Goal: Communication & Community: Participate in discussion

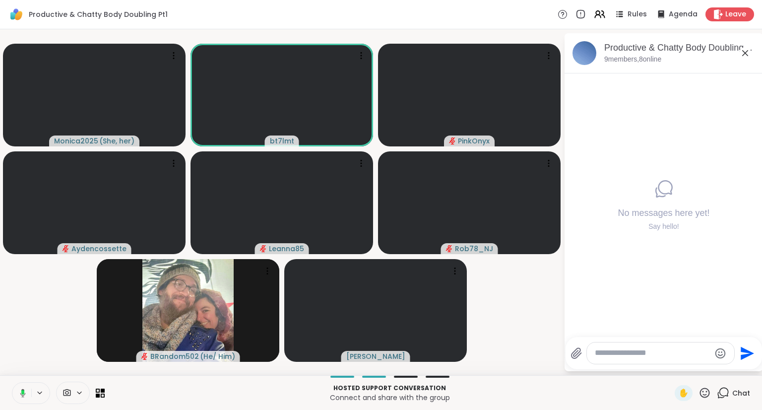
click at [629, 350] on textarea "Type your message" at bounding box center [653, 353] width 116 height 10
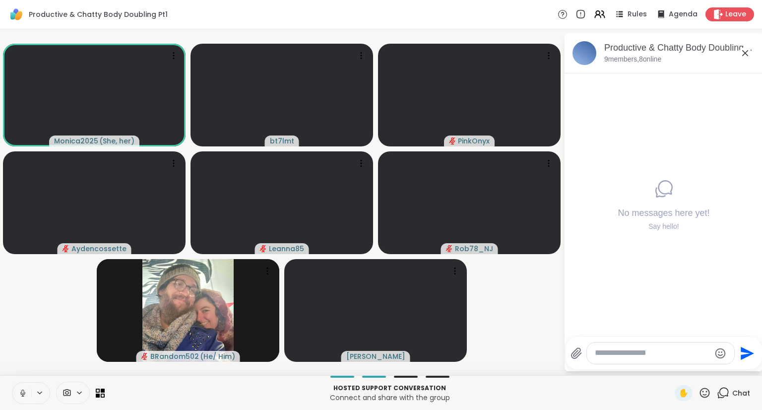
click at [715, 355] on icon "Emoji picker" at bounding box center [720, 353] width 12 height 12
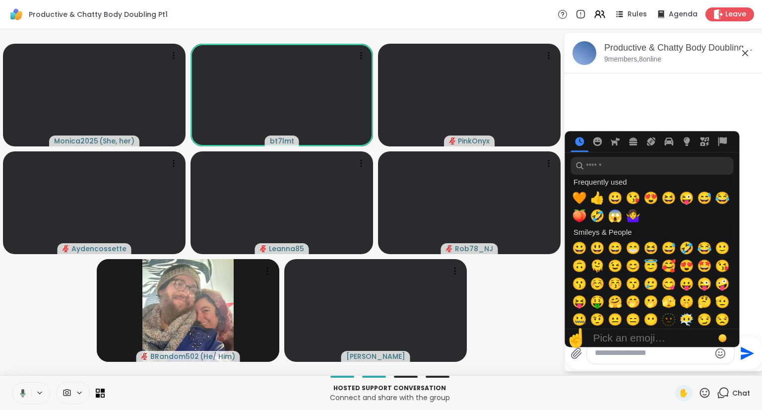
click at [576, 199] on span "🧡" at bounding box center [579, 198] width 15 height 14
click at [742, 351] on icon "Send" at bounding box center [748, 352] width 13 height 13
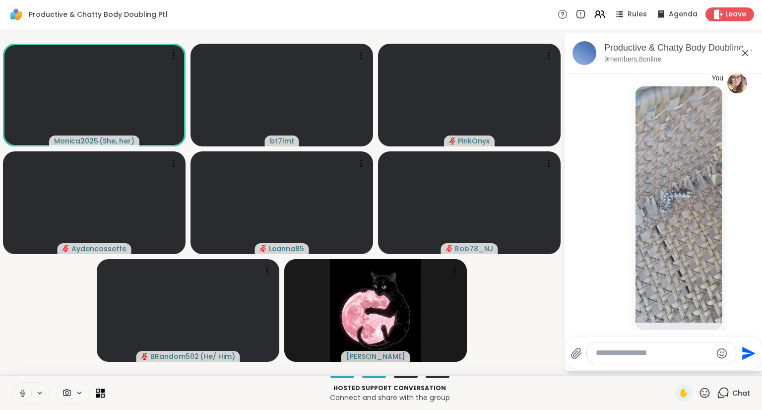
scroll to position [65, 0]
click at [669, 202] on img at bounding box center [678, 205] width 87 height 236
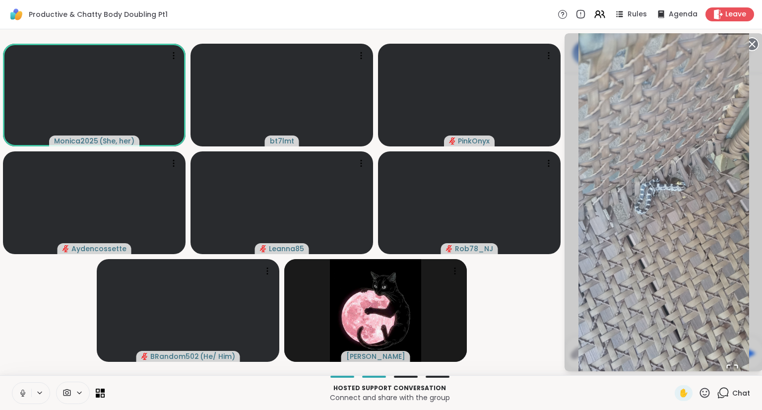
click at [746, 46] on img "Go to Slide 1" at bounding box center [663, 202] width 171 height 370
click at [747, 45] on img "Go to Slide 1" at bounding box center [663, 202] width 171 height 370
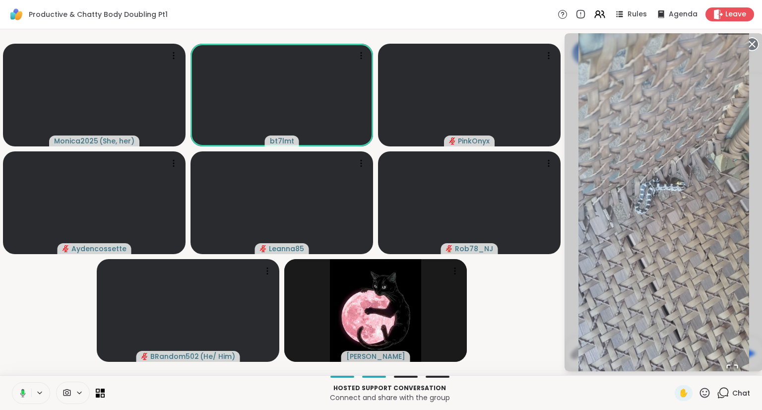
click at [732, 388] on span "Chat" at bounding box center [741, 393] width 18 height 10
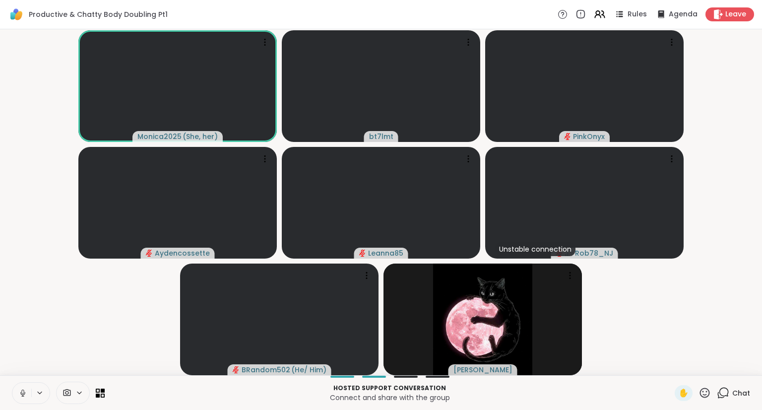
click at [732, 389] on span "Chat" at bounding box center [741, 393] width 18 height 10
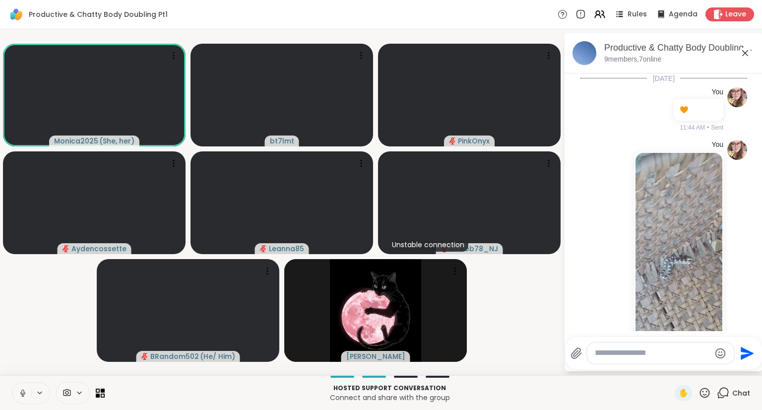
scroll to position [357, 0]
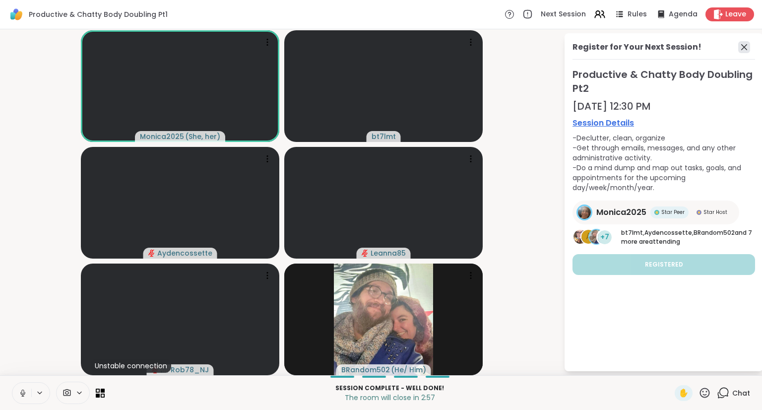
click at [742, 45] on icon at bounding box center [744, 47] width 6 height 6
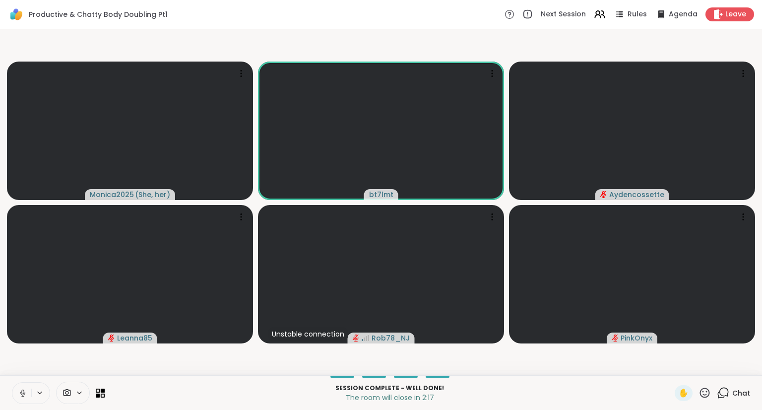
click at [22, 395] on icon at bounding box center [22, 395] width 0 height 2
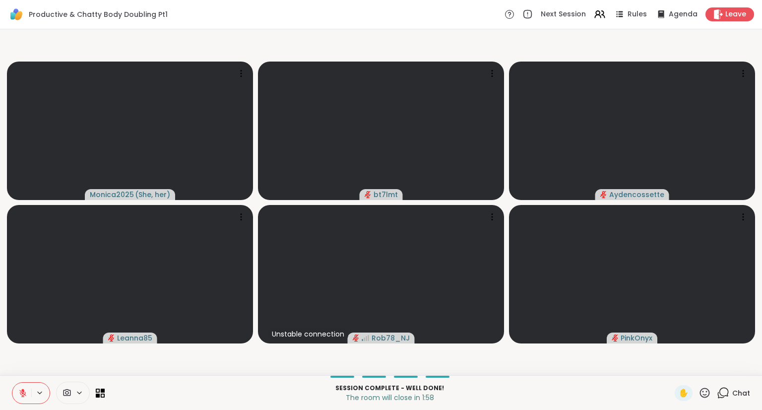
click at [742, 45] on video-player-container "Monica2025 ( She, her ) bt7lmt Aydencossette Leanna85 Unstable connection Rob78…" at bounding box center [381, 202] width 750 height 338
click at [22, 390] on icon at bounding box center [22, 390] width 3 height 4
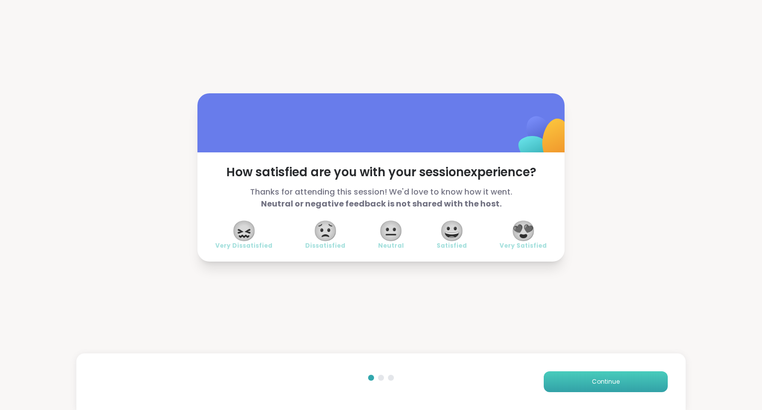
click at [621, 381] on button "Continue" at bounding box center [606, 381] width 124 height 21
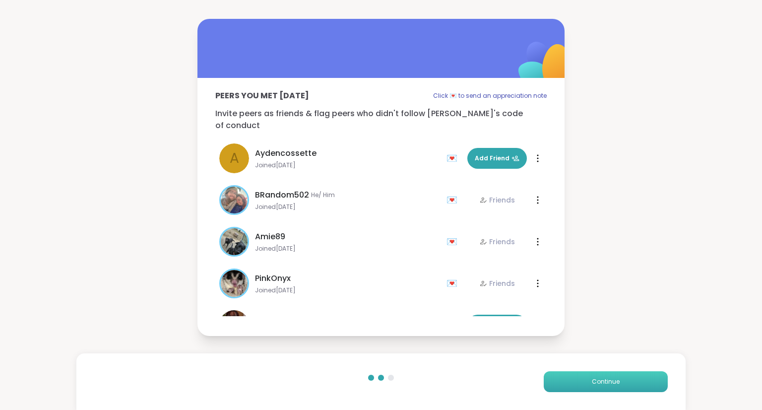
click at [617, 373] on button "Continue" at bounding box center [606, 381] width 124 height 21
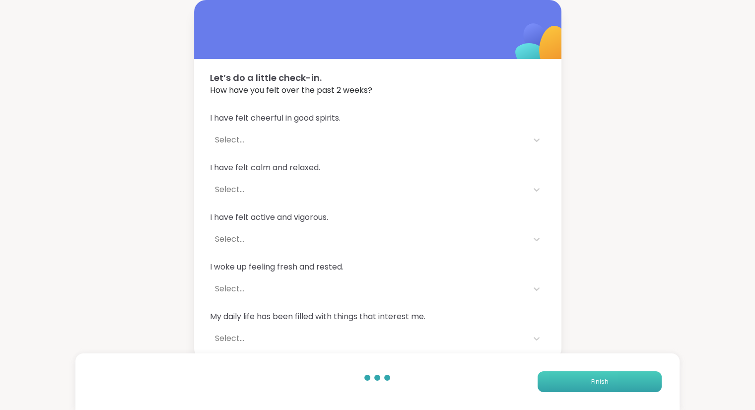
click at [623, 385] on button "Finish" at bounding box center [599, 381] width 124 height 21
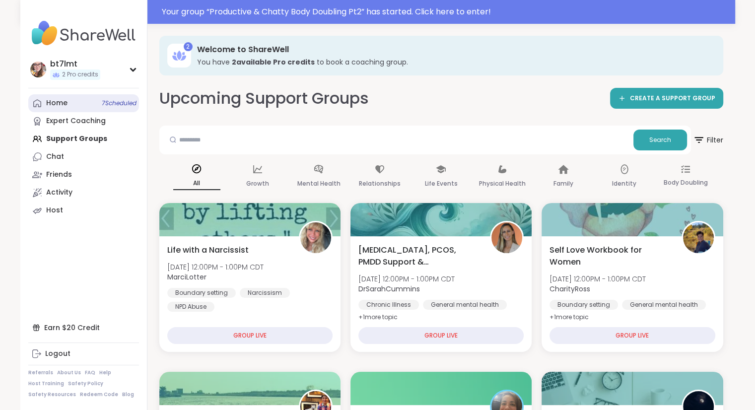
click at [73, 105] on link "Home 7 Scheduled" at bounding box center [83, 103] width 111 height 18
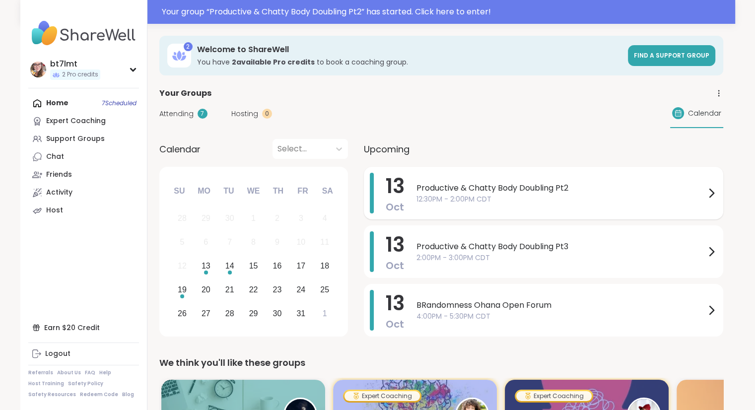
click at [552, 187] on span "Productive & Chatty Body Doubling Pt2" at bounding box center [560, 188] width 289 height 12
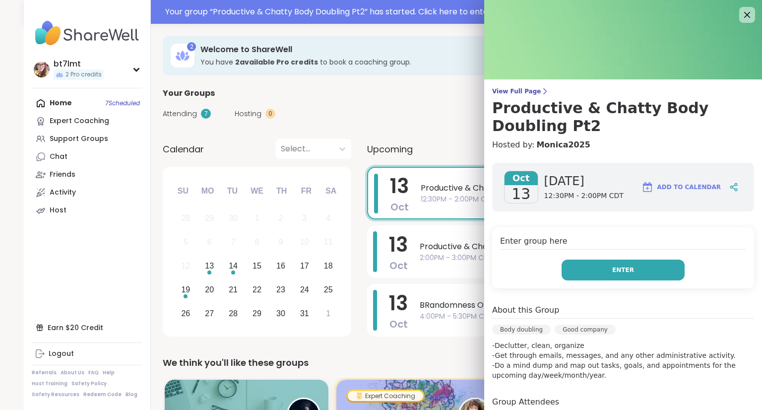
click at [647, 274] on button "Enter" at bounding box center [623, 269] width 123 height 21
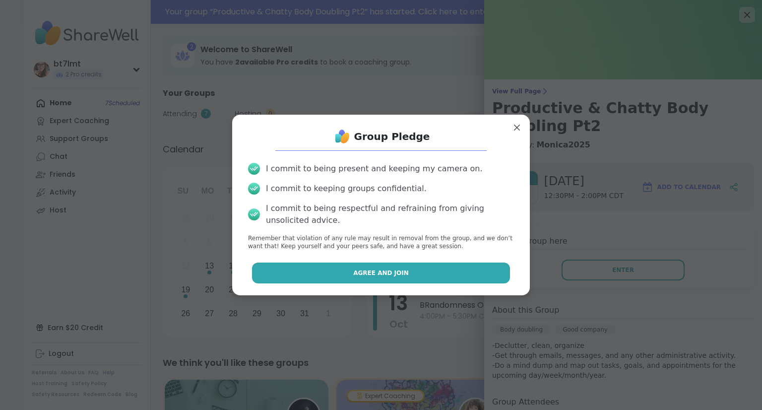
click at [466, 273] on button "Agree and Join" at bounding box center [381, 272] width 258 height 21
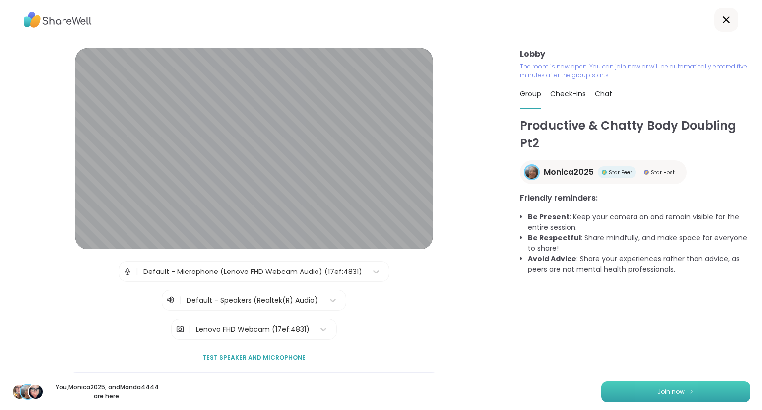
click at [683, 398] on button "Join now" at bounding box center [675, 391] width 149 height 21
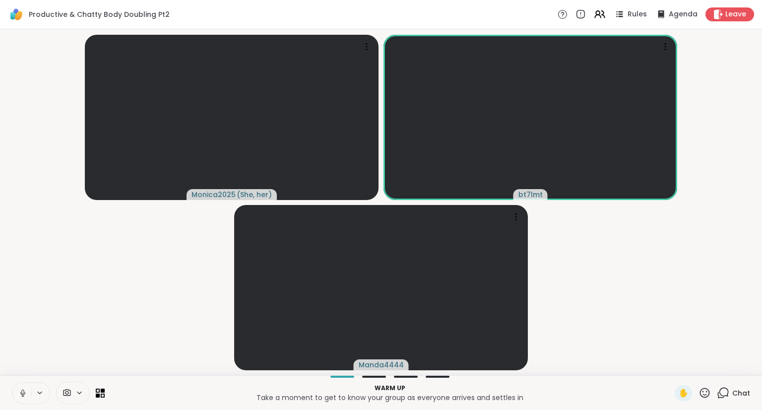
click at [22, 393] on icon at bounding box center [22, 392] width 9 height 9
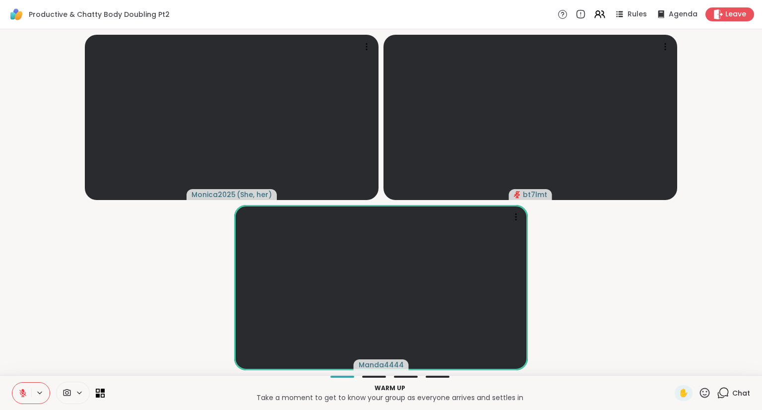
click at [24, 399] on button at bounding box center [21, 392] width 19 height 21
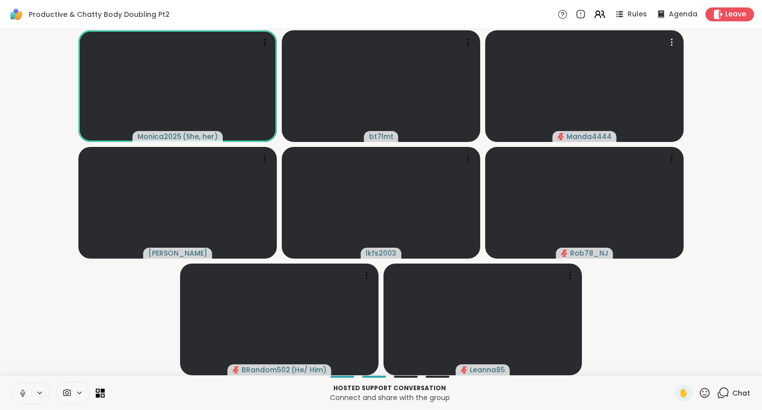
click at [25, 400] on button at bounding box center [21, 392] width 19 height 21
click at [22, 393] on icon at bounding box center [22, 392] width 7 height 7
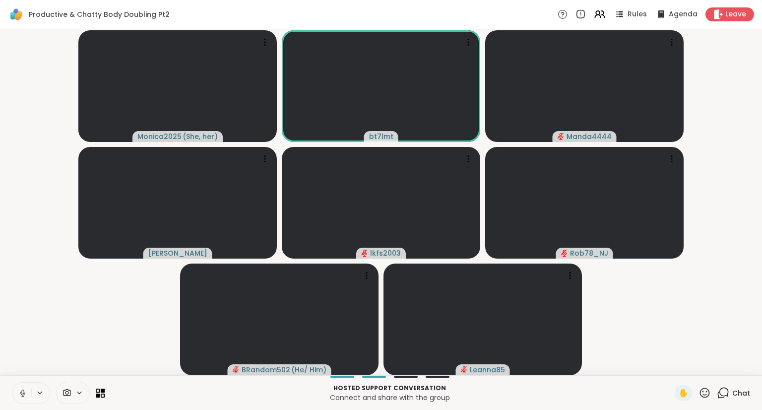
click at [23, 399] on button at bounding box center [21, 392] width 19 height 21
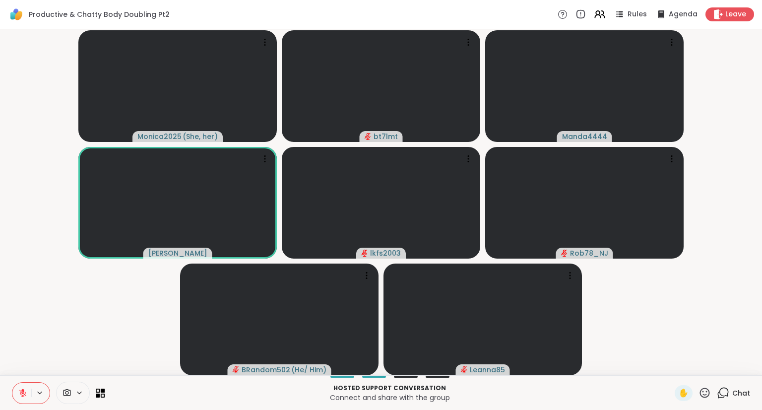
click at [732, 395] on span "Chat" at bounding box center [741, 393] width 18 height 10
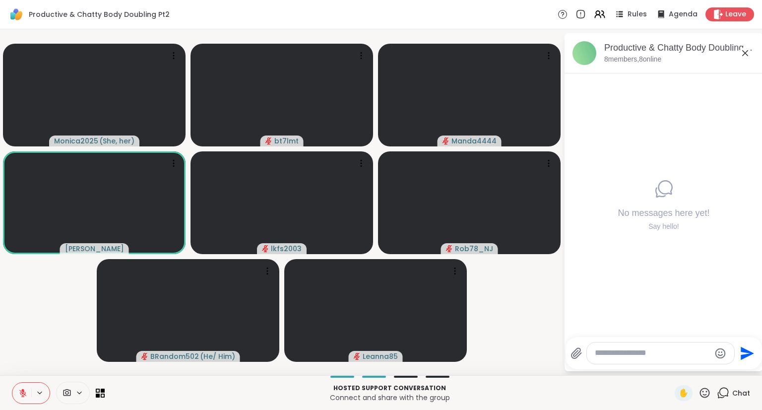
click at [734, 400] on div "Chat" at bounding box center [733, 393] width 33 height 16
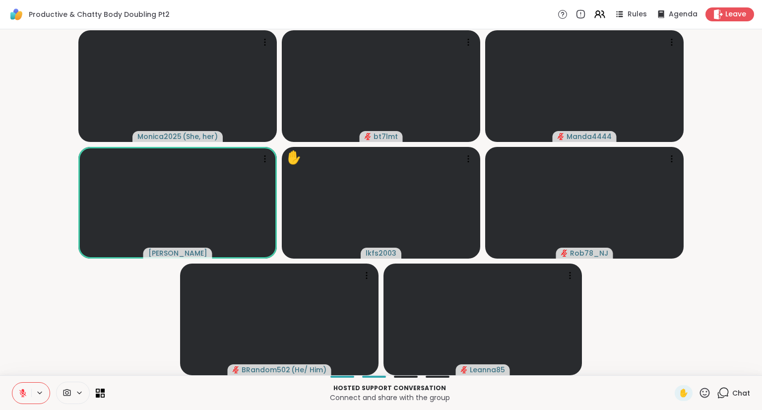
click at [737, 395] on span "Chat" at bounding box center [741, 393] width 18 height 10
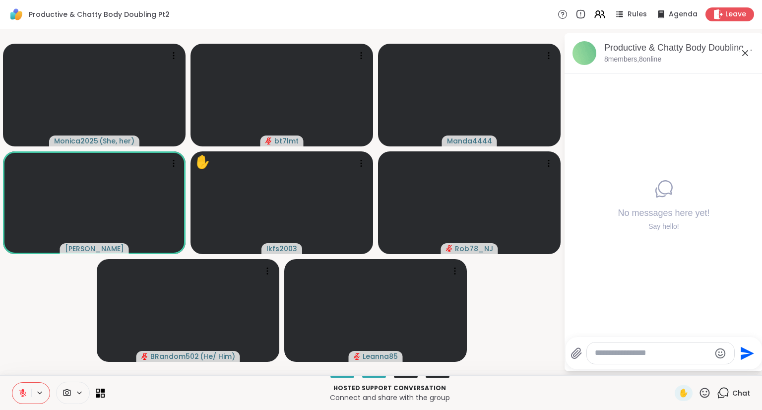
click at [732, 392] on span "Chat" at bounding box center [741, 393] width 18 height 10
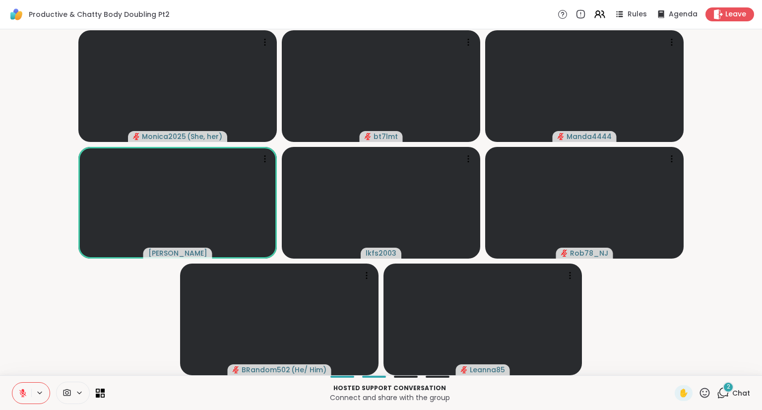
click at [733, 396] on span "Chat" at bounding box center [741, 393] width 18 height 10
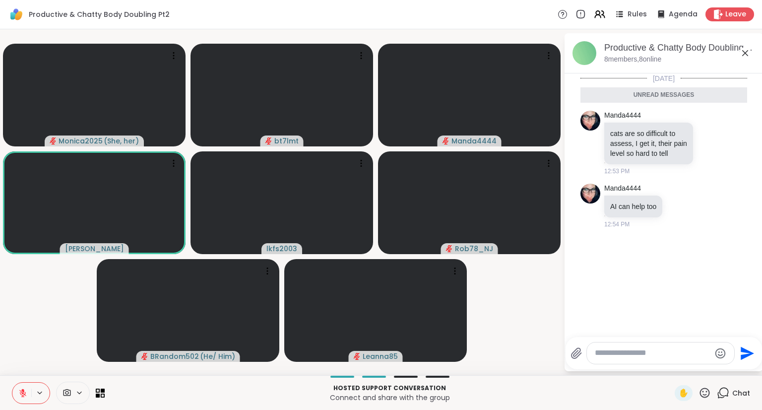
click at [81, 392] on icon at bounding box center [79, 392] width 8 height 8
click at [90, 360] on icon at bounding box center [93, 357] width 9 height 9
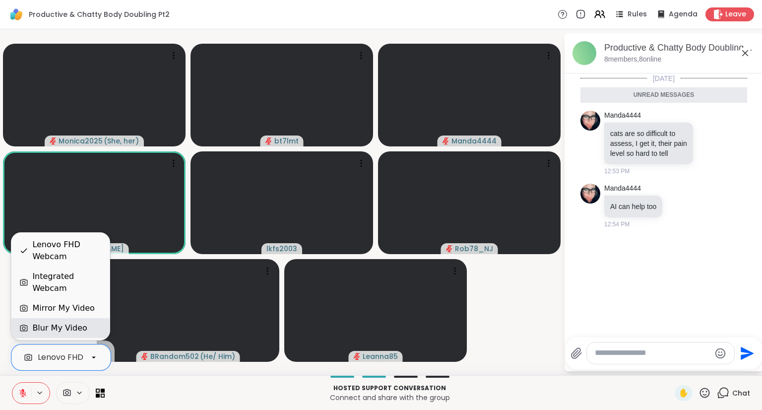
click at [77, 331] on div "Blur My Video" at bounding box center [59, 328] width 55 height 12
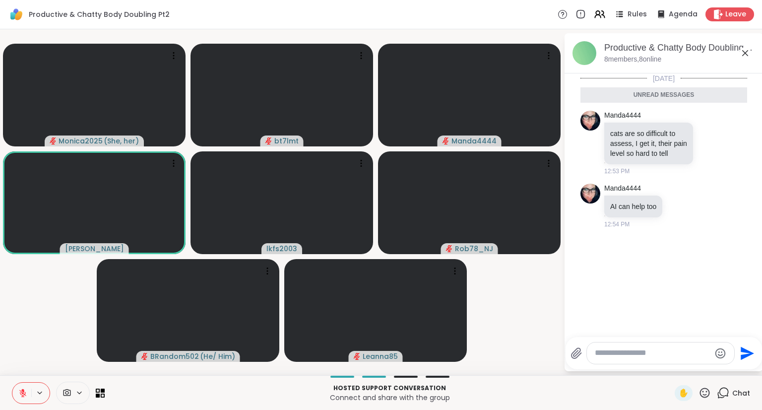
click at [636, 358] on div at bounding box center [660, 352] width 147 height 21
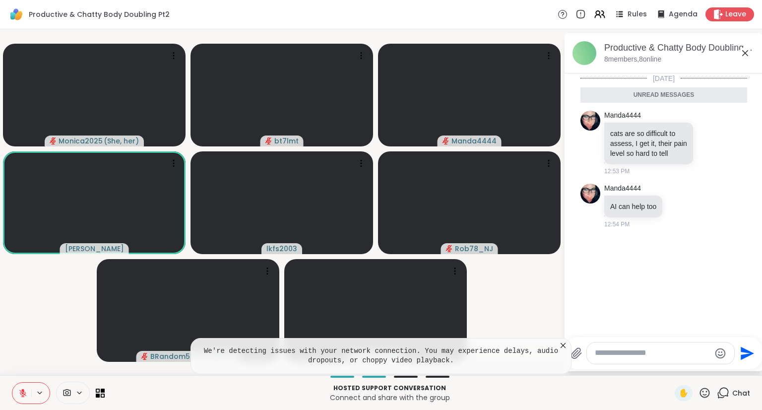
click at [568, 344] on icon at bounding box center [563, 345] width 10 height 10
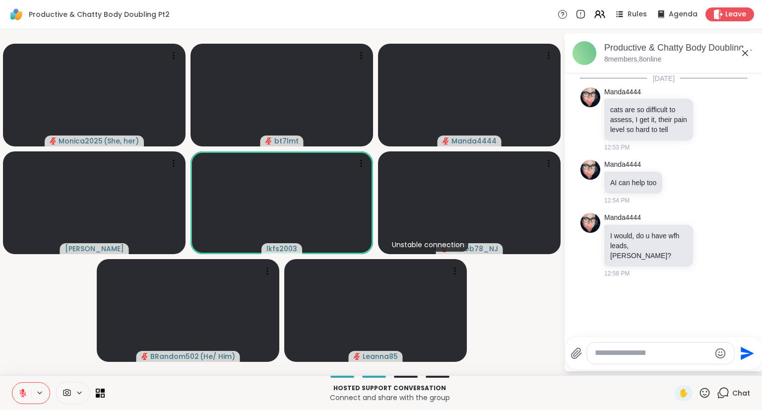
click at [663, 347] on div at bounding box center [660, 352] width 147 height 21
click at [665, 353] on textarea "Type your message" at bounding box center [653, 353] width 116 height 10
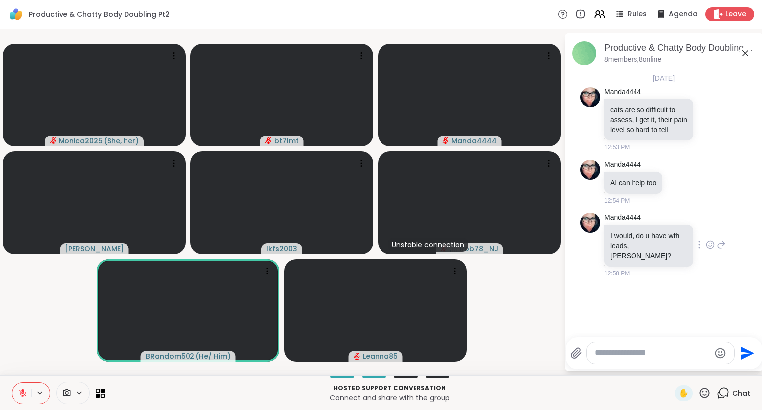
click at [717, 250] on icon at bounding box center [721, 245] width 9 height 12
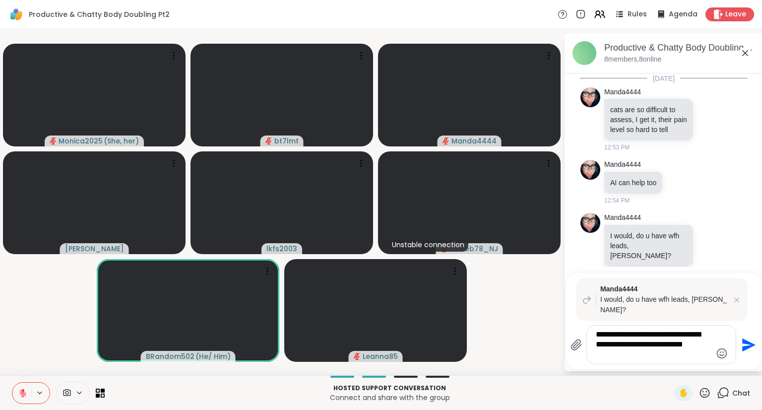
type textarea "**********"
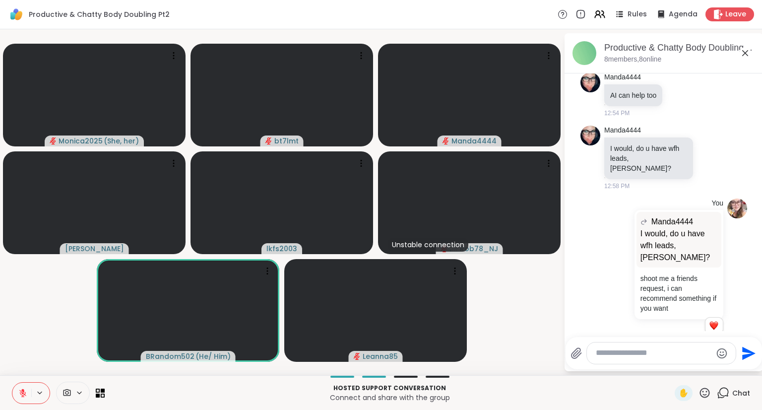
scroll to position [102, 0]
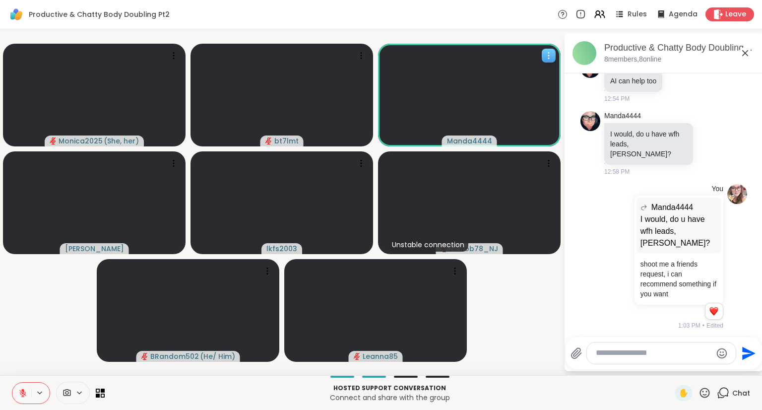
click at [550, 56] on icon at bounding box center [549, 56] width 10 height 10
click at [535, 66] on h4 "View Profile" at bounding box center [517, 64] width 42 height 10
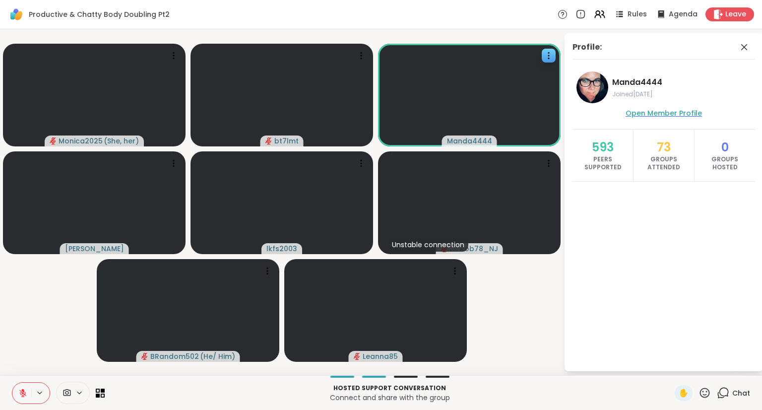
click at [648, 111] on span "Open Member Profile" at bounding box center [664, 113] width 76 height 10
click at [749, 50] on icon at bounding box center [744, 47] width 12 height 12
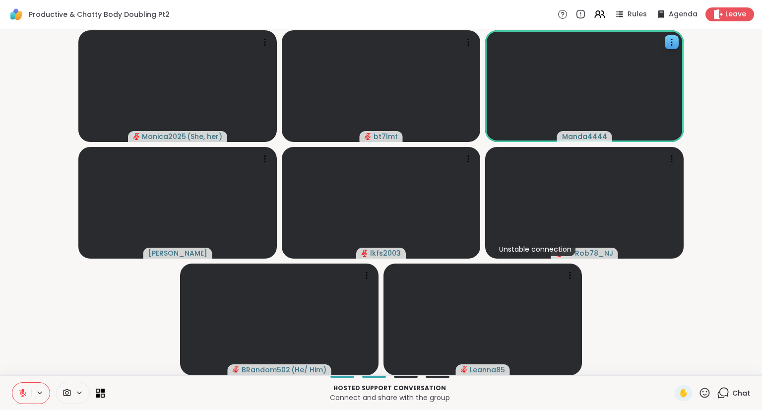
click at [720, 393] on icon at bounding box center [723, 391] width 9 height 9
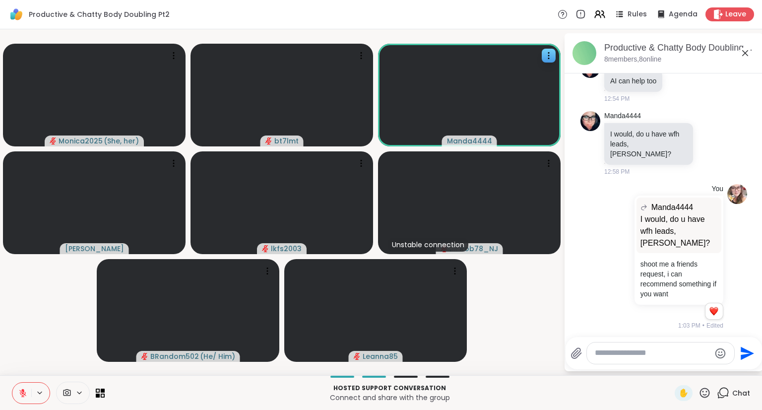
click at [601, 356] on textarea "Type your message" at bounding box center [653, 353] width 116 height 10
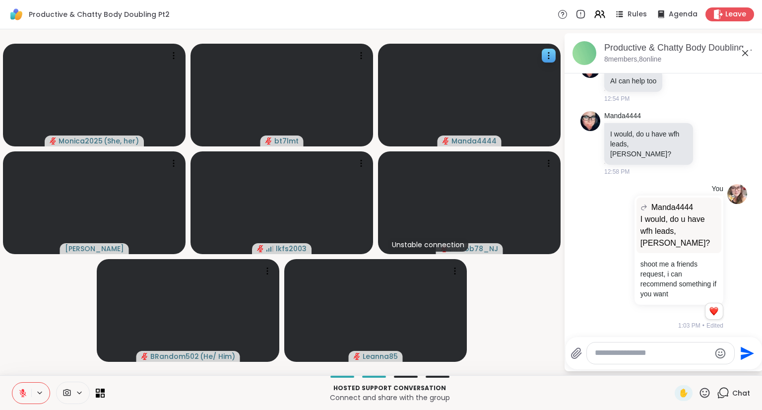
click at [687, 356] on textarea "Type your message" at bounding box center [653, 353] width 116 height 10
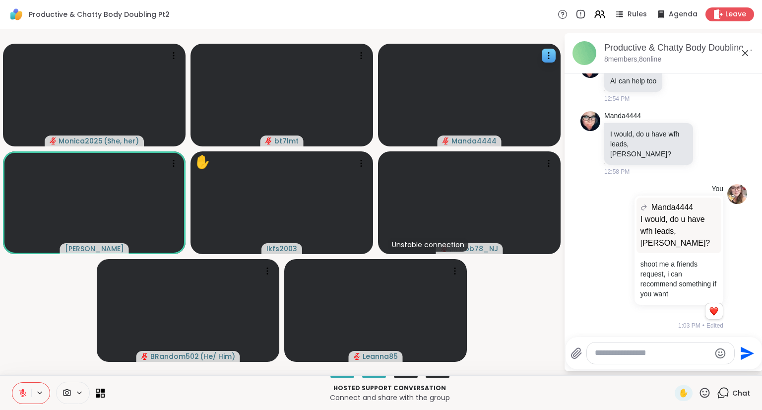
click at [658, 352] on textarea "Type your message" at bounding box center [653, 353] width 116 height 10
click at [668, 355] on textarea "Type your message" at bounding box center [653, 353] width 116 height 10
click at [659, 352] on textarea "Type your message" at bounding box center [653, 353] width 116 height 10
click at [679, 388] on span "✋" at bounding box center [684, 393] width 10 height 12
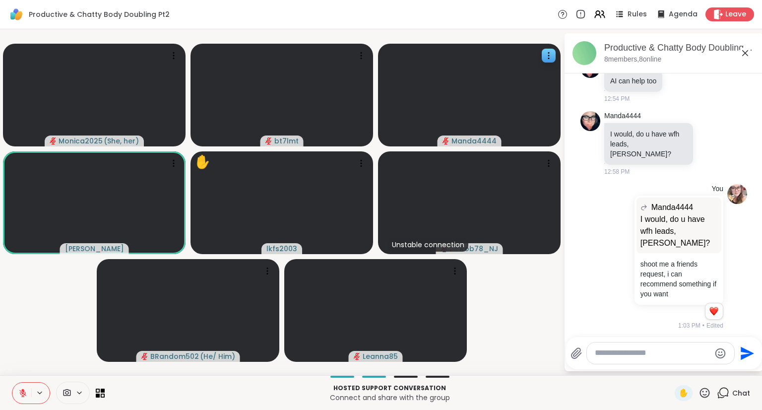
click at [612, 351] on textarea "Type your message" at bounding box center [653, 353] width 116 height 10
click at [579, 349] on icon at bounding box center [575, 353] width 9 height 10
click at [0, 0] on input "file" at bounding box center [0, 0] width 0 height 0
click at [637, 352] on textarea "Type your message" at bounding box center [653, 353] width 116 height 10
click at [718, 350] on icon "Emoji picker" at bounding box center [720, 353] width 12 height 12
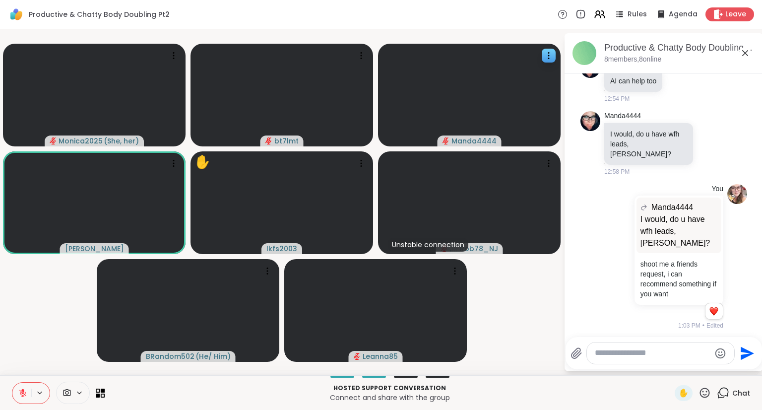
click at [671, 358] on div at bounding box center [660, 352] width 147 height 21
click at [637, 348] on textarea "Type your message" at bounding box center [653, 353] width 116 height 10
click at [617, 352] on textarea "Type your message" at bounding box center [653, 353] width 116 height 10
click at [23, 393] on icon at bounding box center [22, 392] width 7 height 7
click at [633, 357] on textarea "Type your message" at bounding box center [653, 353] width 116 height 10
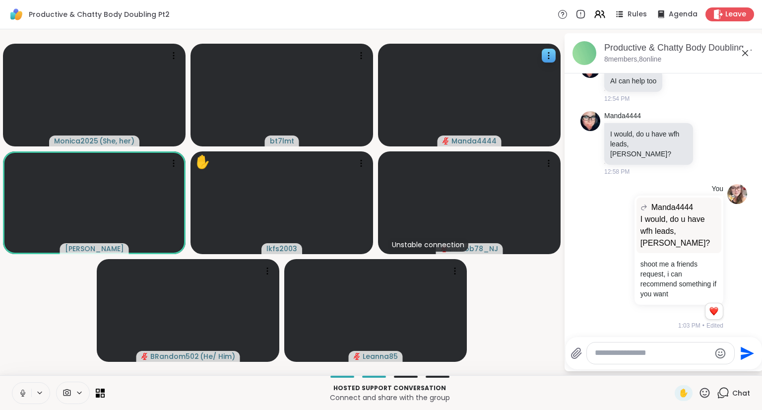
click at [22, 395] on icon at bounding box center [22, 395] width 0 height 2
click at [679, 390] on span "✋" at bounding box center [684, 393] width 10 height 12
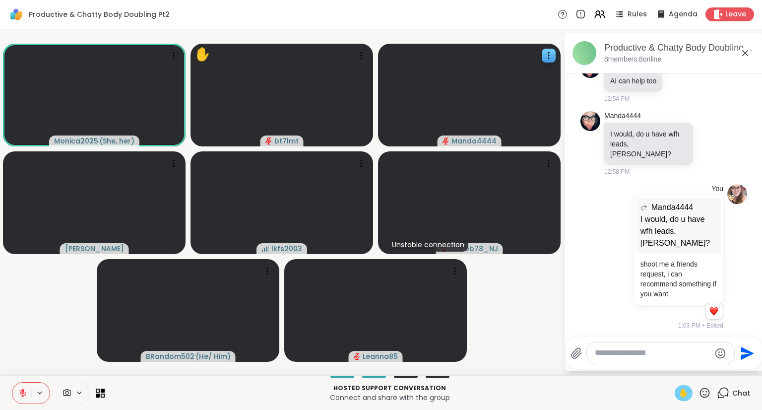
click at [23, 394] on icon at bounding box center [22, 392] width 9 height 9
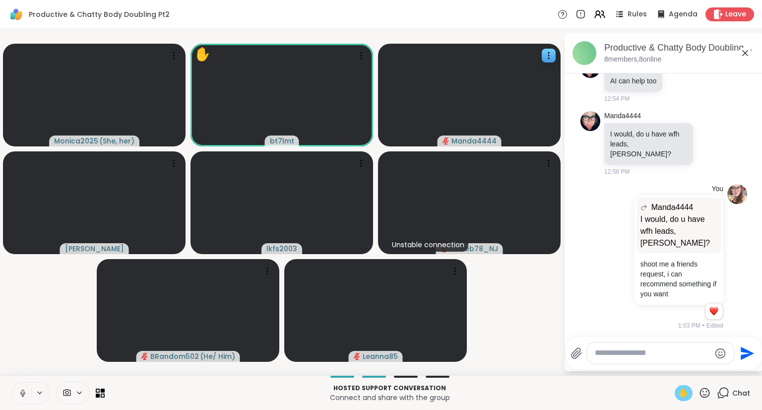
click at [679, 394] on span "✋" at bounding box center [684, 393] width 10 height 12
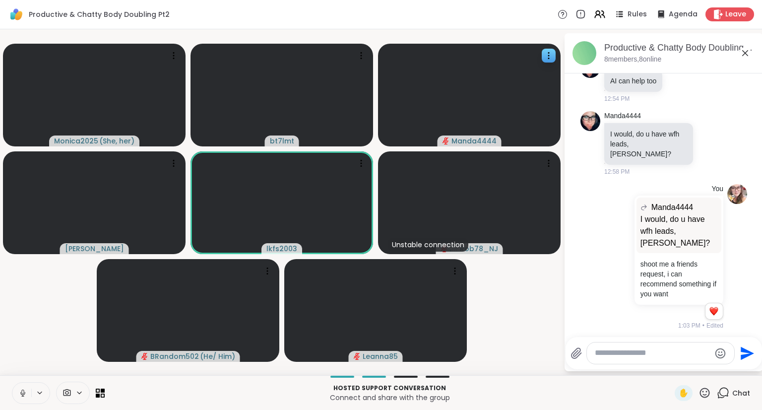
click at [22, 395] on icon at bounding box center [22, 395] width 0 height 2
click at [26, 394] on icon at bounding box center [22, 392] width 9 height 9
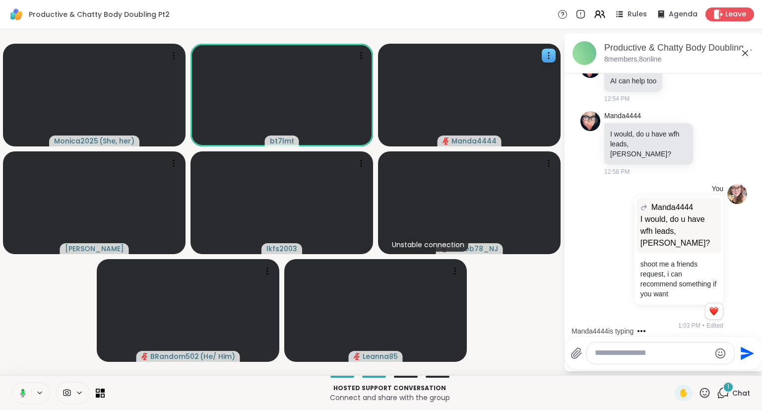
scroll to position [204, 0]
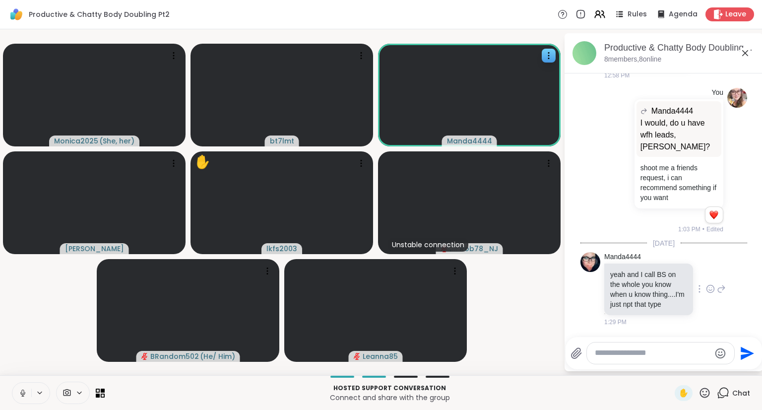
click at [660, 293] on p "yeah and I call BS on the whole you know when u know thing....I'm just npt that…" at bounding box center [648, 289] width 77 height 40
click at [706, 285] on icon at bounding box center [710, 289] width 9 height 10
click at [684, 268] on div "Select Reaction: Thumbs up" at bounding box center [688, 272] width 9 height 9
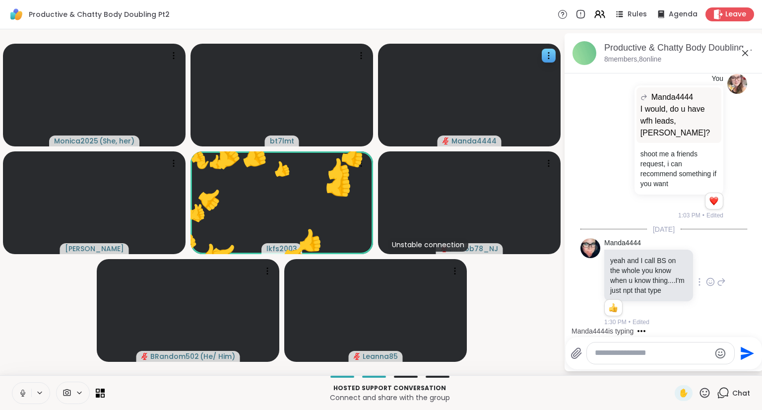
scroll to position [271, 0]
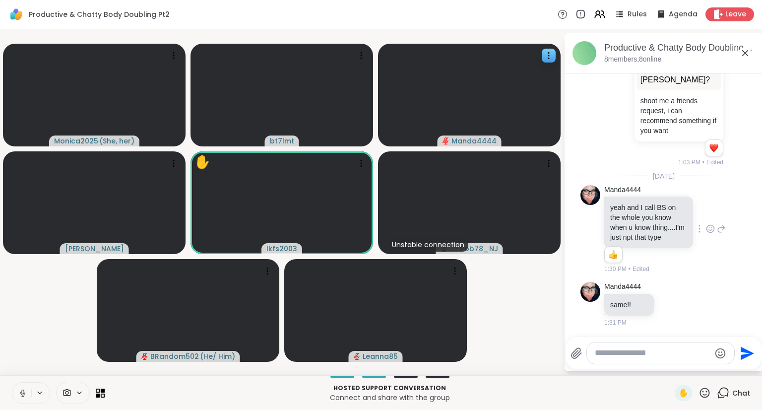
click at [22, 395] on icon at bounding box center [22, 395] width 0 height 2
click at [22, 395] on icon at bounding box center [22, 392] width 9 height 9
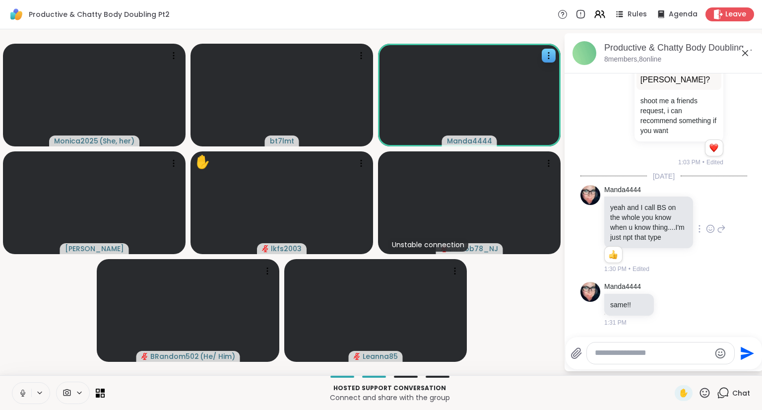
click at [22, 394] on icon at bounding box center [22, 395] width 0 height 2
click at [22, 393] on icon at bounding box center [22, 392] width 7 height 7
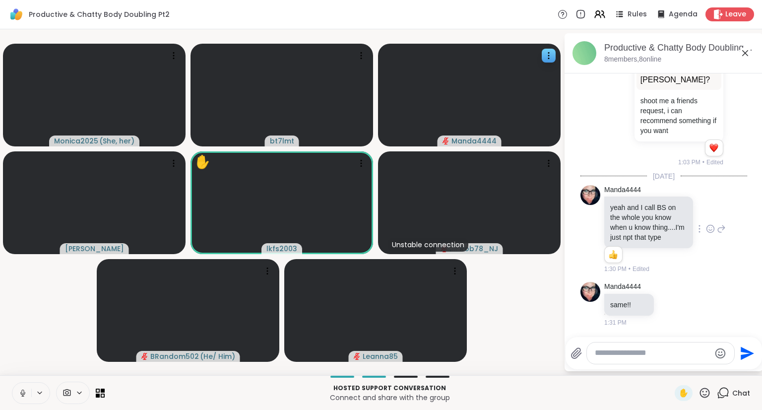
click at [22, 393] on icon at bounding box center [22, 392] width 9 height 9
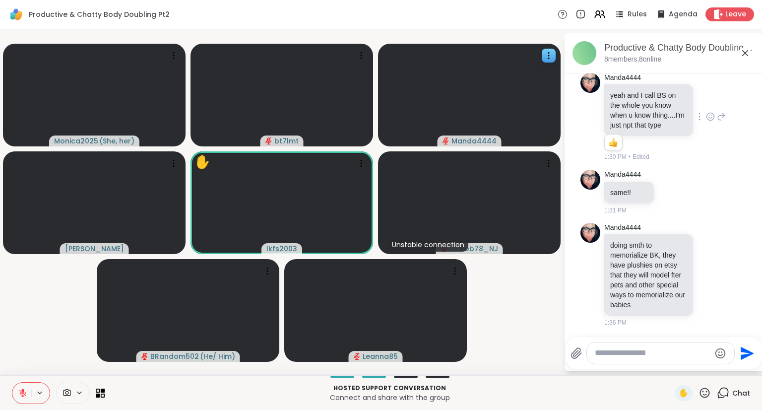
click at [22, 393] on icon at bounding box center [22, 392] width 7 height 7
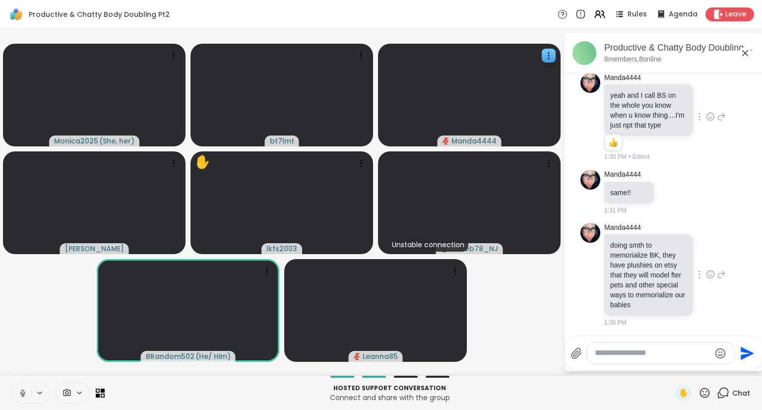
click at [699, 296] on div "Manda4444 doing smth to memorialize BK, they have plushies on etsy that they wi…" at bounding box center [665, 275] width 122 height 105
click at [706, 270] on icon at bounding box center [710, 274] width 9 height 10
click at [706, 254] on div "Select Reaction: Heart" at bounding box center [710, 258] width 9 height 9
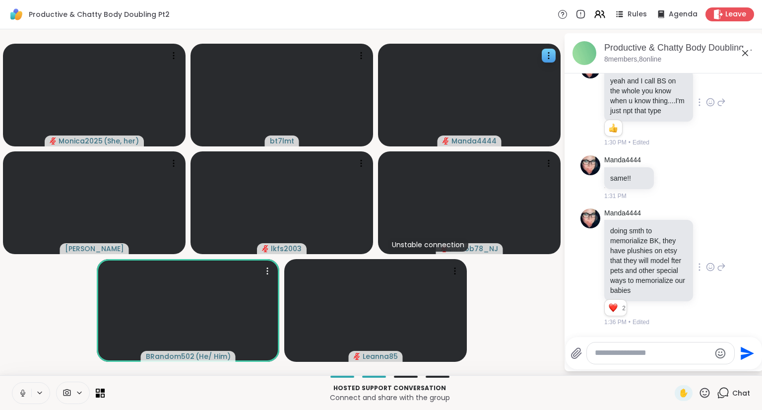
click at [698, 397] on icon at bounding box center [704, 392] width 12 height 12
click at [671, 371] on span "❤️" at bounding box center [676, 367] width 10 height 12
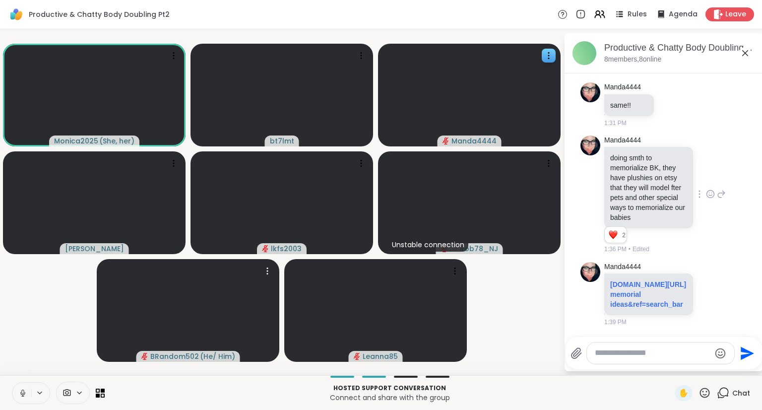
click at [24, 395] on icon at bounding box center [22, 392] width 9 height 9
click at [629, 351] on textarea "Type your message" at bounding box center [653, 353] width 116 height 10
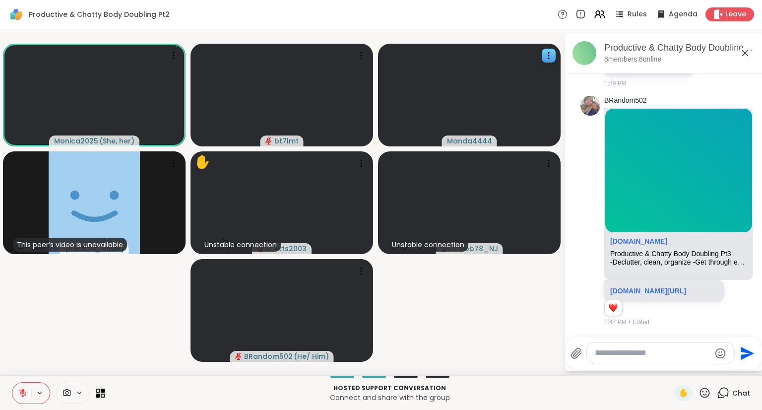
scroll to position [748, 0]
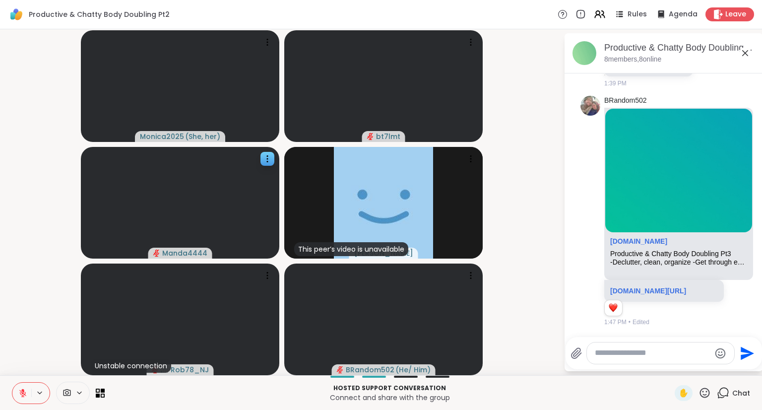
click at [631, 356] on textarea "Type your message" at bounding box center [653, 353] width 116 height 10
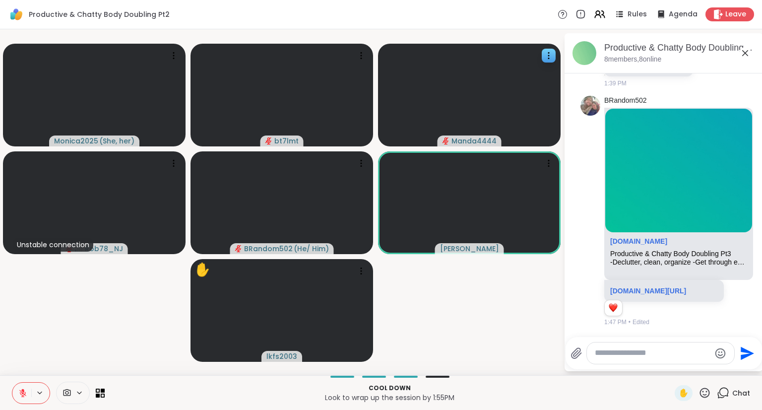
click at [76, 399] on div at bounding box center [73, 392] width 34 height 22
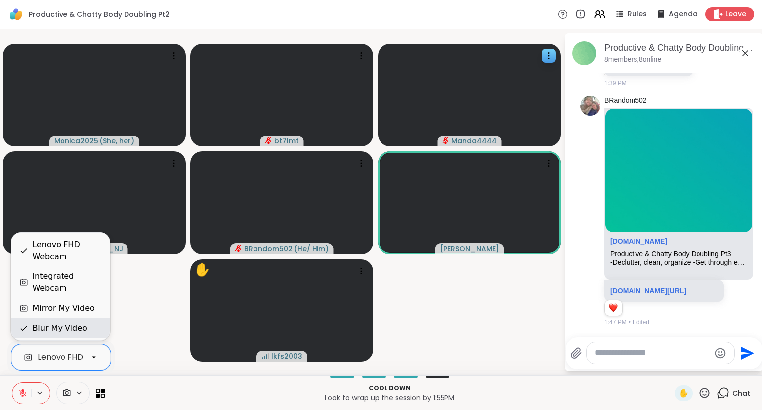
click at [78, 334] on div "Blur My Video" at bounding box center [60, 328] width 98 height 20
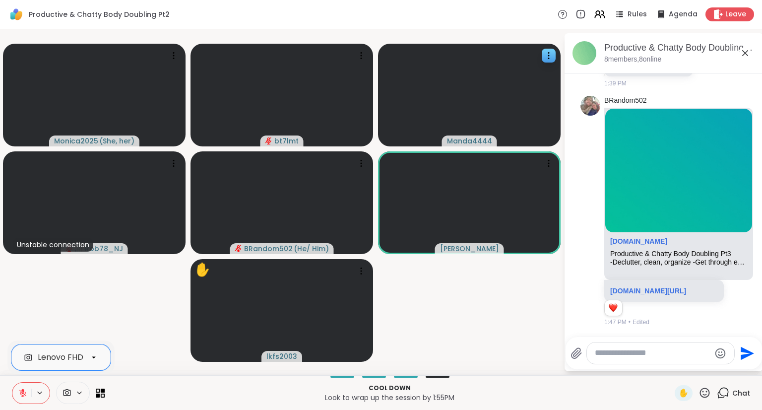
click at [22, 390] on icon at bounding box center [22, 390] width 3 height 4
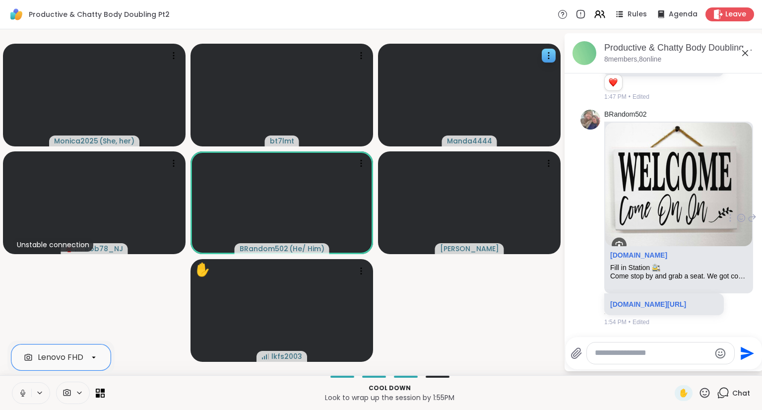
scroll to position [993, 0]
click at [694, 353] on textarea "Type your message" at bounding box center [653, 353] width 116 height 10
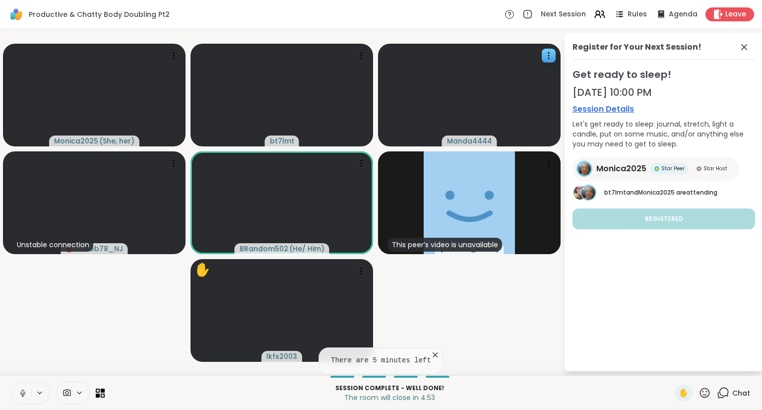
click at [719, 394] on icon at bounding box center [723, 391] width 9 height 9
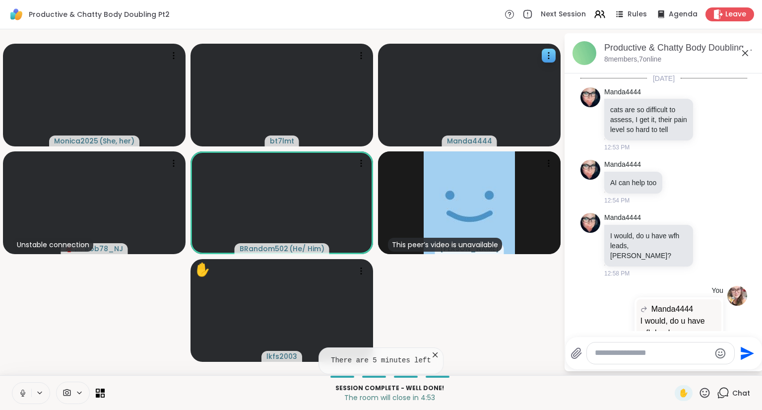
scroll to position [983, 0]
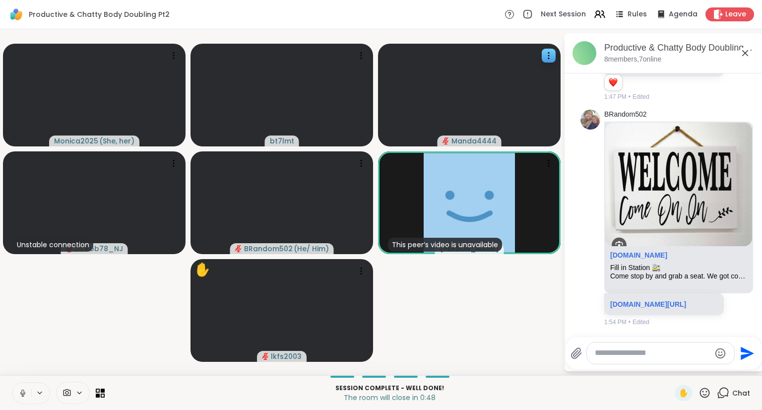
click at [22, 393] on icon at bounding box center [22, 392] width 9 height 9
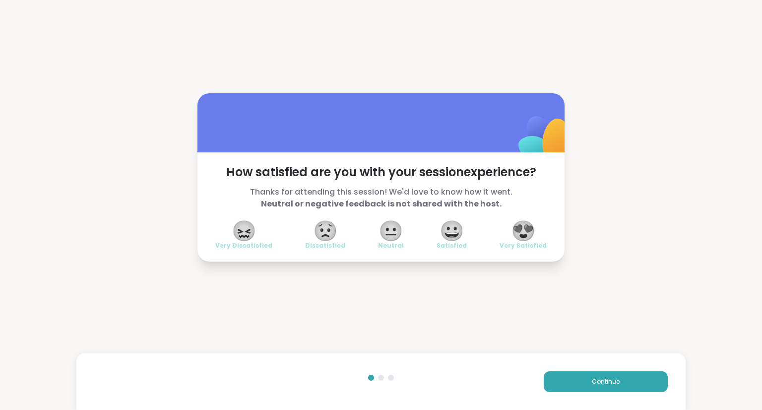
click at [516, 234] on span "😍" at bounding box center [523, 231] width 25 height 18
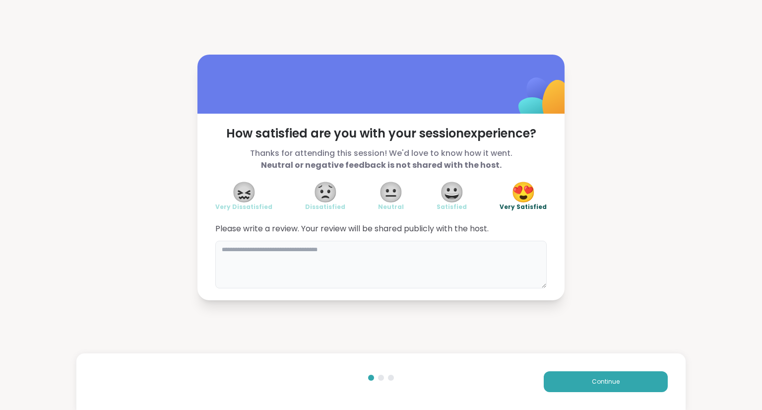
click at [504, 253] on textarea at bounding box center [380, 265] width 331 height 48
click at [592, 387] on button "Continue" at bounding box center [606, 381] width 124 height 21
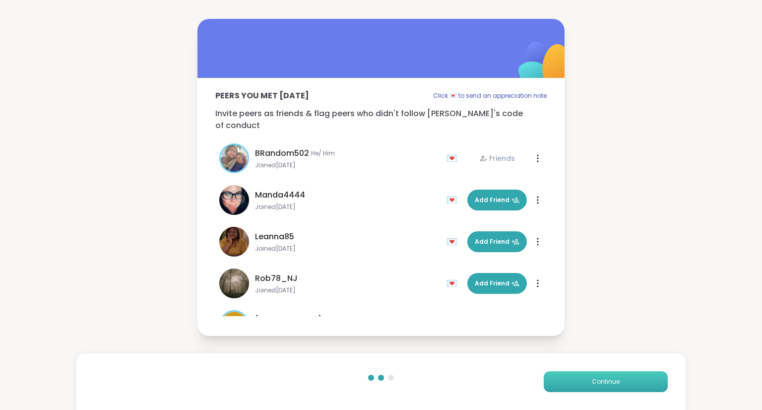
click at [592, 381] on span "Continue" at bounding box center [606, 381] width 28 height 9
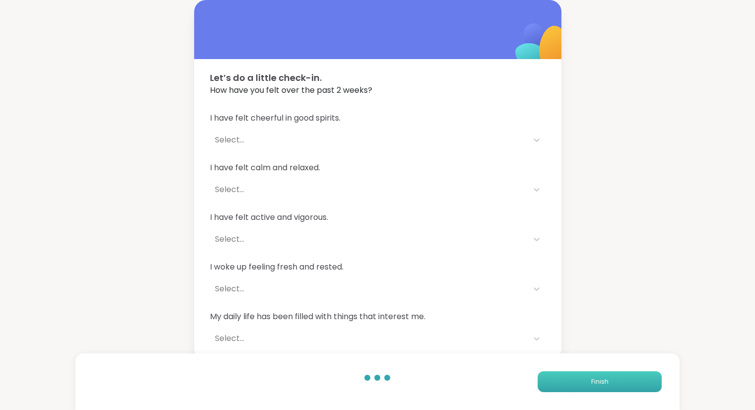
click at [593, 383] on span "Finish" at bounding box center [598, 381] width 17 height 9
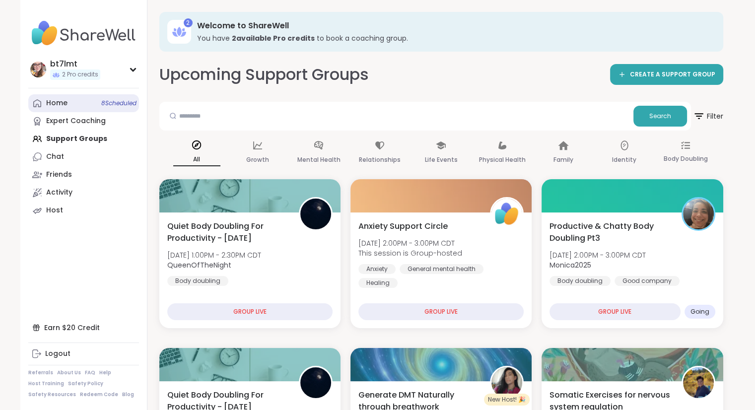
click at [67, 104] on link "Home 8 Scheduled" at bounding box center [83, 103] width 111 height 18
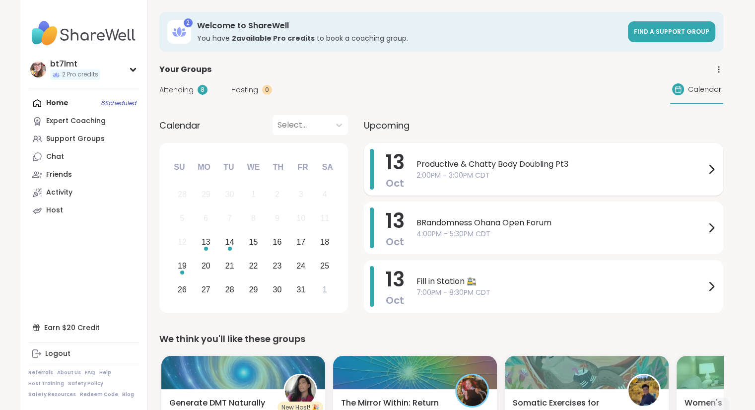
click at [532, 168] on span "Productive & Chatty Body Doubling Pt3" at bounding box center [560, 164] width 289 height 12
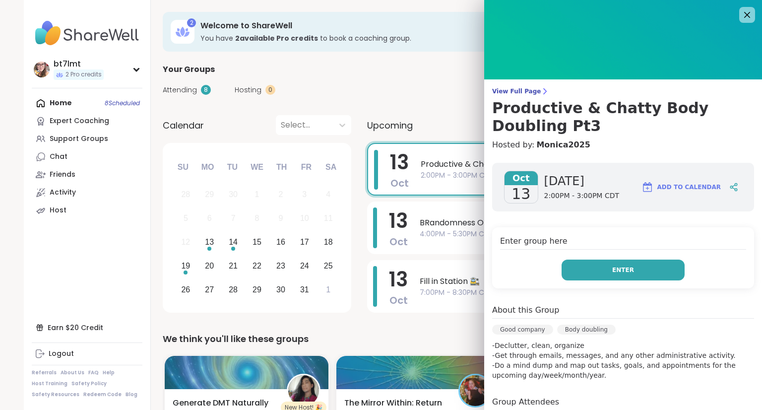
click at [589, 272] on button "Enter" at bounding box center [623, 269] width 123 height 21
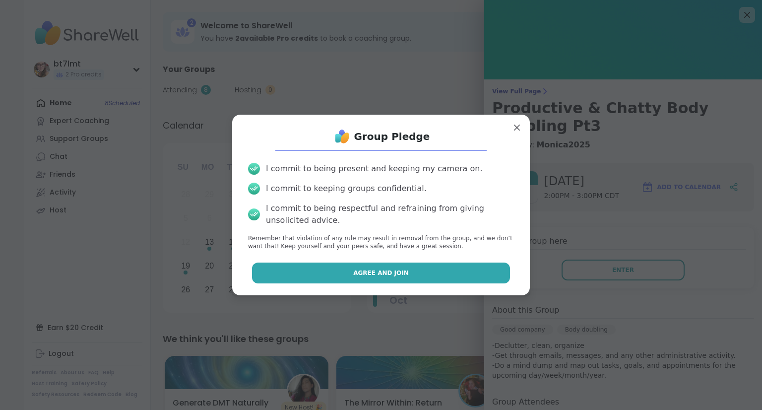
click at [456, 275] on button "Agree and Join" at bounding box center [381, 272] width 258 height 21
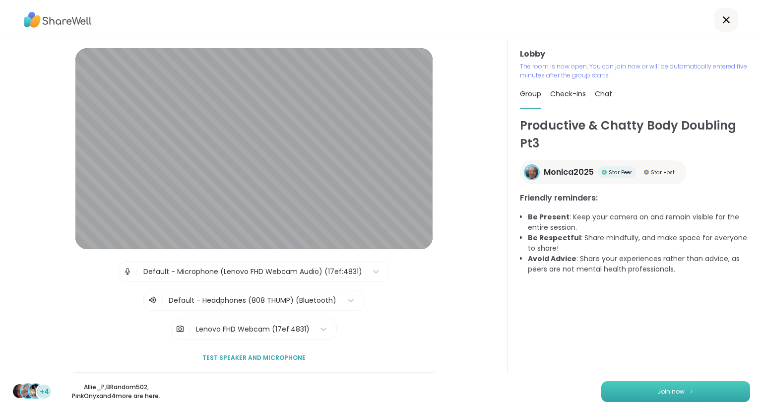
click at [664, 390] on span "Join now" at bounding box center [670, 391] width 27 height 9
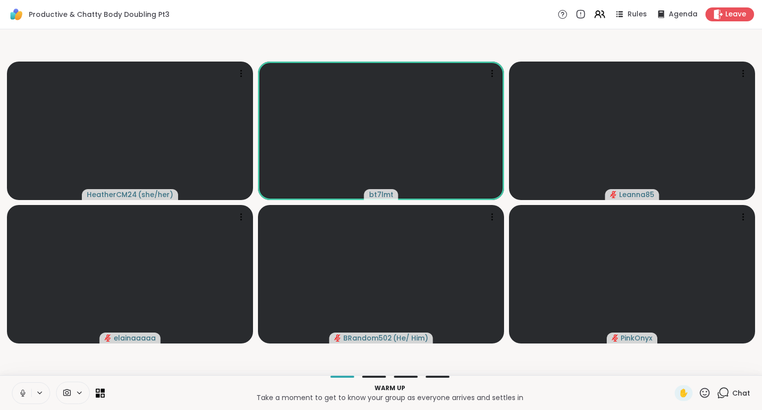
click at [732, 393] on span "Chat" at bounding box center [741, 393] width 18 height 10
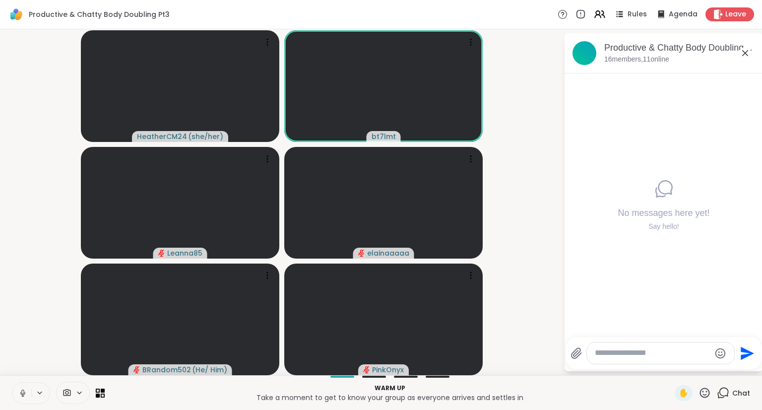
click at [20, 394] on icon at bounding box center [22, 392] width 9 height 9
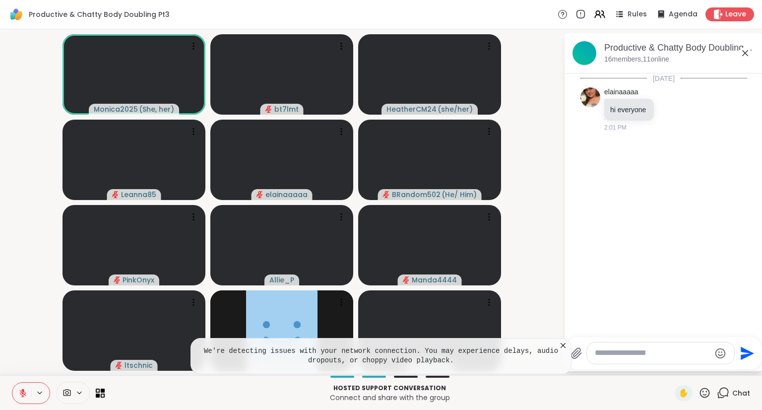
click at [563, 345] on icon at bounding box center [563, 345] width 5 height 5
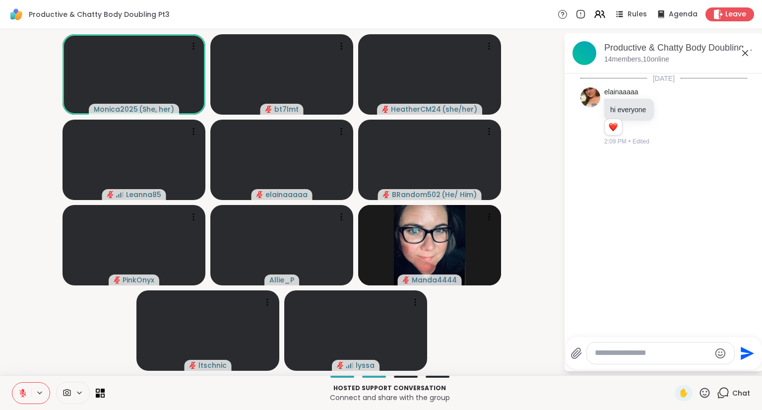
click at [23, 396] on icon at bounding box center [22, 392] width 7 height 7
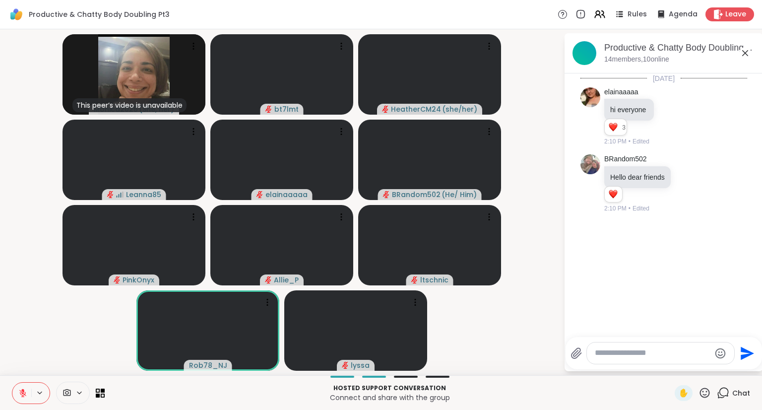
click at [73, 386] on div at bounding box center [73, 392] width 34 height 22
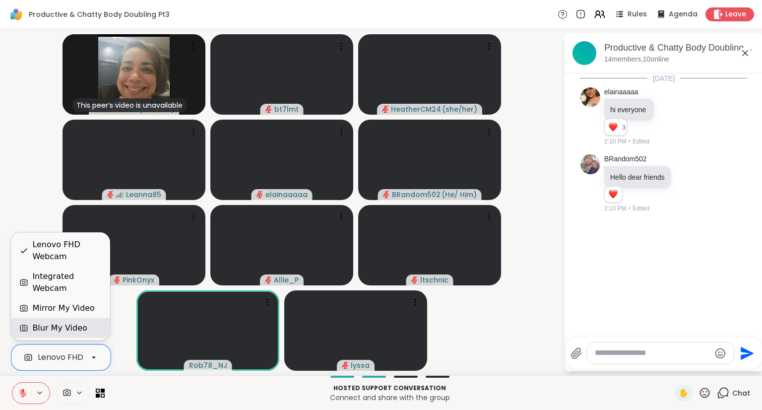
click at [69, 332] on div "Blur My Video" at bounding box center [59, 328] width 55 height 12
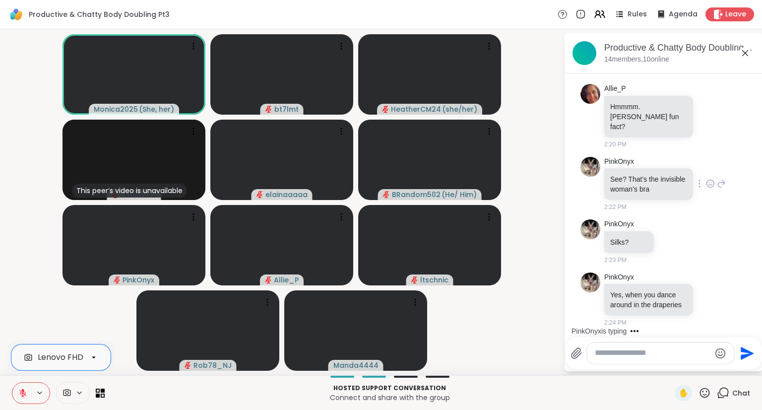
scroll to position [1466, 0]
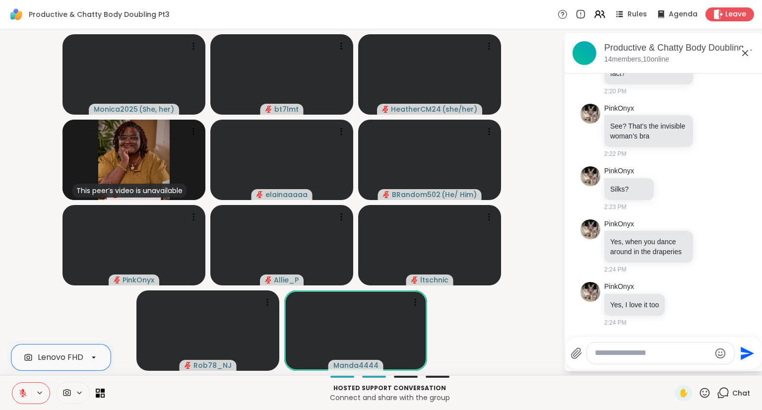
click at [627, 357] on textarea "Type your message" at bounding box center [653, 353] width 116 height 10
type textarea "*"
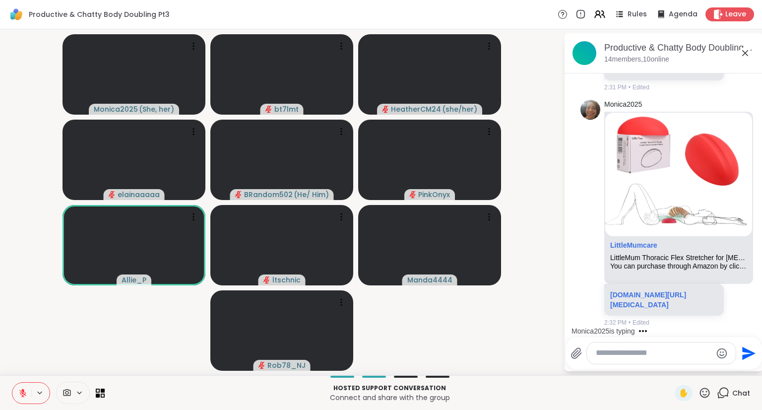
scroll to position [2813, 0]
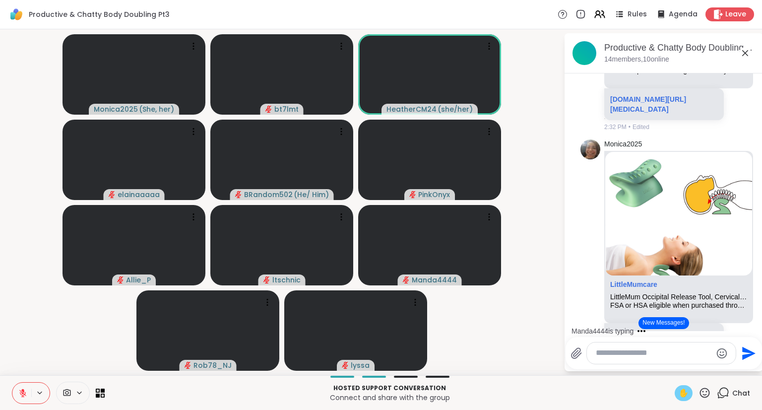
click at [679, 393] on span "✋" at bounding box center [684, 393] width 10 height 12
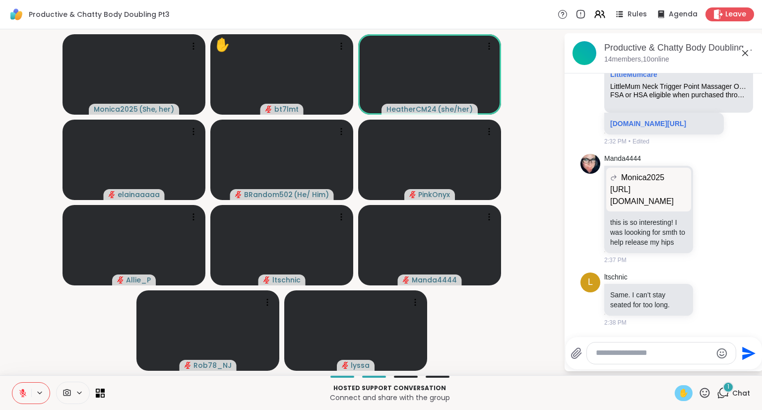
scroll to position [3413, 0]
click at [21, 400] on button at bounding box center [21, 392] width 19 height 21
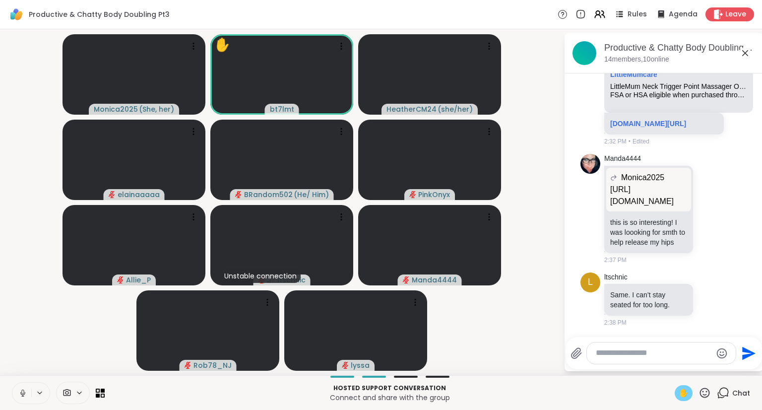
click at [675, 395] on div "✋" at bounding box center [684, 393] width 18 height 16
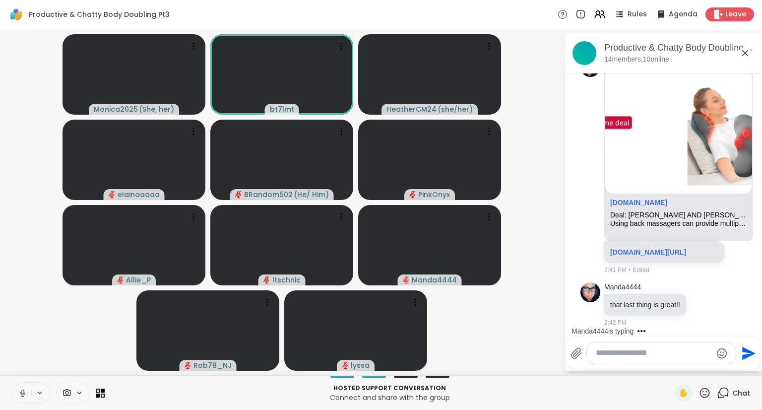
scroll to position [3987, 0]
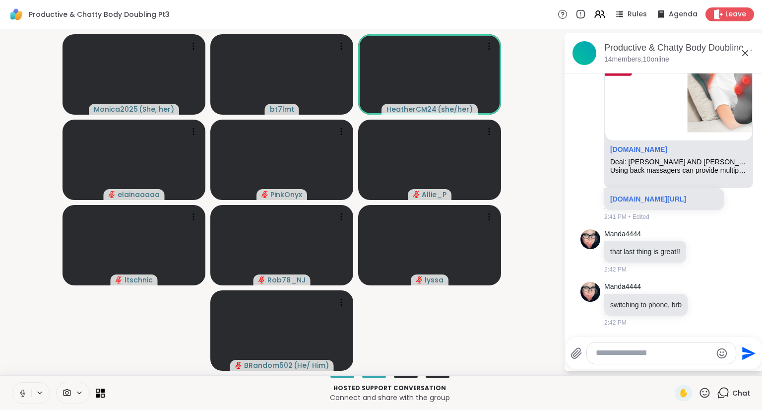
click at [626, 355] on textarea "Type your message" at bounding box center [654, 353] width 116 height 10
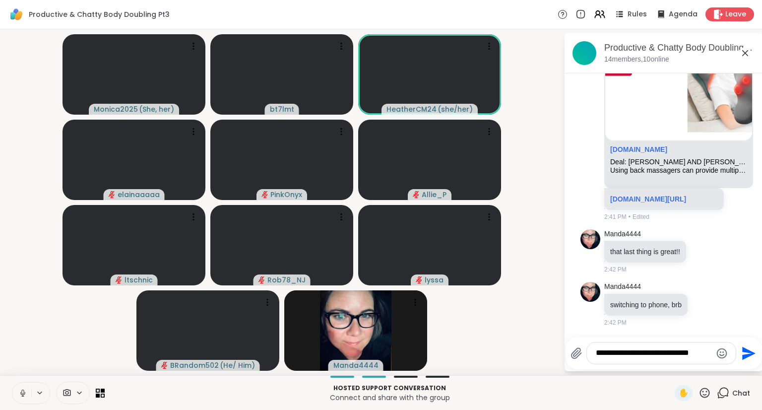
type textarea "**********"
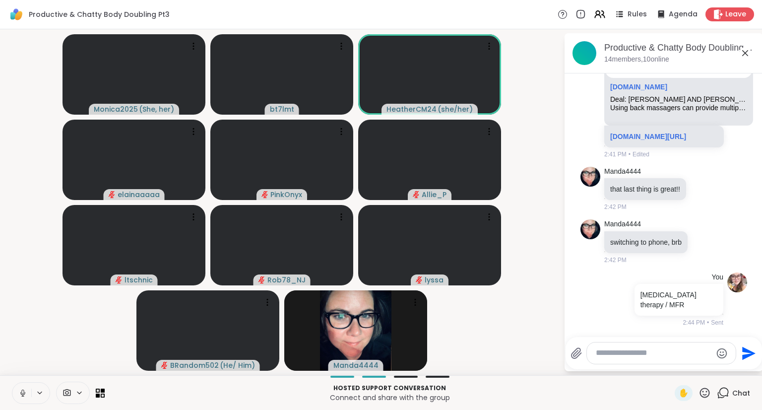
scroll to position [4050, 0]
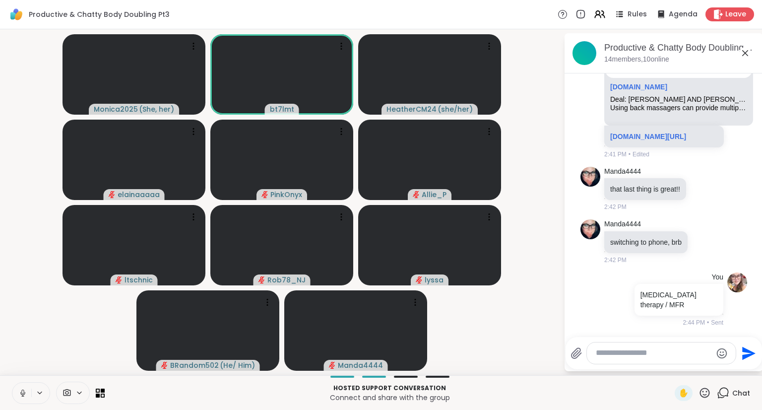
click at [22, 395] on icon at bounding box center [22, 395] width 0 height 2
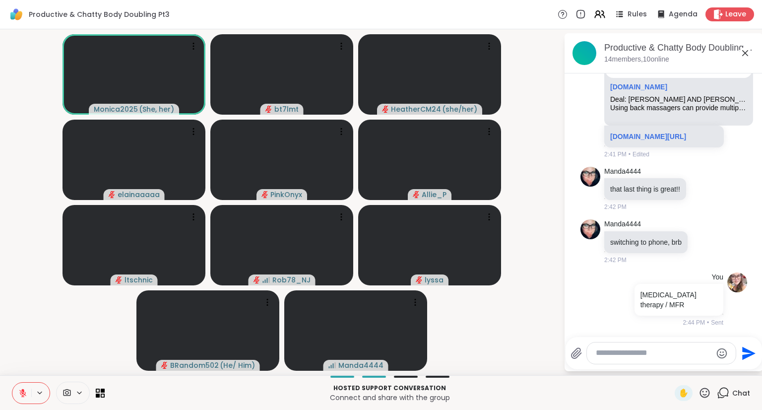
click at [20, 393] on icon at bounding box center [22, 392] width 9 height 9
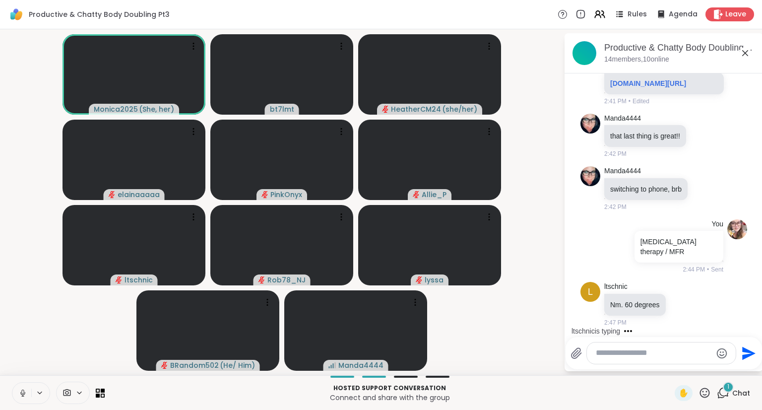
scroll to position [4102, 0]
click at [22, 395] on icon at bounding box center [22, 395] width 0 height 2
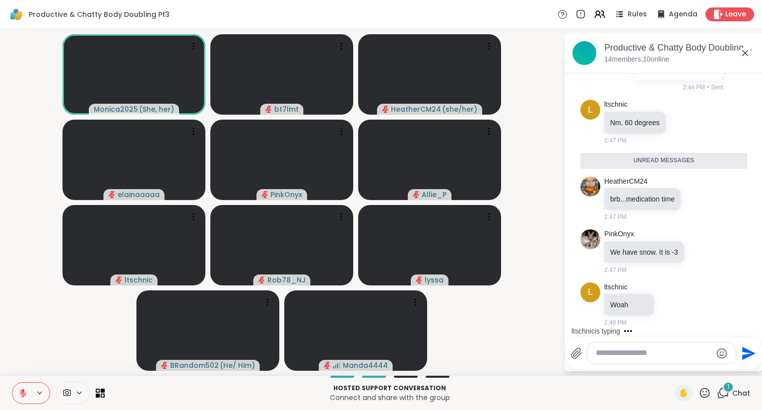
scroll to position [4260, 0]
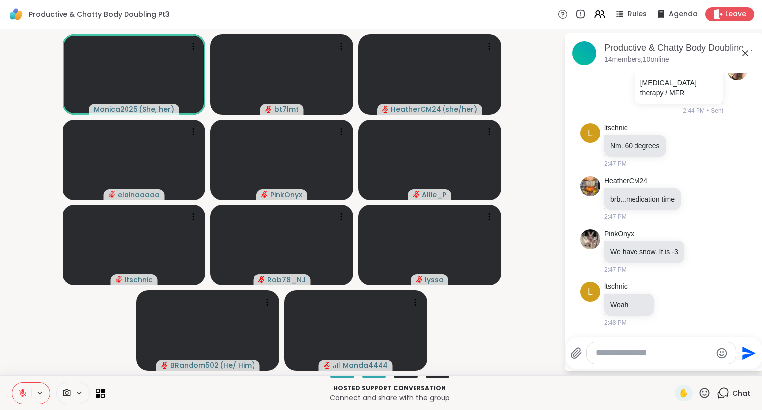
click at [22, 393] on icon at bounding box center [22, 392] width 7 height 7
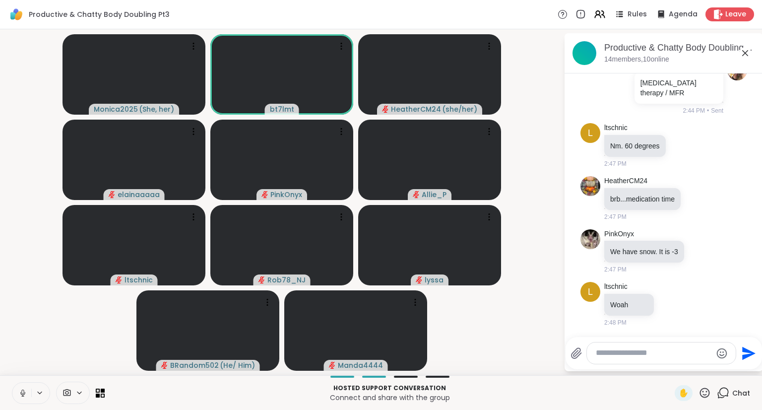
click at [22, 391] on icon at bounding box center [22, 392] width 9 height 9
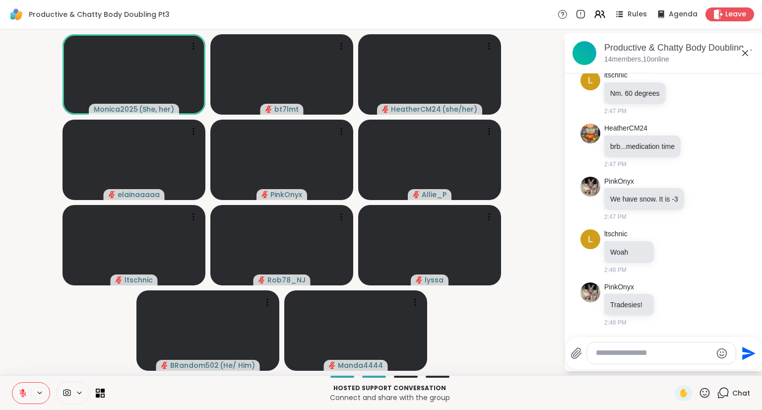
scroll to position [4366, 0]
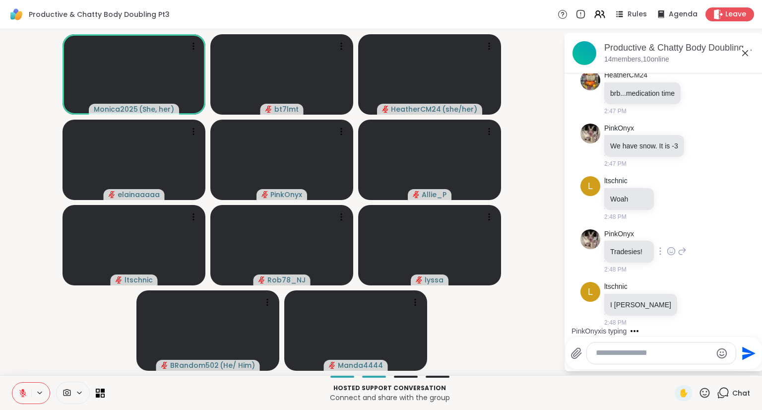
click at [670, 251] on icon at bounding box center [671, 251] width 9 height 10
click at [627, 237] on div "Select Reaction: Joy" at bounding box center [627, 235] width 9 height 9
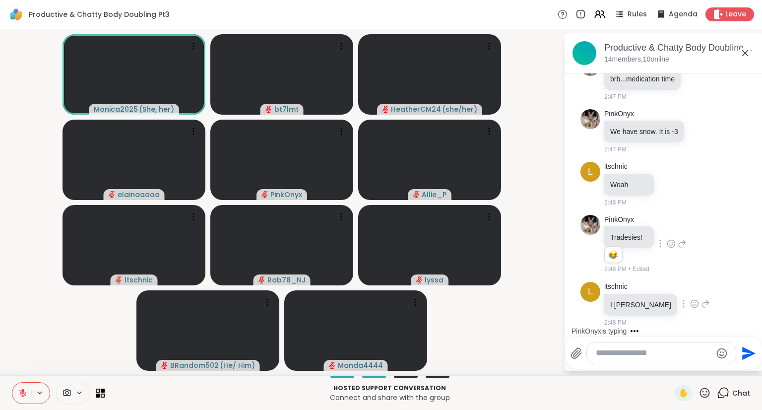
scroll to position [4380, 0]
click at [690, 306] on icon at bounding box center [694, 304] width 9 height 10
click at [690, 291] on div "Select Reaction: Heart" at bounding box center [694, 287] width 9 height 9
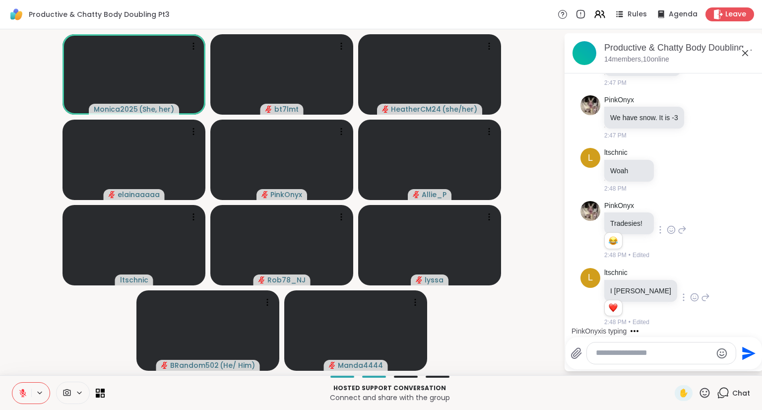
scroll to position [4394, 0]
click at [659, 355] on textarea "Type your message" at bounding box center [654, 353] width 116 height 10
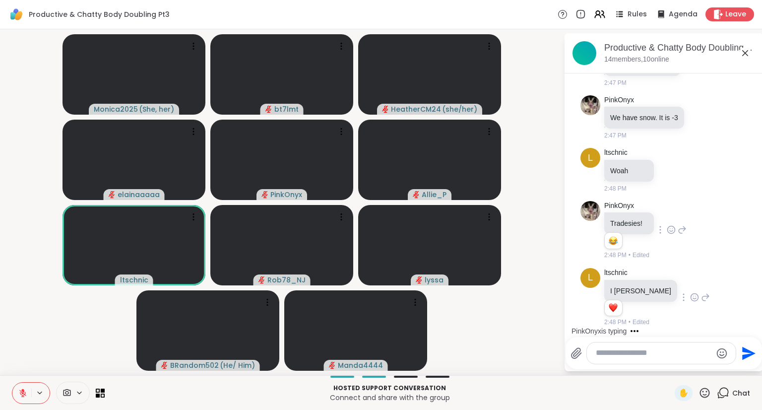
scroll to position [4457, 0]
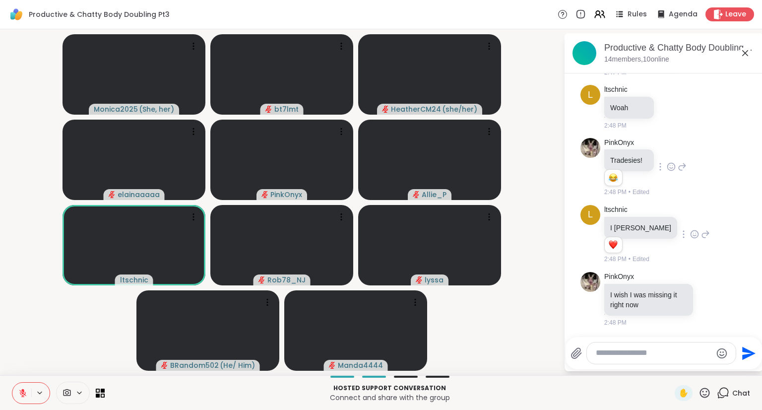
click at [655, 354] on textarea "Type your message" at bounding box center [654, 353] width 116 height 10
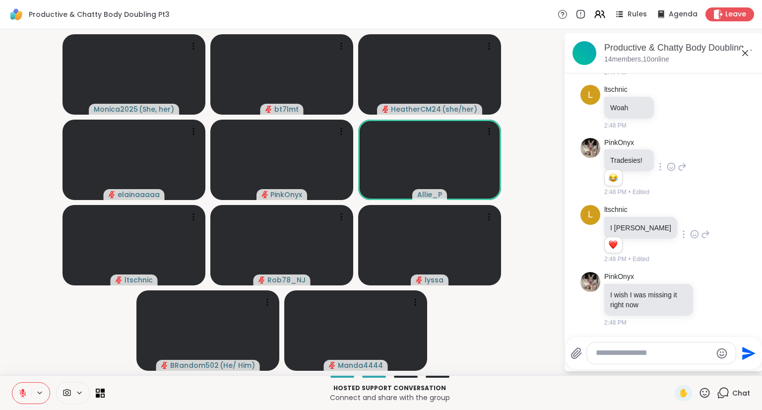
click at [20, 390] on icon at bounding box center [22, 392] width 7 height 7
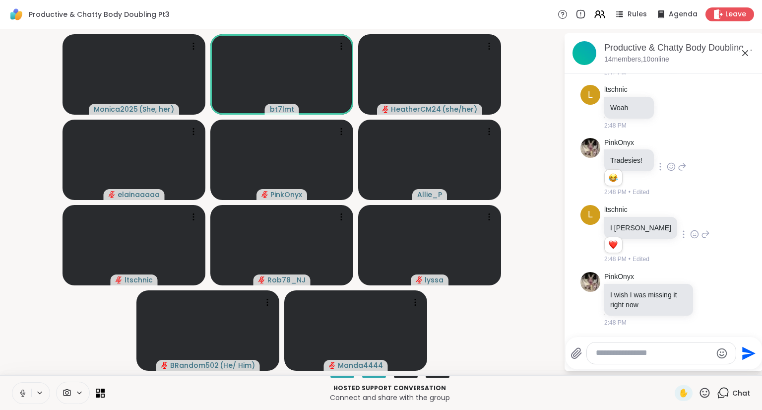
click at [20, 389] on icon at bounding box center [22, 392] width 9 height 9
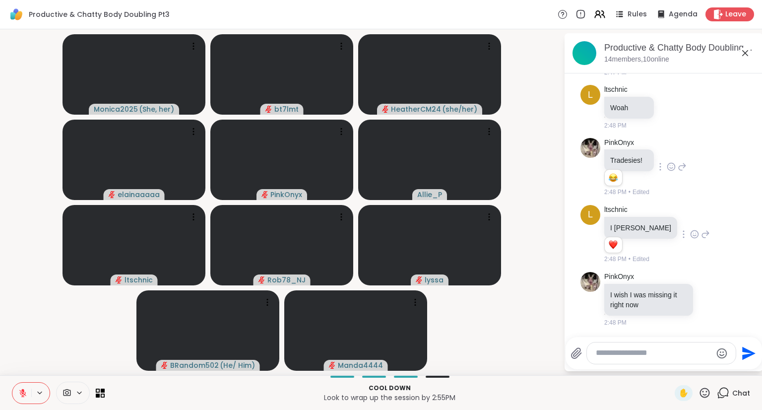
click at [20, 391] on icon at bounding box center [22, 392] width 7 height 7
click at [639, 354] on textarea "Type your message" at bounding box center [654, 353] width 116 height 10
click at [650, 354] on textarea "Type your message" at bounding box center [654, 353] width 116 height 10
click at [577, 352] on icon at bounding box center [576, 353] width 12 height 12
click at [0, 0] on input "file" at bounding box center [0, 0] width 0 height 0
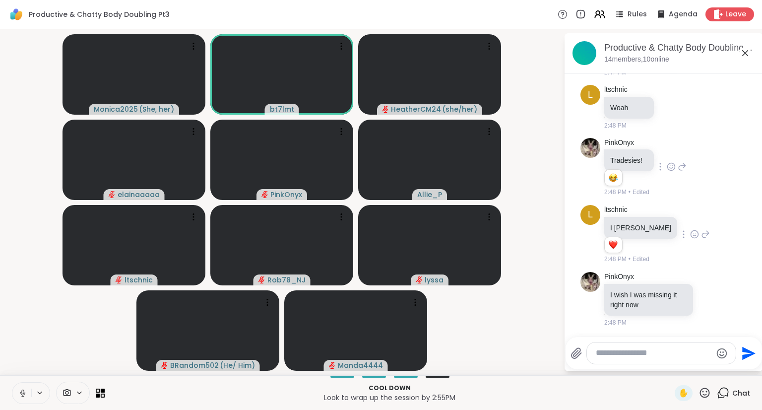
click at [650, 353] on textarea "Type your message" at bounding box center [654, 353] width 116 height 10
click at [25, 389] on icon at bounding box center [21, 392] width 9 height 9
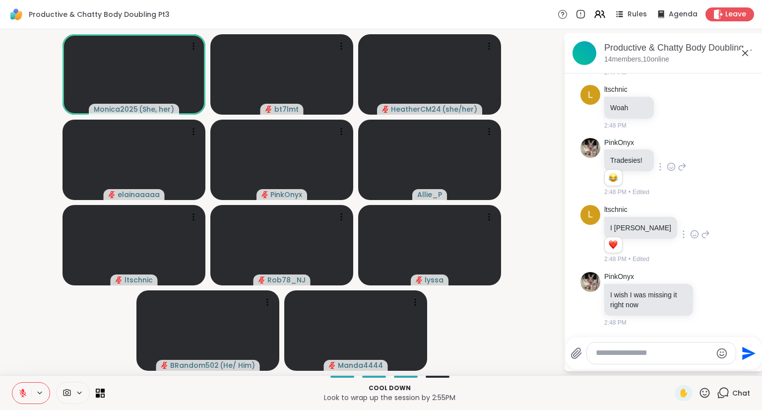
click at [643, 354] on textarea "Type your message" at bounding box center [654, 353] width 116 height 10
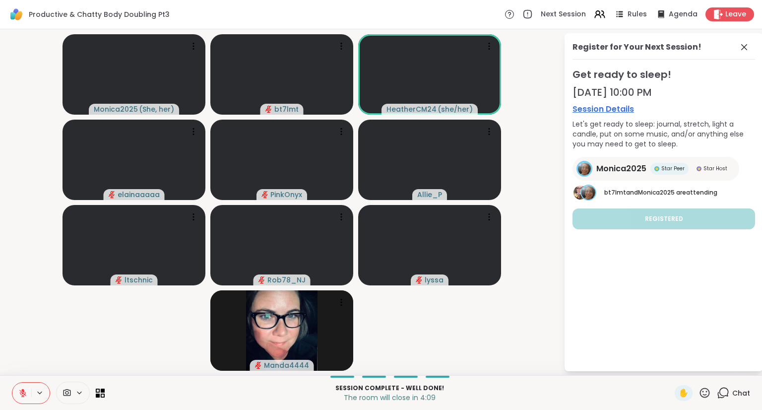
click at [20, 395] on icon at bounding box center [22, 392] width 9 height 9
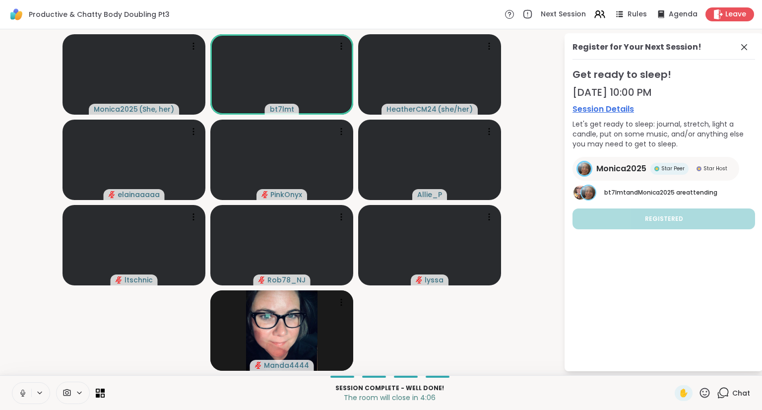
click at [22, 395] on icon at bounding box center [22, 395] width 0 height 2
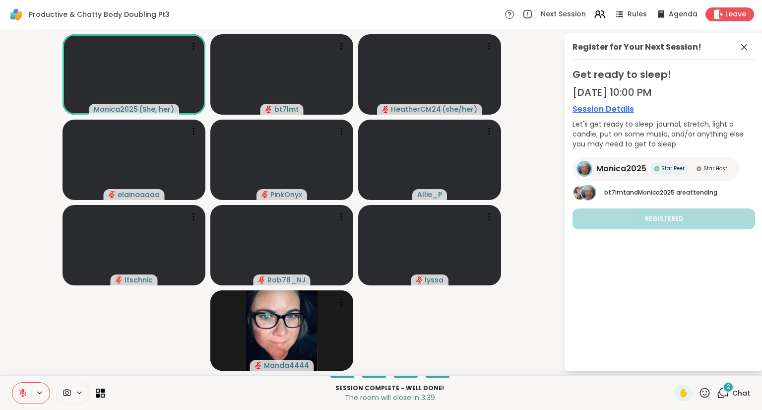
click at [22, 390] on icon at bounding box center [22, 390] width 3 height 4
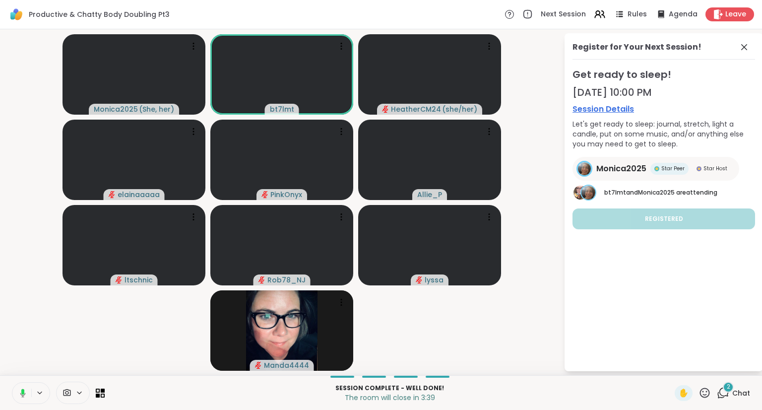
click at [22, 391] on icon at bounding box center [22, 390] width 3 height 5
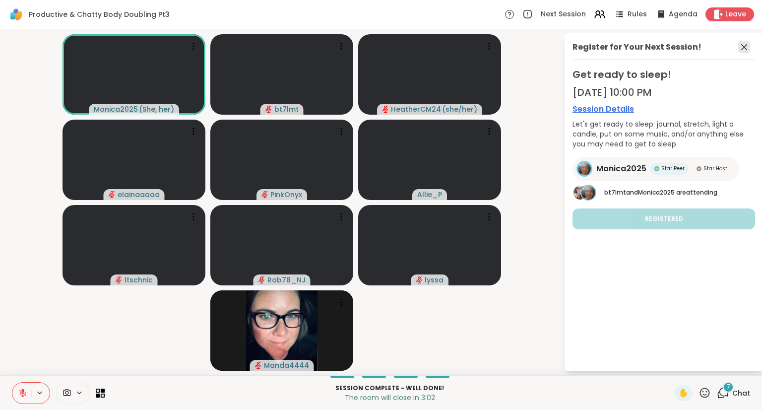
click at [741, 47] on icon at bounding box center [744, 47] width 12 height 12
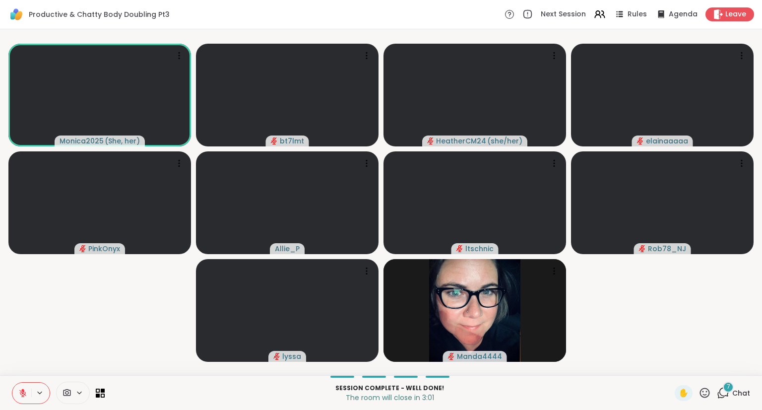
click at [723, 395] on div "7 Chat" at bounding box center [733, 393] width 33 height 16
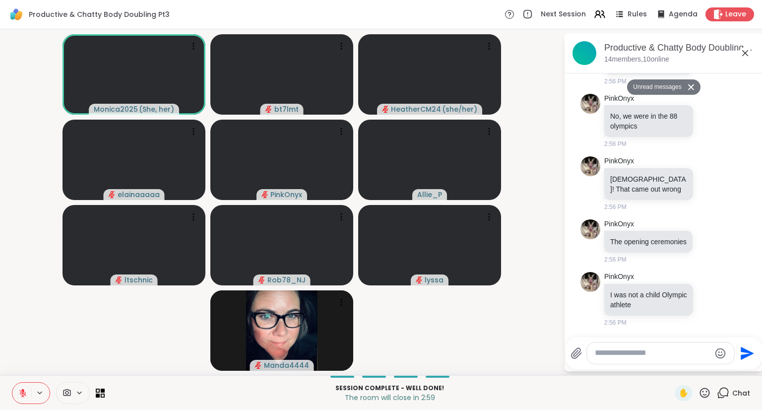
scroll to position [6234, 0]
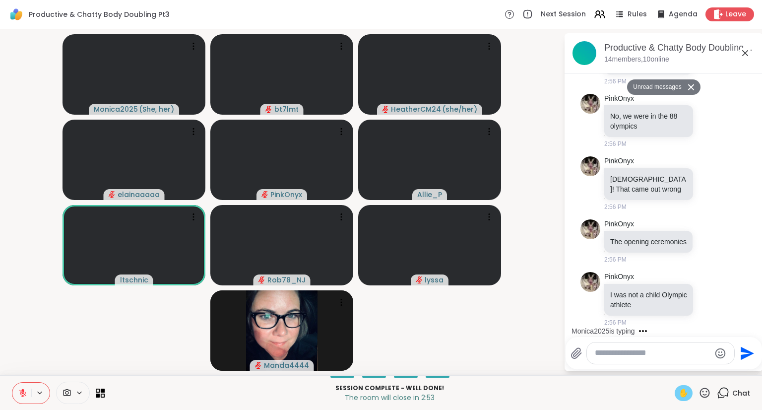
click at [675, 400] on div "✋" at bounding box center [684, 393] width 18 height 16
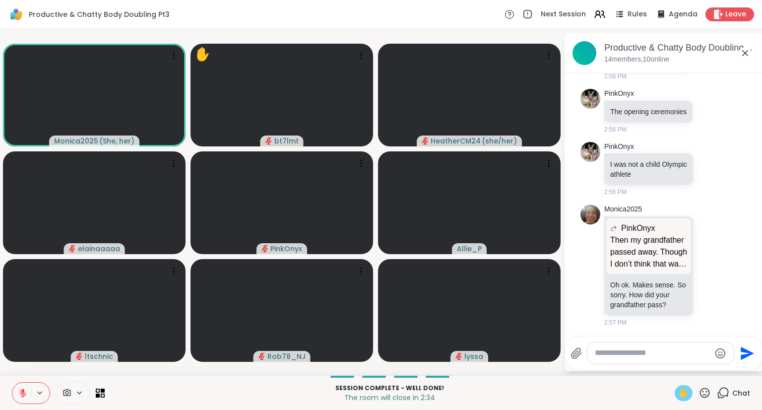
scroll to position [6403, 0]
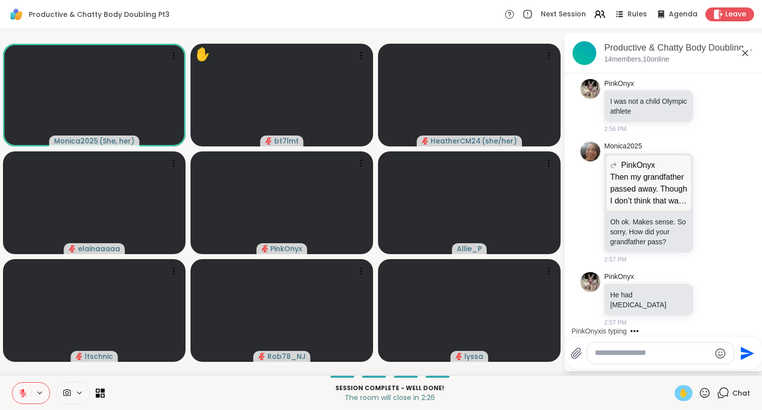
click at [21, 395] on icon at bounding box center [22, 392] width 9 height 9
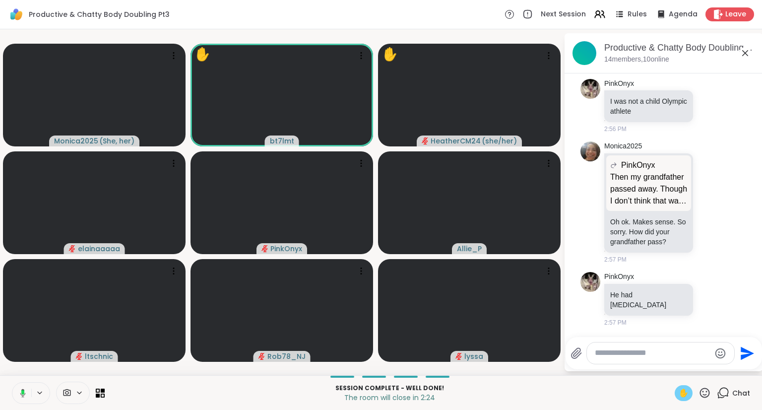
click at [679, 394] on span "✋" at bounding box center [684, 393] width 10 height 12
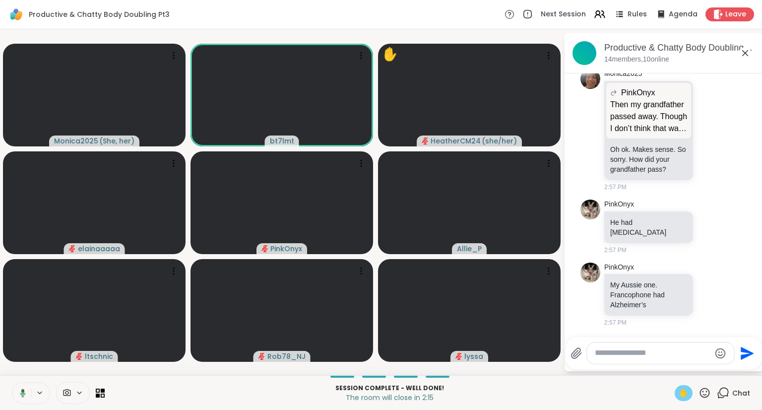
scroll to position [6476, 0]
click at [15, 390] on button at bounding box center [21, 392] width 19 height 21
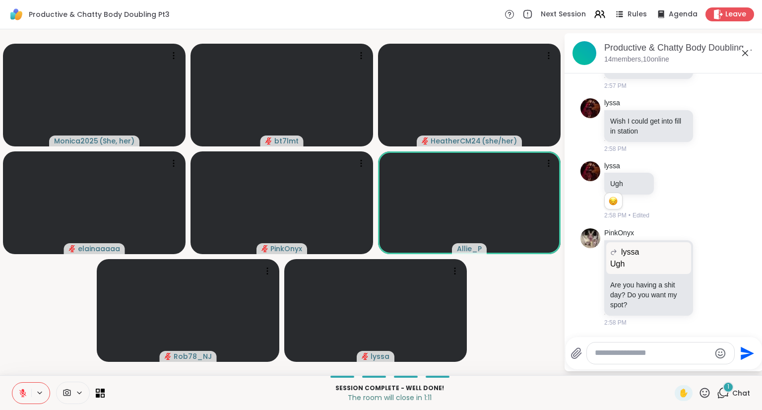
scroll to position [6711, 0]
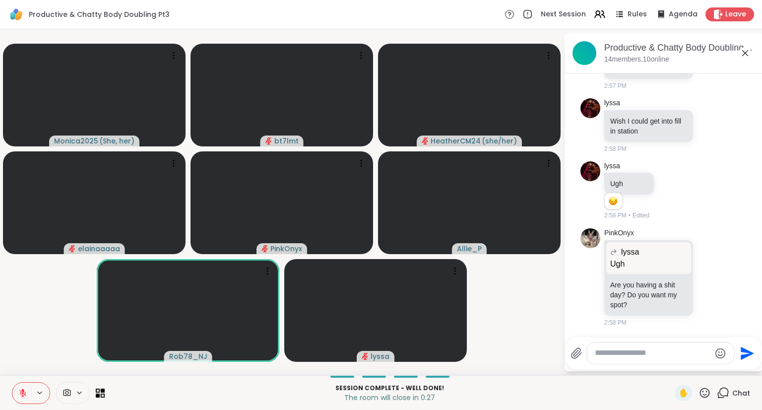
click at [19, 389] on icon at bounding box center [22, 392] width 9 height 9
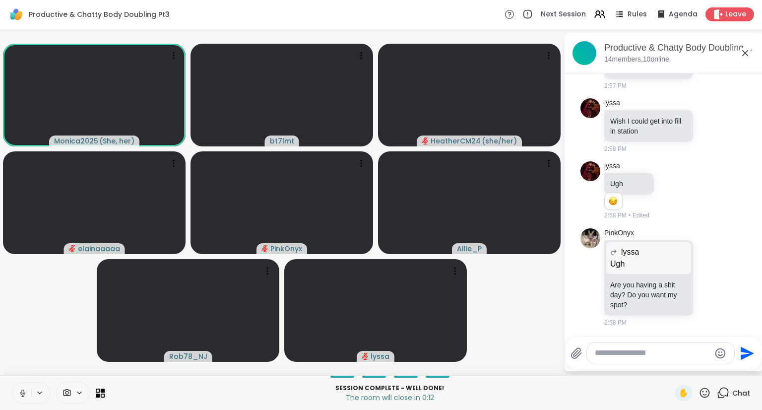
click at [23, 393] on icon at bounding box center [22, 392] width 9 height 9
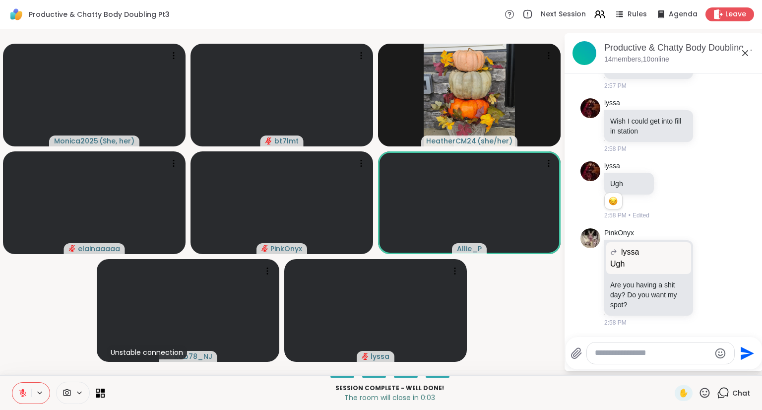
click at [20, 388] on icon at bounding box center [22, 392] width 9 height 9
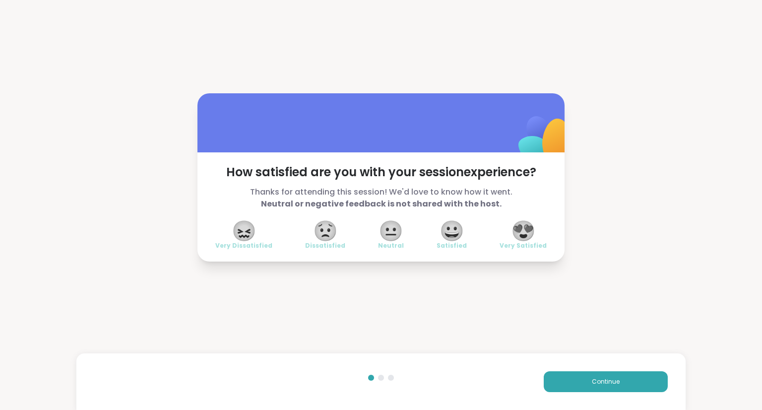
click at [522, 239] on span "😍" at bounding box center [523, 231] width 25 height 18
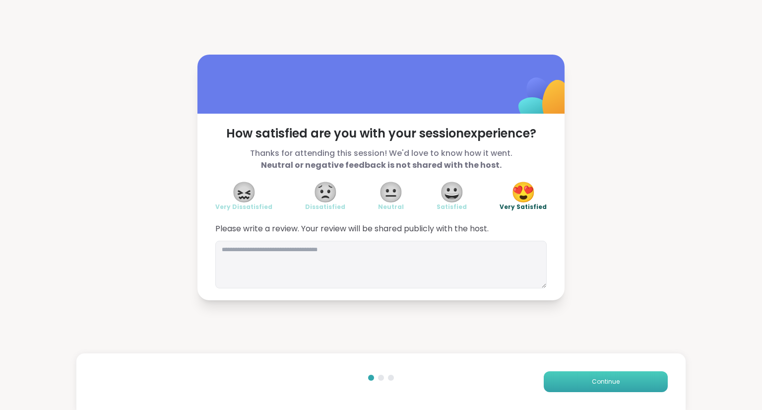
click at [592, 382] on span "Continue" at bounding box center [606, 381] width 28 height 9
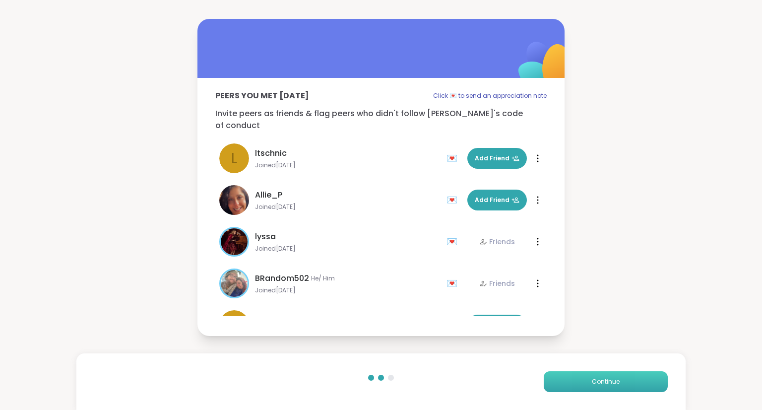
click at [593, 381] on span "Continue" at bounding box center [606, 381] width 28 height 9
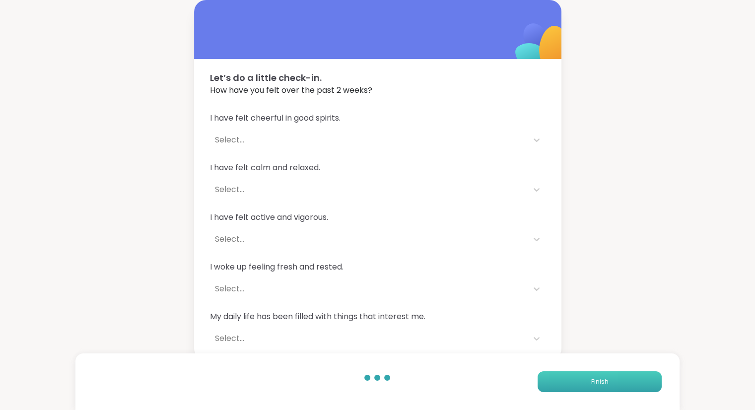
click at [589, 382] on button "Finish" at bounding box center [599, 381] width 124 height 21
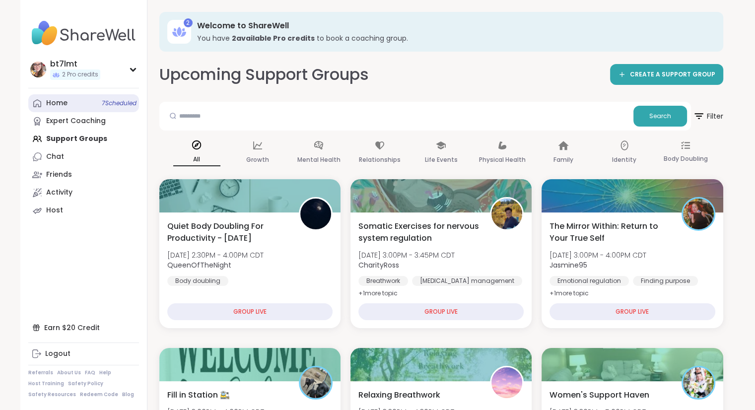
click at [62, 98] on div "Home 7 Scheduled" at bounding box center [56, 103] width 21 height 10
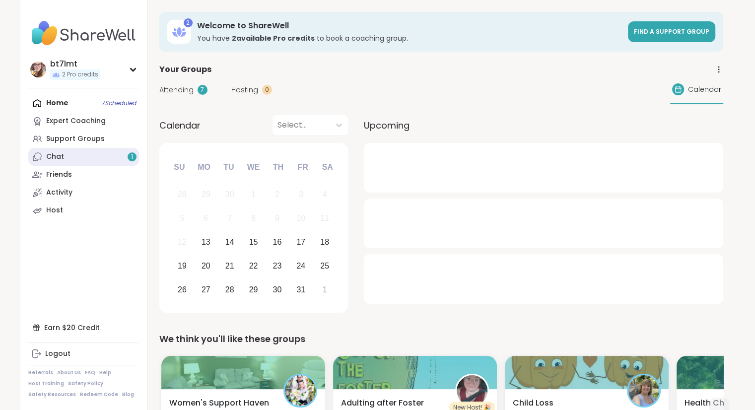
click at [54, 155] on div "Chat 1" at bounding box center [55, 157] width 18 height 10
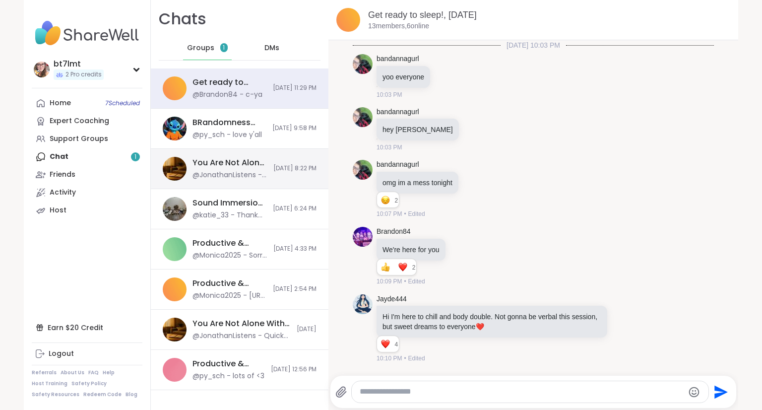
scroll to position [7117, 0]
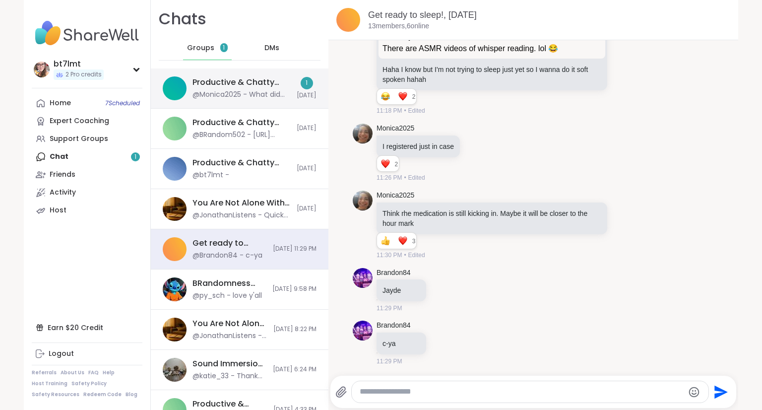
click at [219, 102] on div "Productive & Chatty Body Doubling Pt3, Oct 13 @Monica2025 - What did you do in …" at bounding box center [240, 88] width 178 height 40
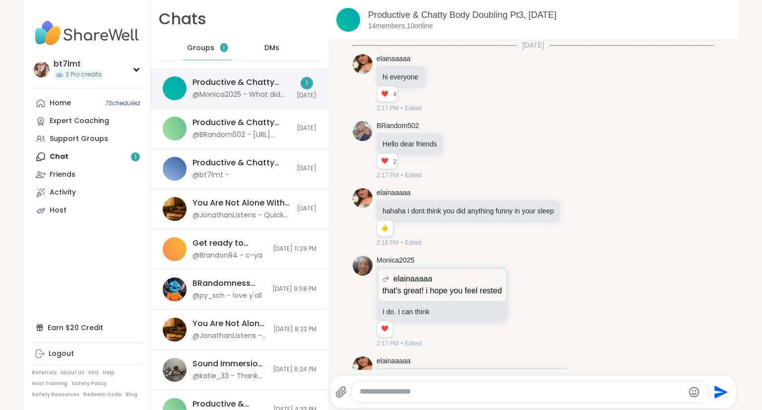
scroll to position [5943, 0]
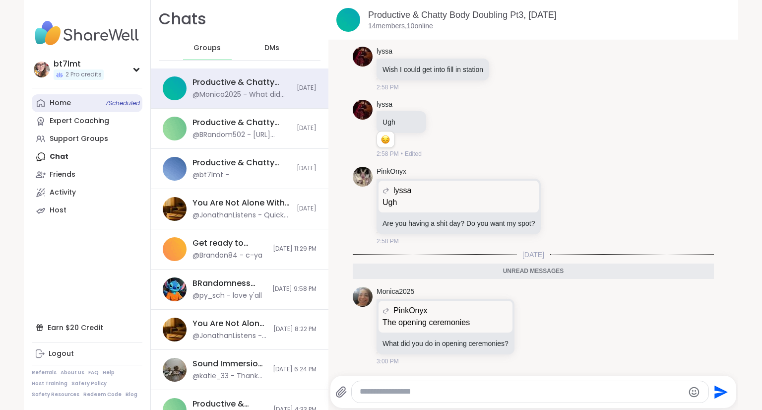
click at [71, 104] on link "Home 7 Scheduled" at bounding box center [87, 103] width 111 height 18
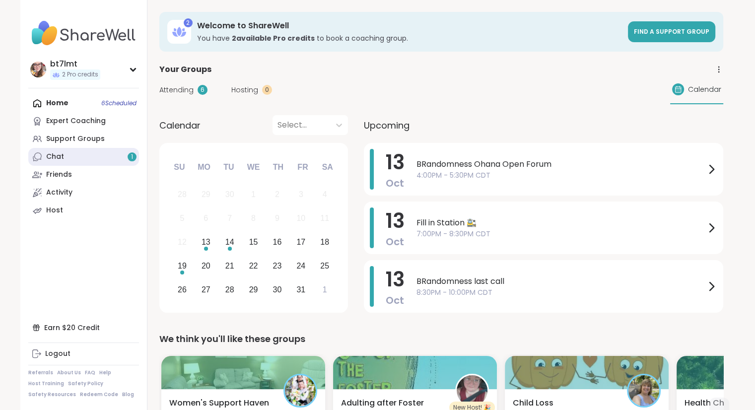
click at [59, 160] on div "Chat 1" at bounding box center [55, 157] width 18 height 10
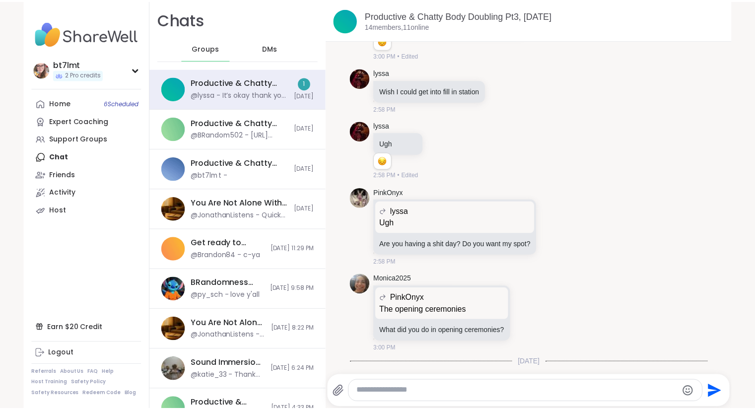
scroll to position [5873, 0]
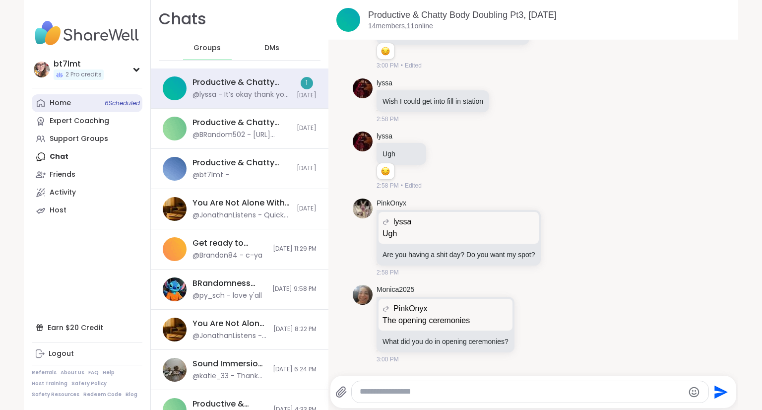
click at [59, 99] on div "Home 6 Scheduled" at bounding box center [60, 103] width 21 height 10
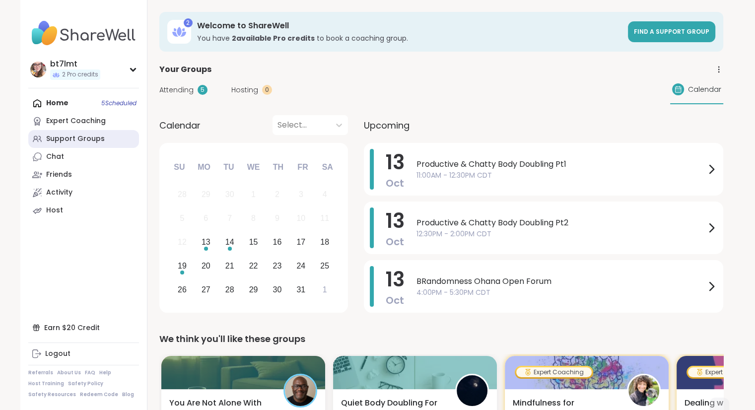
click at [76, 135] on div "Support Groups" at bounding box center [75, 139] width 59 height 10
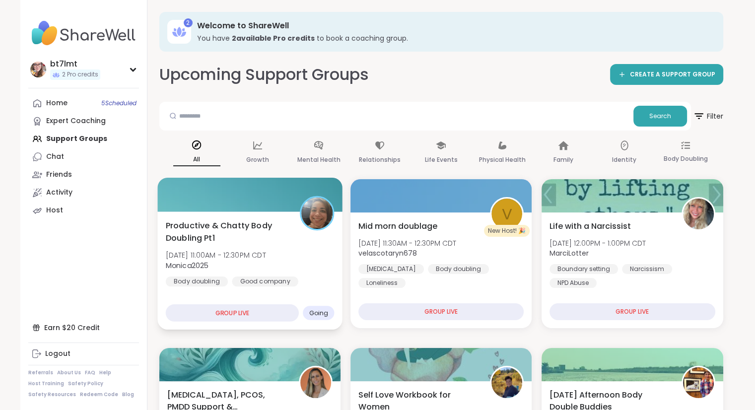
click at [193, 265] on b "Monica2025" at bounding box center [186, 265] width 43 height 10
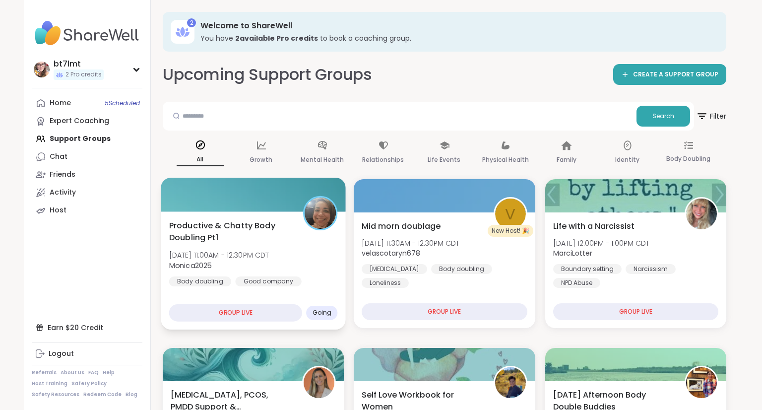
click at [193, 265] on b "Monica2025" at bounding box center [190, 265] width 43 height 10
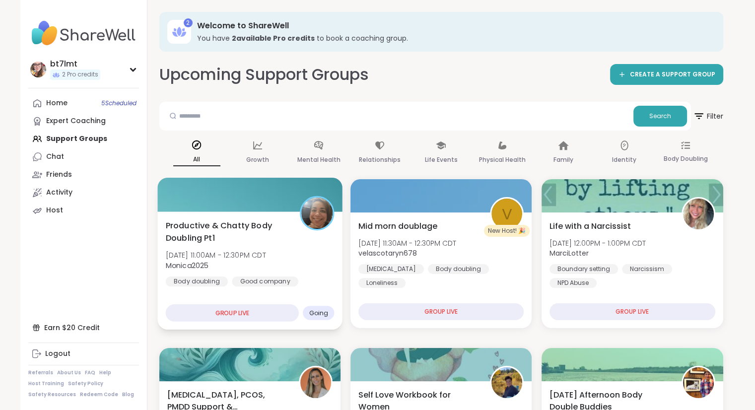
click at [194, 268] on b "Monica2025" at bounding box center [186, 265] width 43 height 10
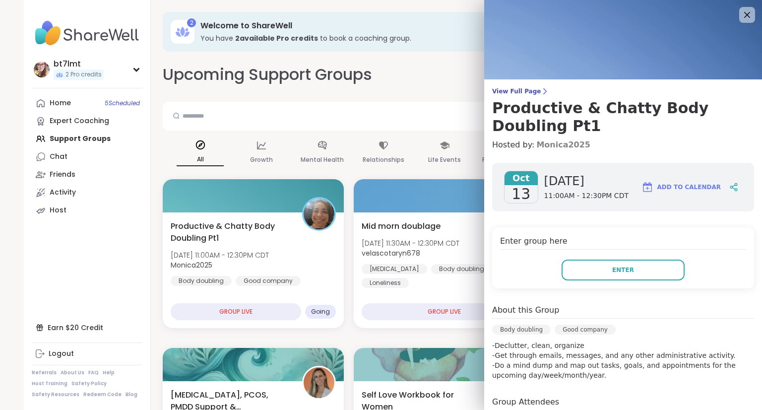
click at [538, 145] on link "Monica2025" at bounding box center [563, 145] width 54 height 12
click at [741, 15] on icon at bounding box center [747, 14] width 12 height 12
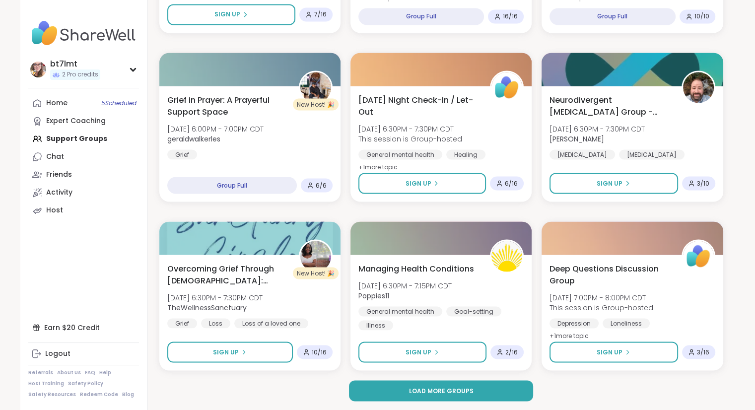
scroll to position [1814, 0]
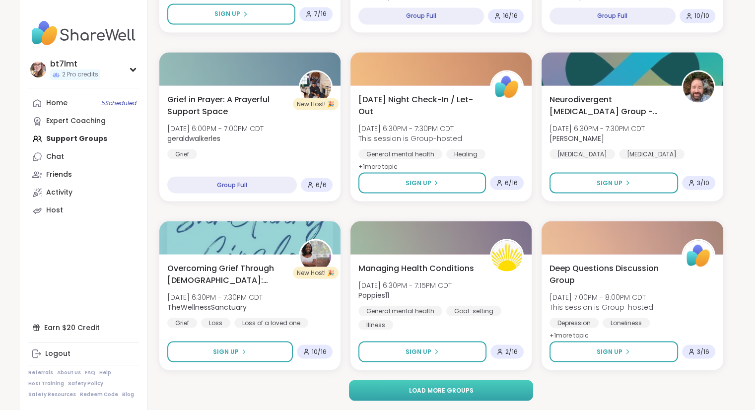
click at [486, 396] on button "Load more groups" at bounding box center [441, 390] width 184 height 21
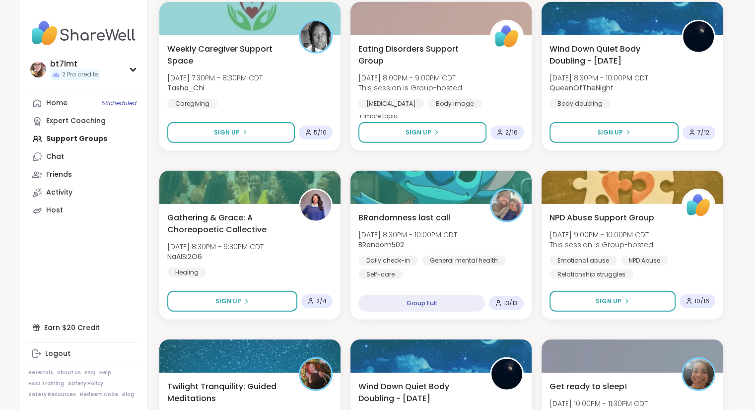
scroll to position [2396, 0]
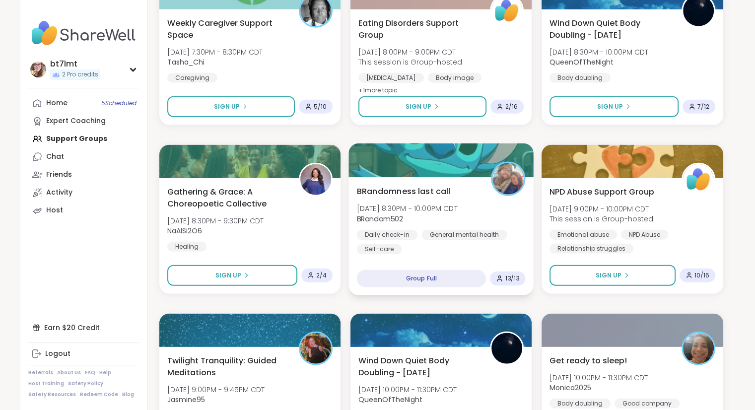
click at [521, 244] on div "Daily check-in General mental health Self-care" at bounding box center [440, 242] width 169 height 24
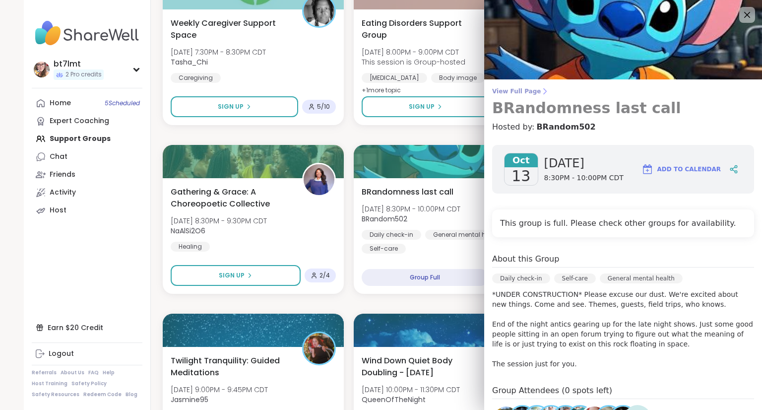
click at [512, 92] on span "View Full Page" at bounding box center [623, 91] width 262 height 8
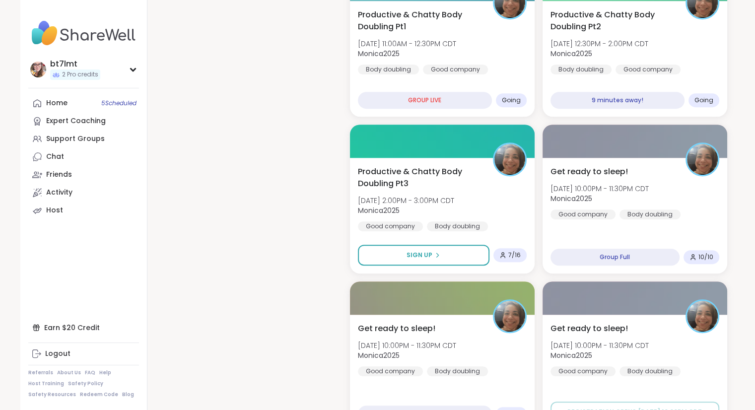
scroll to position [496, 0]
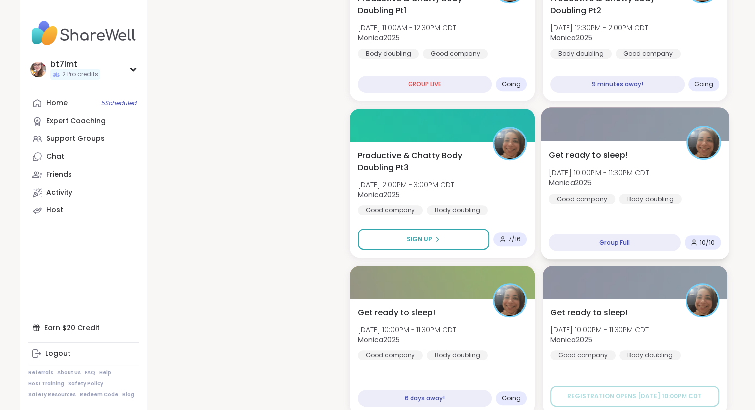
click at [721, 201] on div "Get ready to sleep! Mon, Oct 13 | 10:00PM - 11:30PM CDT Monica2025 Good company…" at bounding box center [634, 200] width 188 height 118
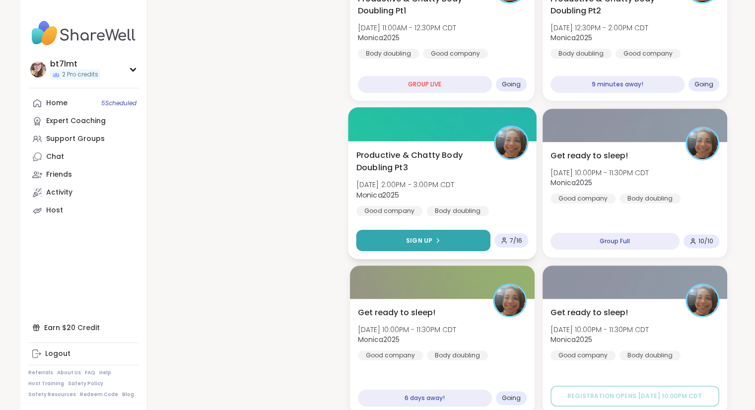
click at [452, 237] on button "Sign Up" at bounding box center [423, 240] width 134 height 21
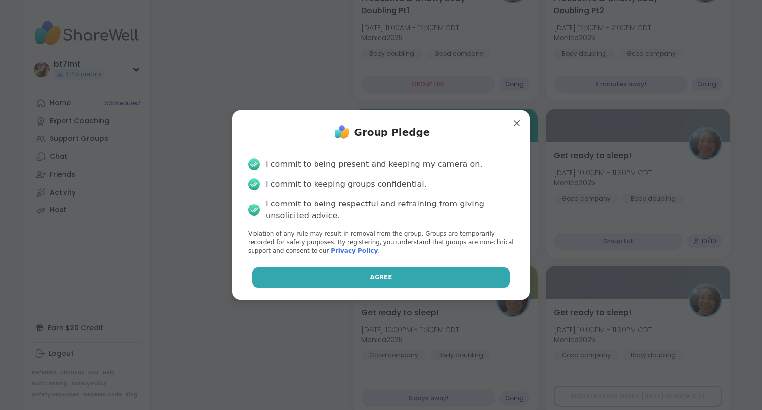
click at [407, 274] on button "Agree" at bounding box center [381, 277] width 258 height 21
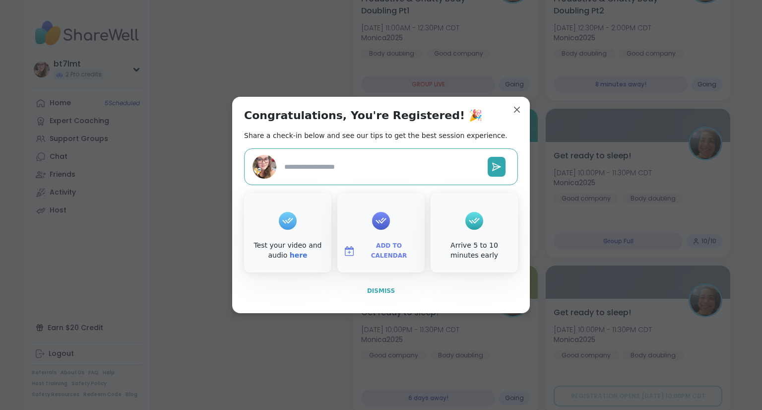
type textarea "*"
click at [371, 289] on span "Dismiss" at bounding box center [381, 290] width 28 height 7
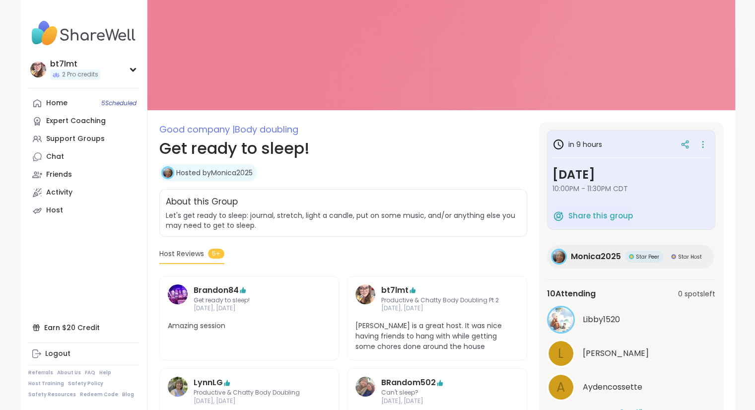
scroll to position [40, 0]
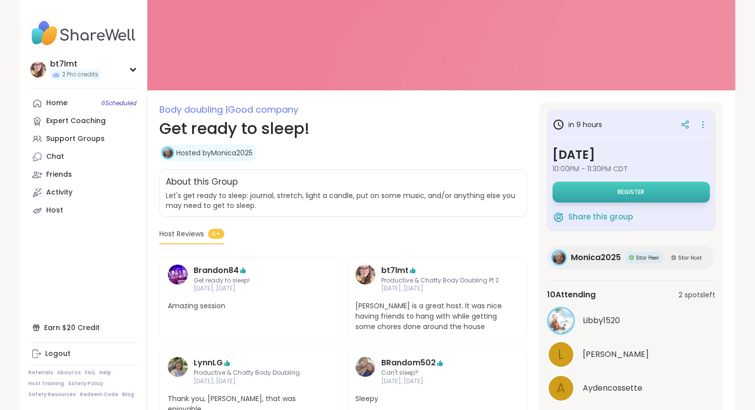
click at [572, 186] on button "Register" at bounding box center [630, 192] width 157 height 21
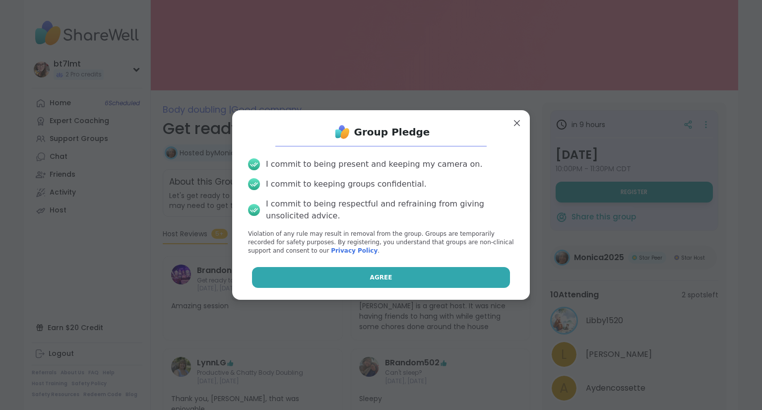
click at [420, 277] on button "Agree" at bounding box center [381, 277] width 258 height 21
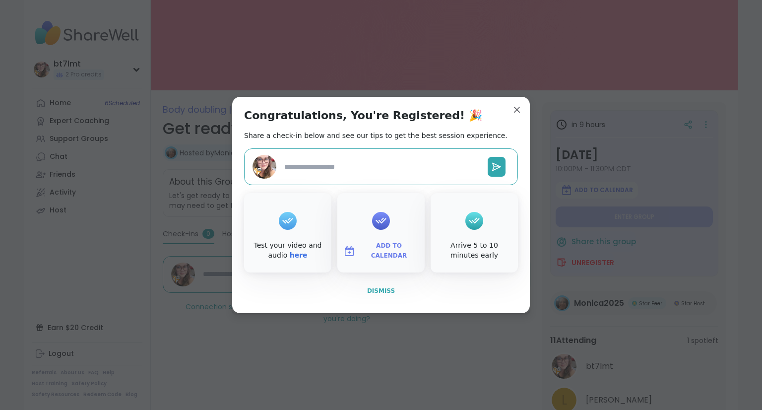
click at [379, 293] on span "Dismiss" at bounding box center [381, 290] width 28 height 7
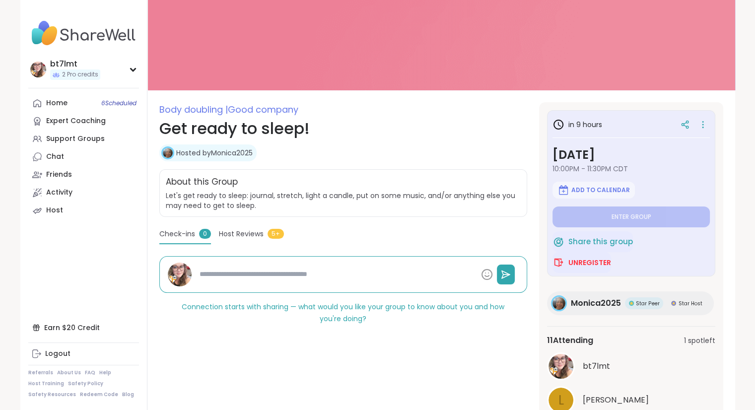
type textarea "*"
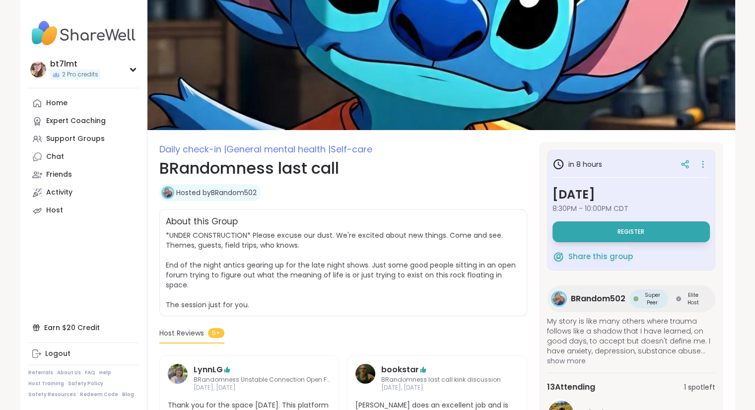
click at [653, 233] on button "Register" at bounding box center [630, 231] width 157 height 21
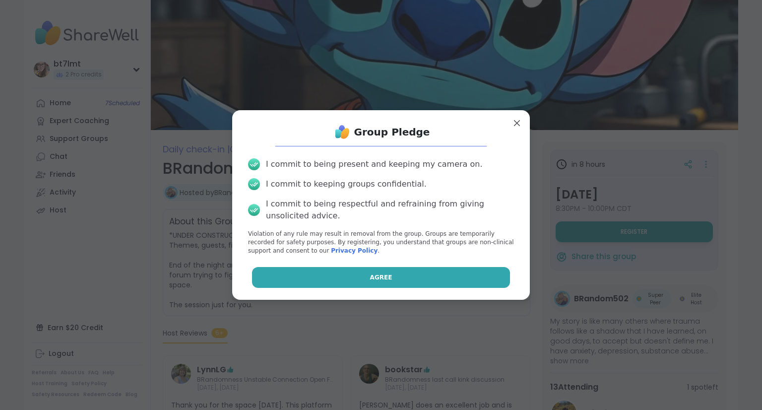
click at [468, 280] on button "Agree" at bounding box center [381, 277] width 258 height 21
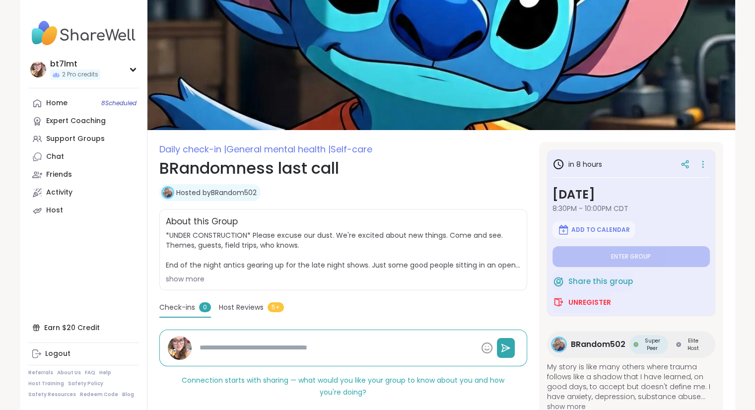
type textarea "*"
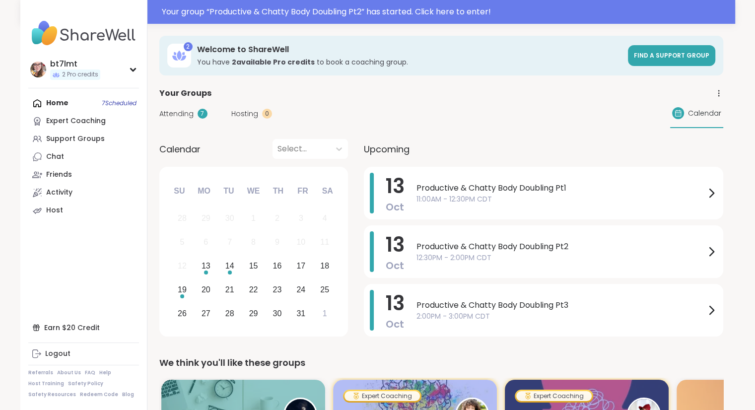
click at [182, 113] on span "Attending" at bounding box center [176, 114] width 34 height 10
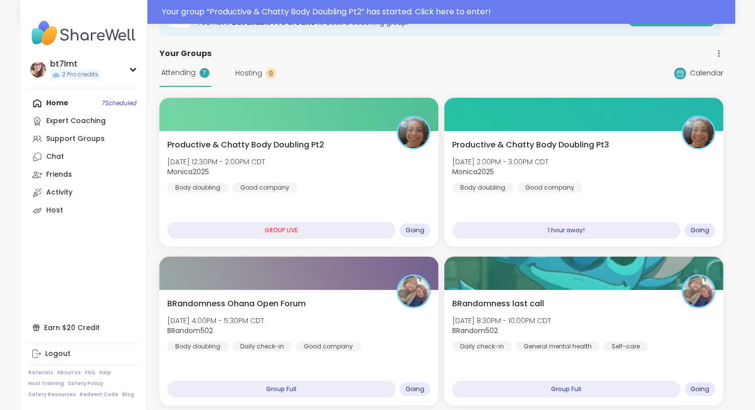
scroll to position [41, 0]
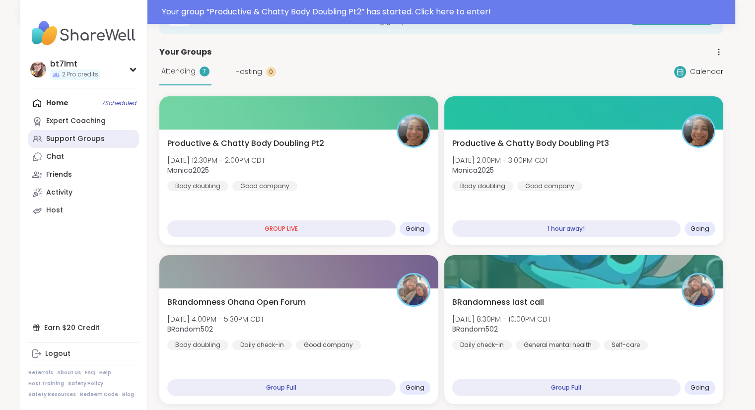
click at [93, 140] on div "Support Groups" at bounding box center [75, 139] width 59 height 10
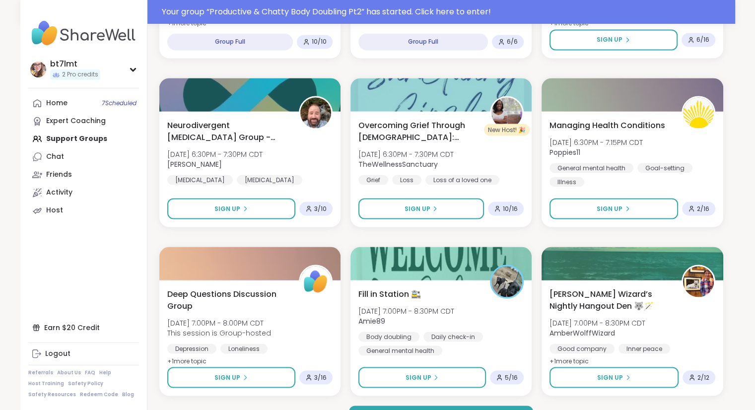
scroll to position [1837, 0]
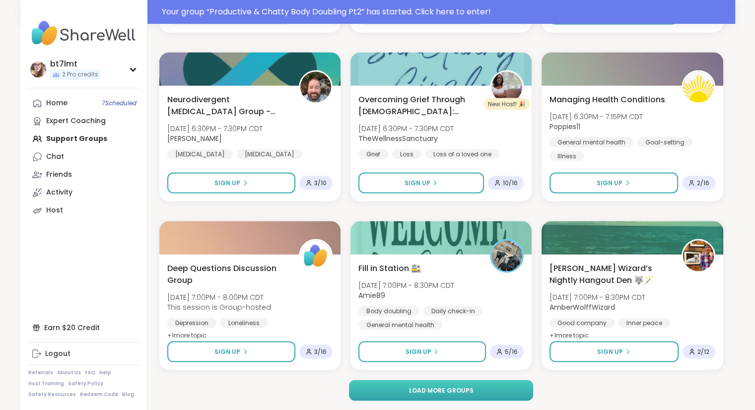
click at [461, 389] on span "Load more groups" at bounding box center [440, 389] width 64 height 9
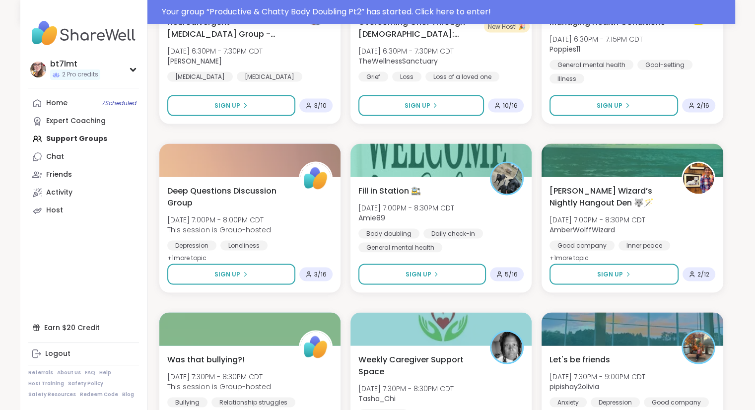
scroll to position [1912, 0]
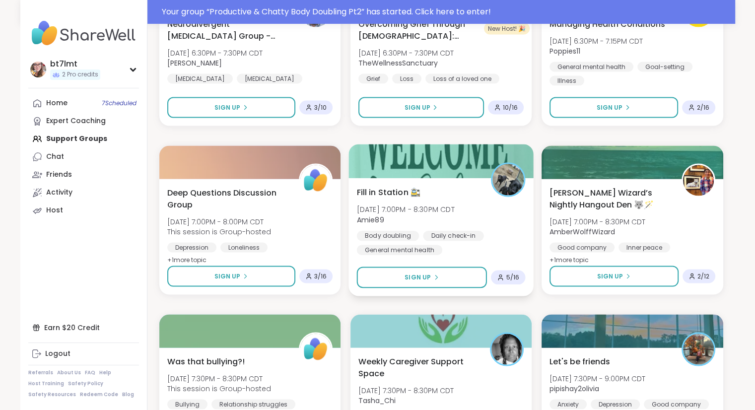
click at [506, 238] on div "Body doubling Daily check-in General mental health" at bounding box center [440, 243] width 169 height 24
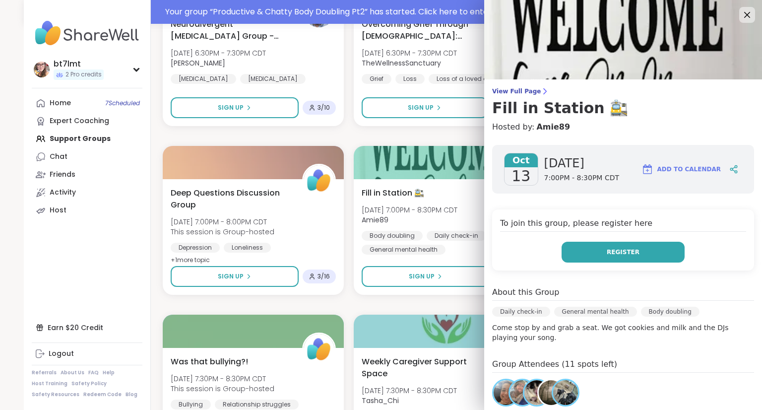
click at [619, 250] on span "Register" at bounding box center [623, 252] width 33 height 9
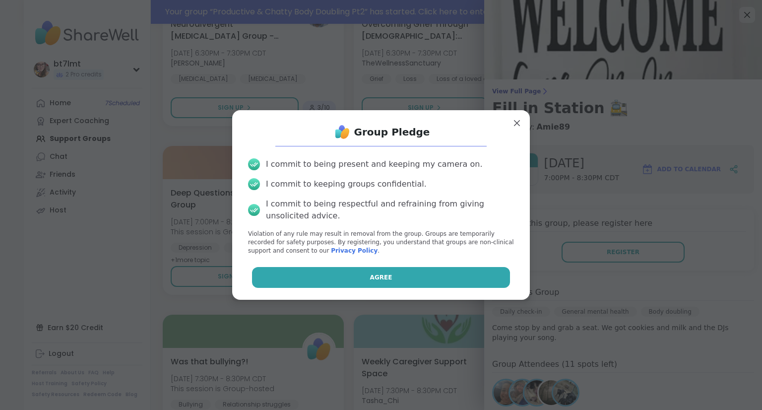
click at [478, 276] on button "Agree" at bounding box center [381, 277] width 258 height 21
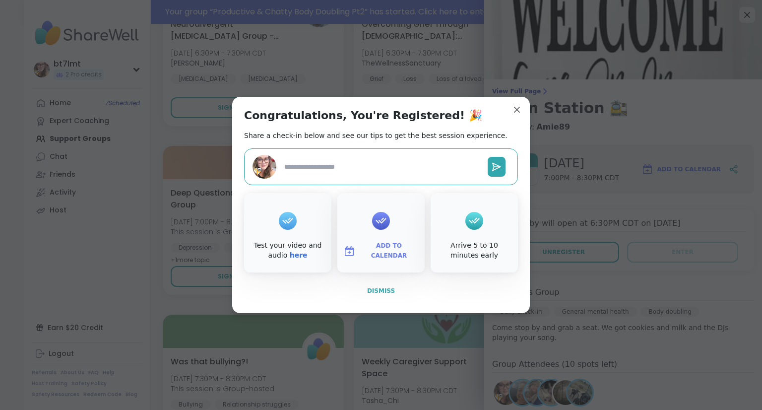
click at [364, 296] on button "Dismiss" at bounding box center [381, 290] width 274 height 21
type textarea "*"
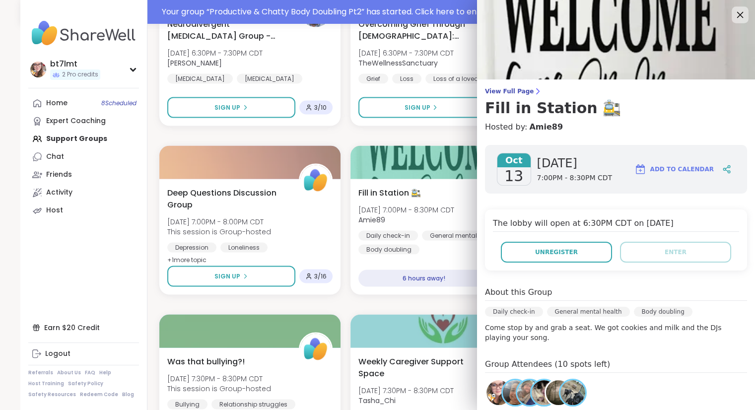
click at [736, 17] on icon at bounding box center [739, 14] width 12 height 12
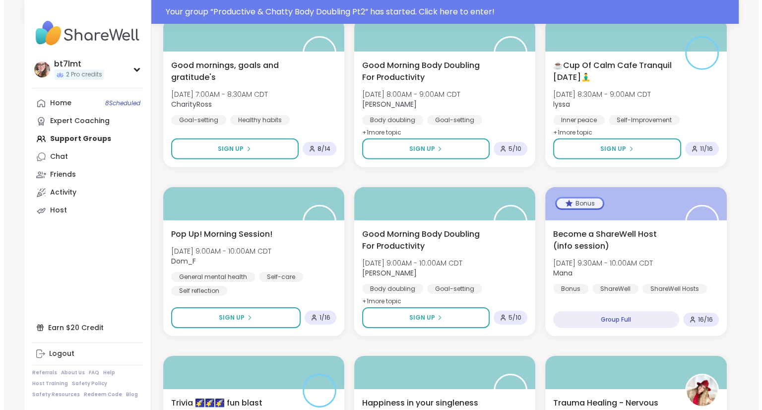
scroll to position [3052, 0]
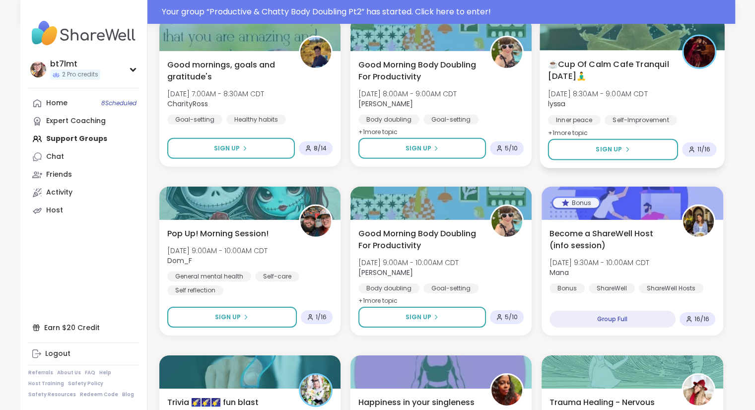
click at [677, 28] on div at bounding box center [632, 33] width 185 height 34
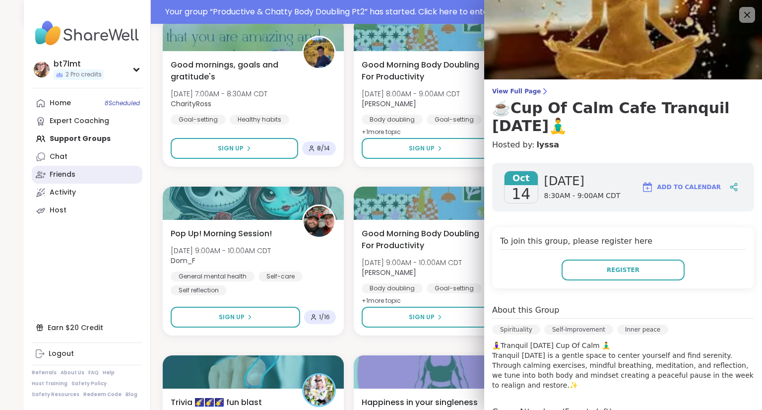
click at [57, 174] on div "Friends" at bounding box center [63, 175] width 26 height 10
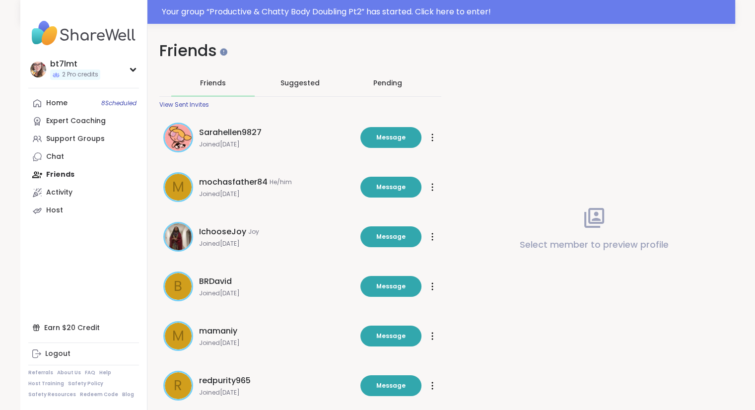
click at [385, 84] on div "Pending" at bounding box center [387, 83] width 29 height 10
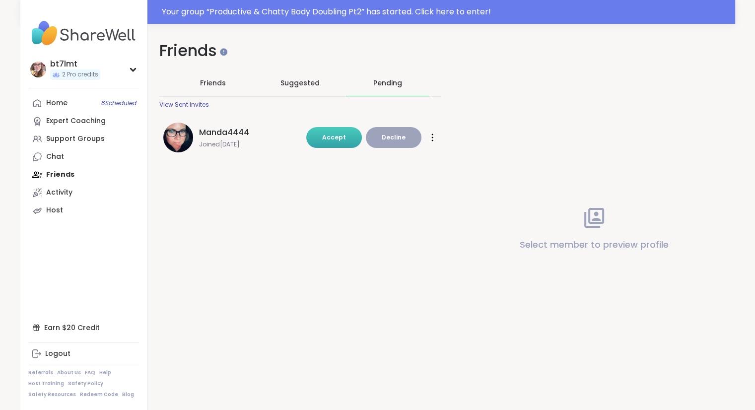
click at [338, 136] on span "Accept" at bounding box center [334, 137] width 24 height 8
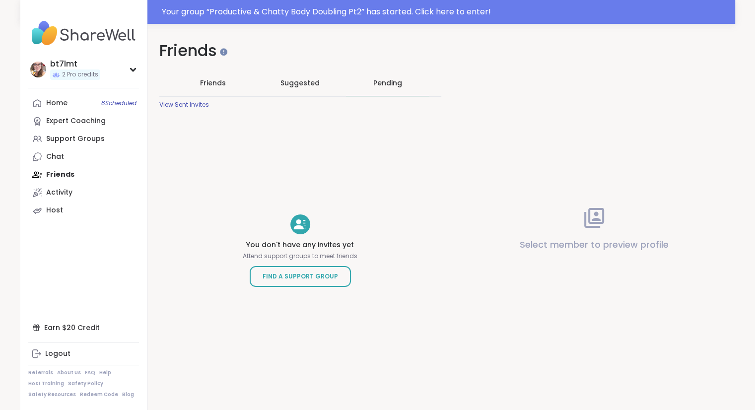
click at [209, 80] on span "Friends" at bounding box center [213, 83] width 26 height 10
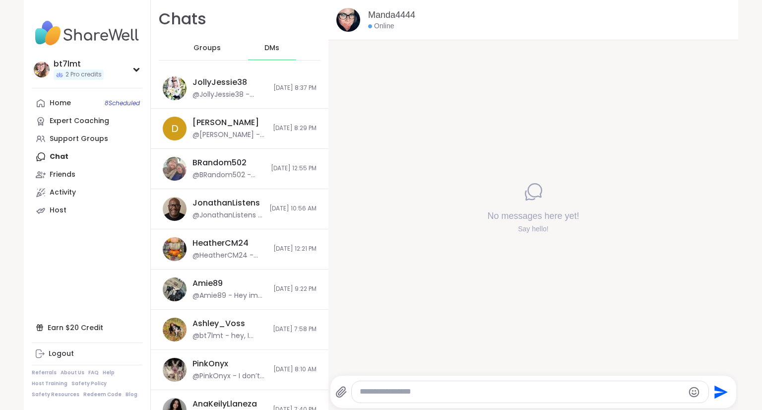
click at [446, 387] on textarea "Type your message" at bounding box center [522, 391] width 324 height 10
type textarea "********"
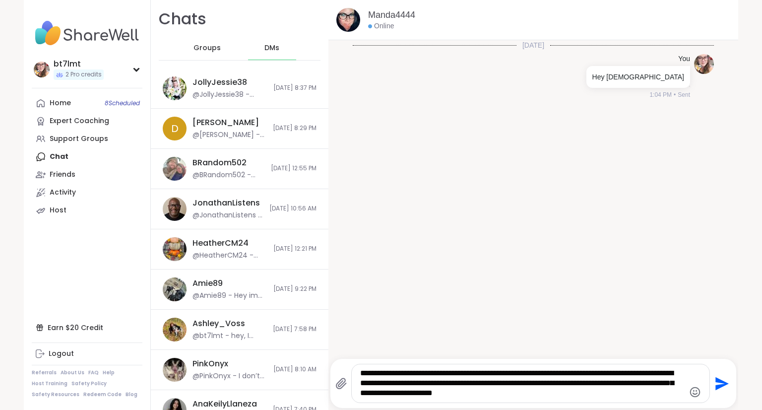
type textarea "**********"
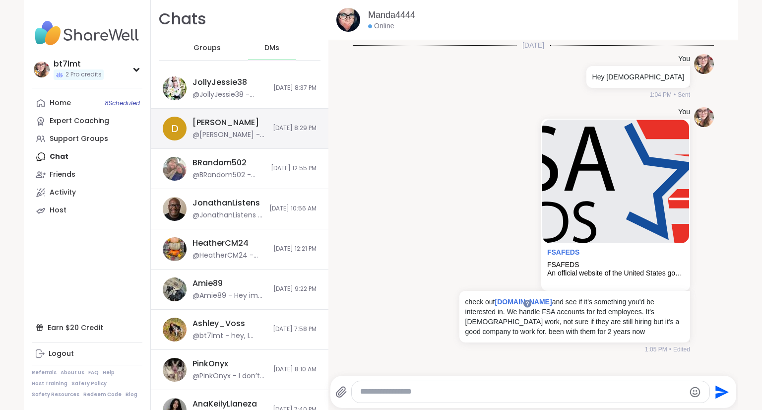
click at [238, 119] on div "[PERSON_NAME] @[PERSON_NAME] - ok" at bounding box center [229, 128] width 74 height 23
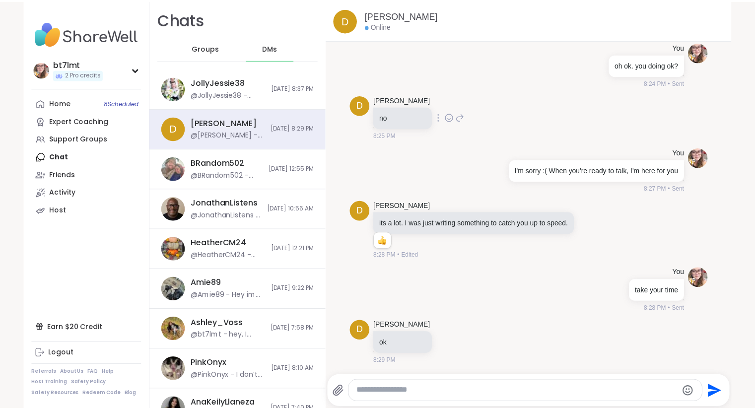
scroll to position [9017, 0]
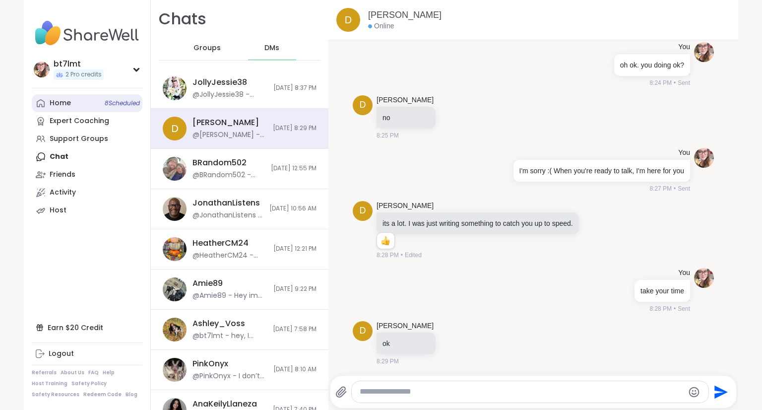
click at [58, 102] on div "Home 8 Scheduled" at bounding box center [60, 103] width 21 height 10
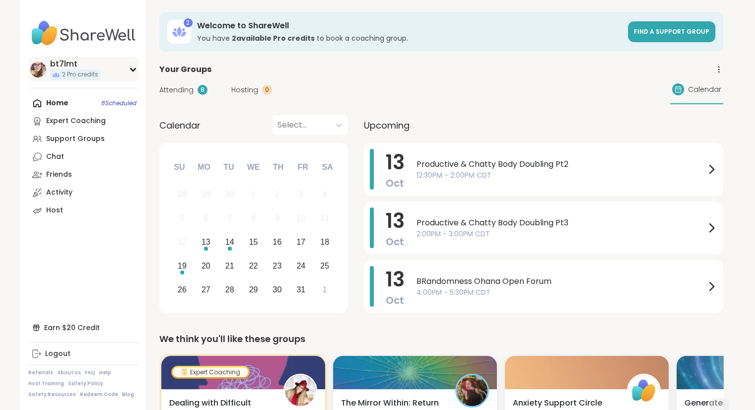
click at [132, 73] on div "bt7lmt 2 Pro credits" at bounding box center [83, 69] width 111 height 25
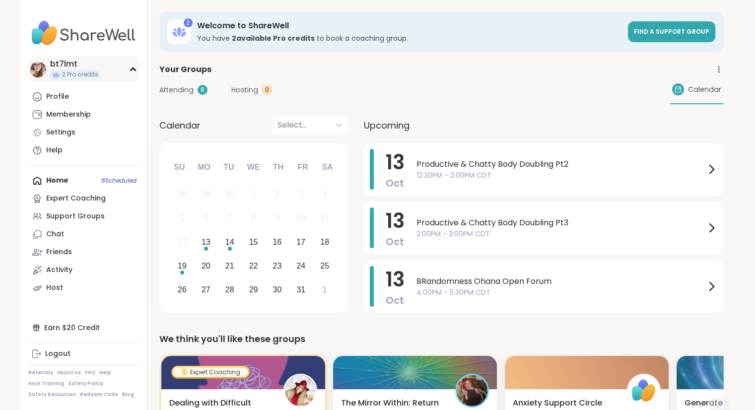
click at [66, 62] on div "bt7lmt" at bounding box center [75, 64] width 50 height 11
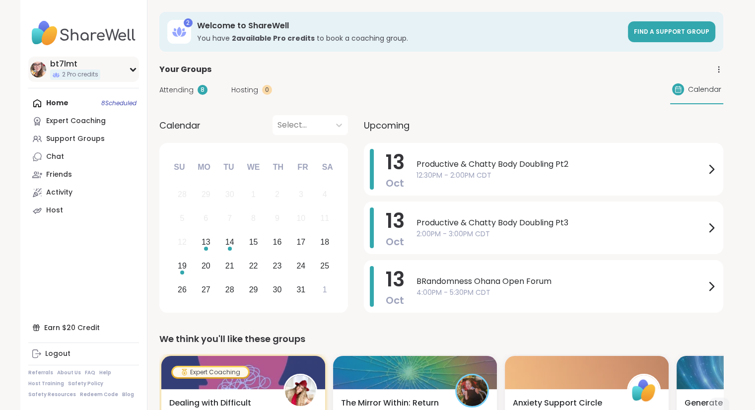
click at [133, 69] on icon at bounding box center [132, 69] width 4 height 2
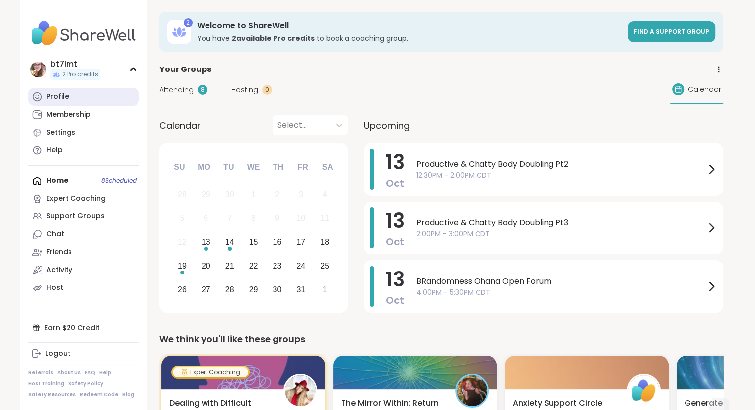
click at [72, 95] on link "Profile" at bounding box center [83, 97] width 111 height 18
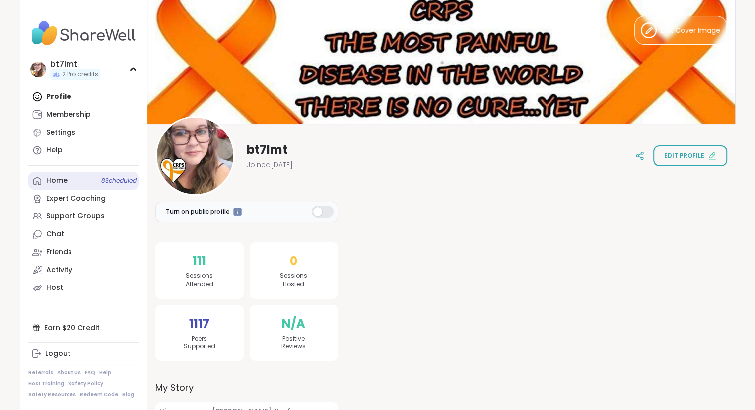
click at [73, 181] on link "Home 8 Scheduled" at bounding box center [83, 181] width 111 height 18
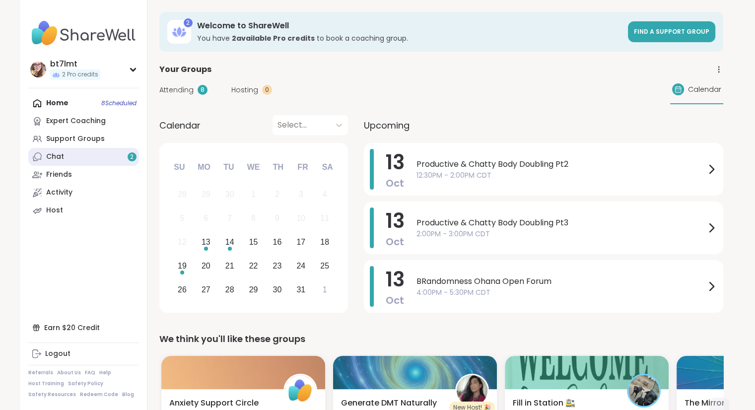
click at [54, 158] on div "Chat 2" at bounding box center [55, 157] width 18 height 10
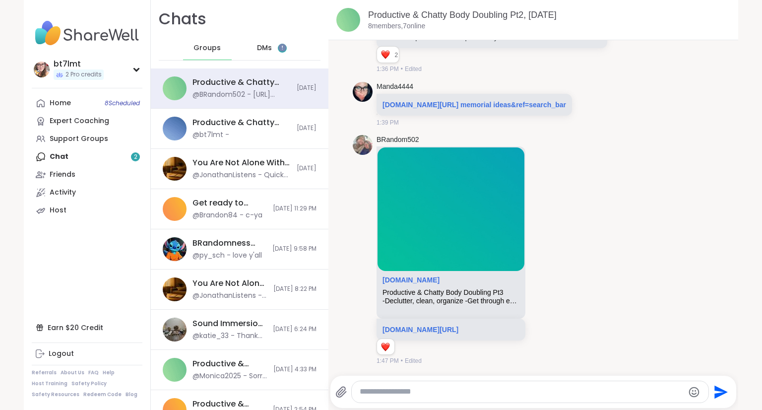
click at [257, 49] on span "DMs" at bounding box center [264, 48] width 15 height 10
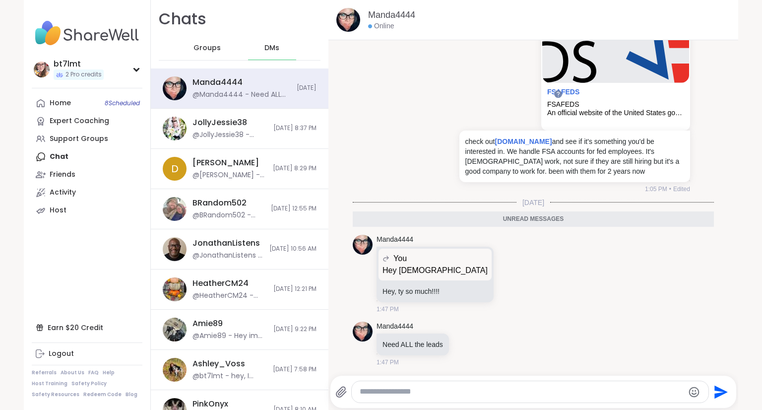
click at [502, 394] on textarea "Type your message" at bounding box center [522, 391] width 324 height 10
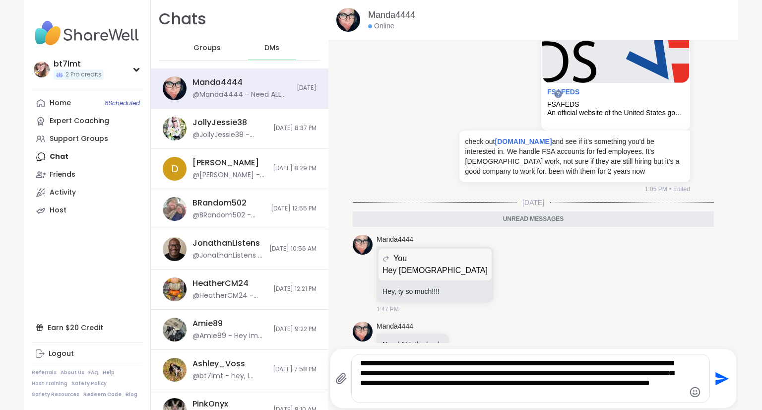
type textarea "**********"
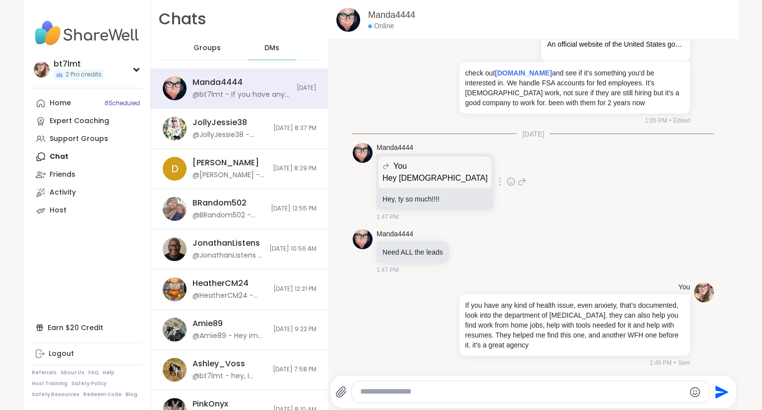
click at [506, 179] on icon at bounding box center [510, 182] width 9 height 10
click at [506, 169] on div "Select Reaction: Heart" at bounding box center [510, 165] width 9 height 9
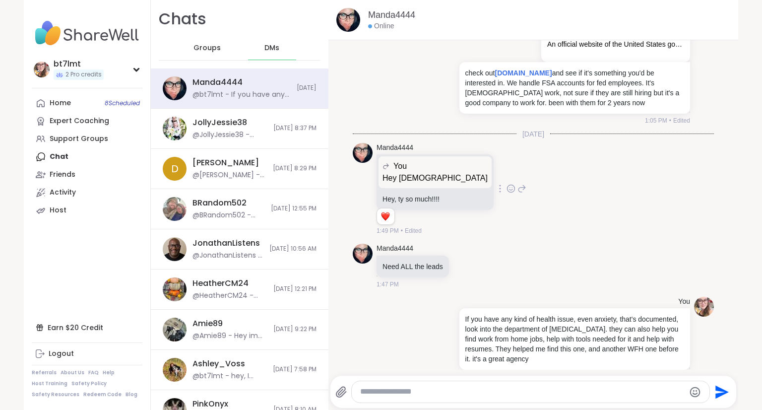
click at [509, 391] on textarea "Type your message" at bounding box center [522, 391] width 324 height 10
type textarea "**********"
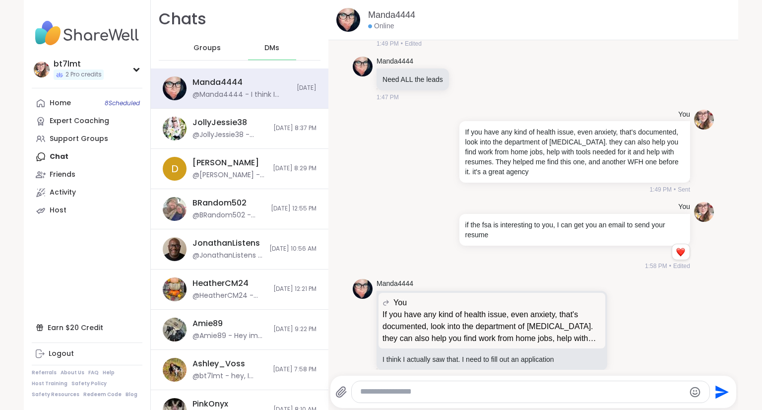
scroll to position [430, 0]
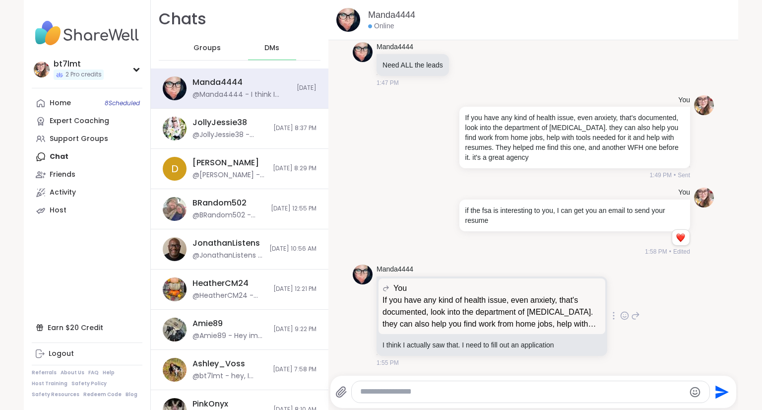
click at [610, 340] on div "Manda4444 You If you have any kind of health issue, even anxiety, that's docume…" at bounding box center [508, 315] width 263 height 103
click at [620, 315] on icon at bounding box center [624, 316] width 9 height 10
click at [519, 296] on div "Select Reaction: Thumbs up" at bounding box center [523, 299] width 9 height 9
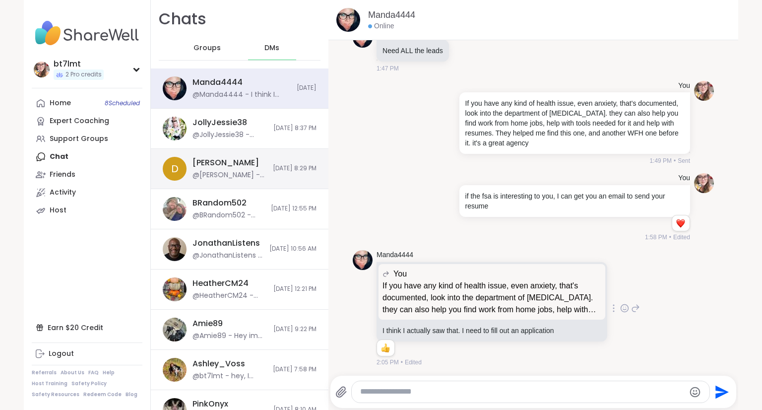
click at [273, 169] on span "10/12/2025, 8:29 PM" at bounding box center [295, 168] width 44 height 8
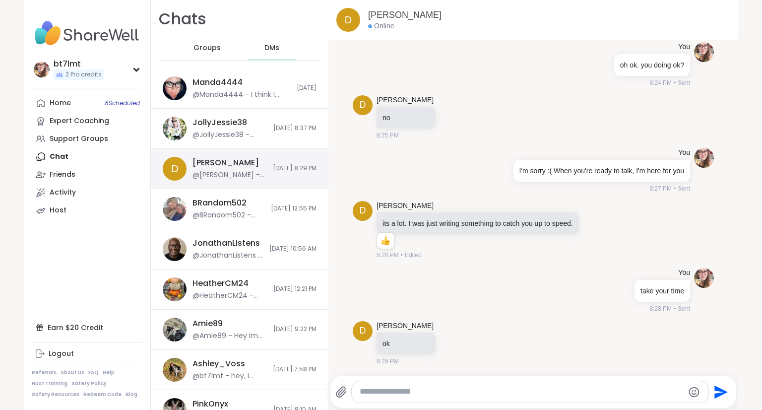
scroll to position [0, 0]
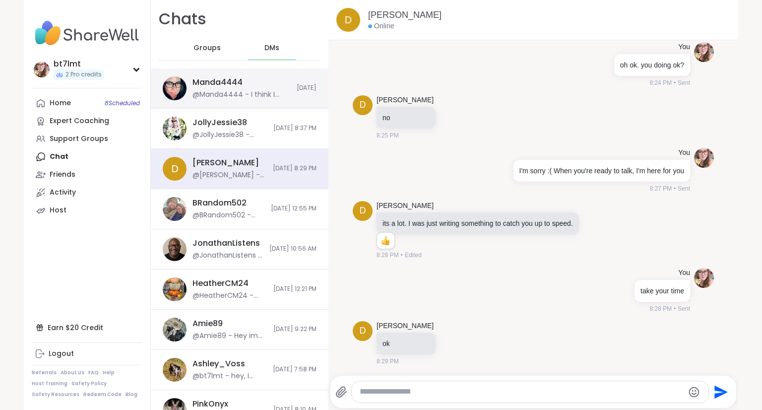
click at [230, 88] on div "Manda4444 @Manda4444 - I think I actually saw that. I need to fill out an appli…" at bounding box center [241, 88] width 98 height 23
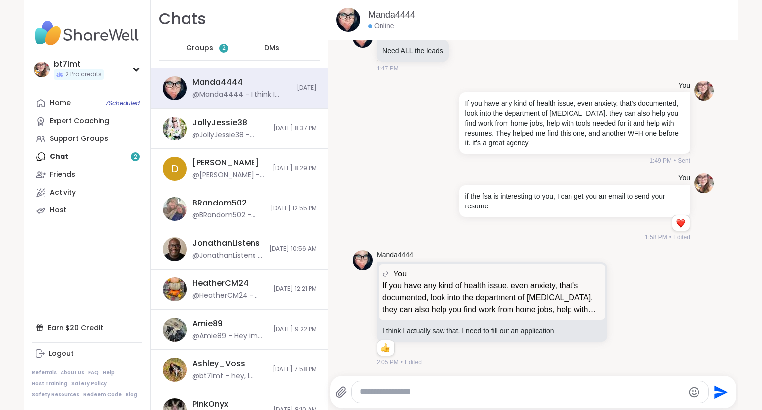
click at [185, 56] on div "Groups 2" at bounding box center [207, 48] width 49 height 24
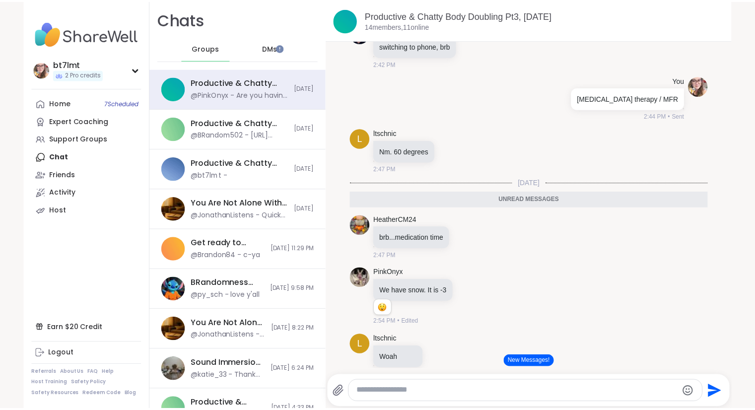
scroll to position [4072, 0]
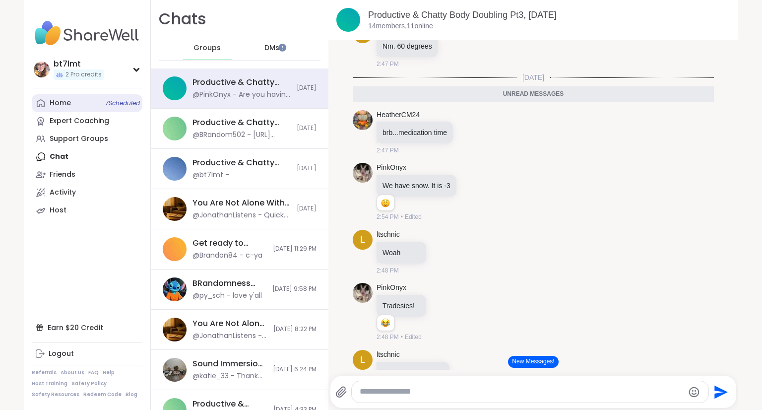
click at [63, 98] on link "Home 7 Scheduled" at bounding box center [87, 103] width 111 height 18
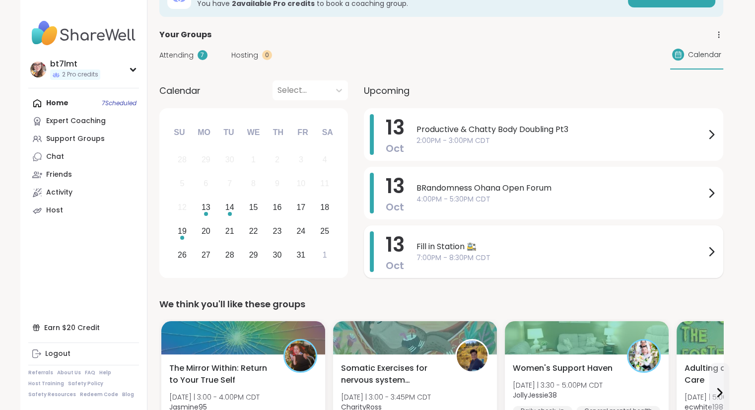
scroll to position [50, 0]
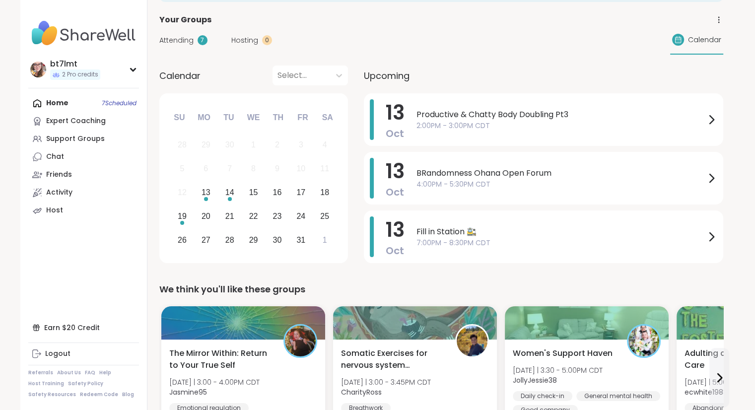
click at [173, 42] on span "Attending" at bounding box center [176, 40] width 34 height 10
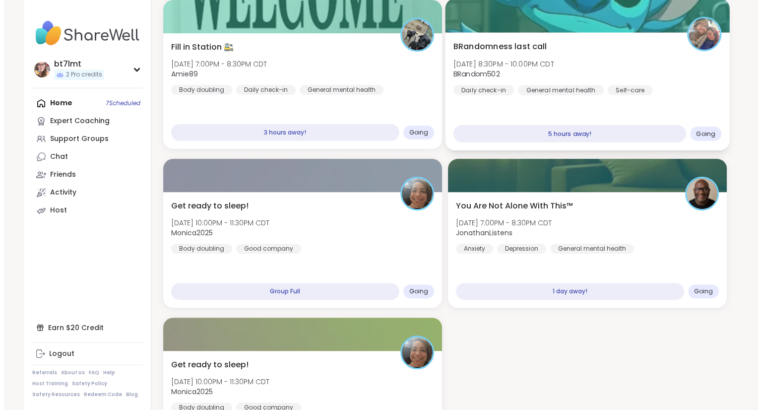
scroll to position [298, 0]
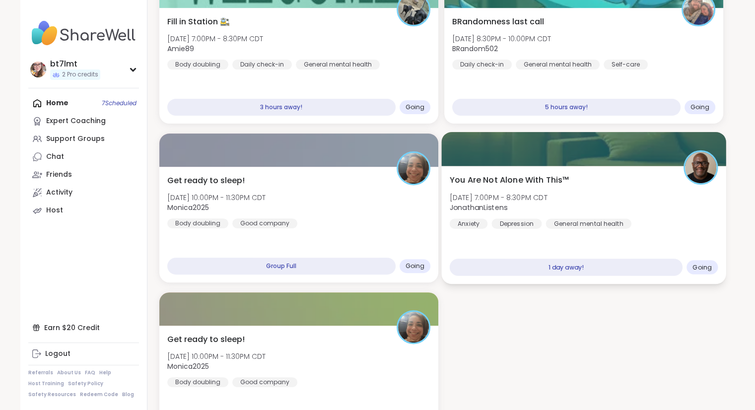
click at [476, 205] on b "JonathanListens" at bounding box center [478, 207] width 58 height 10
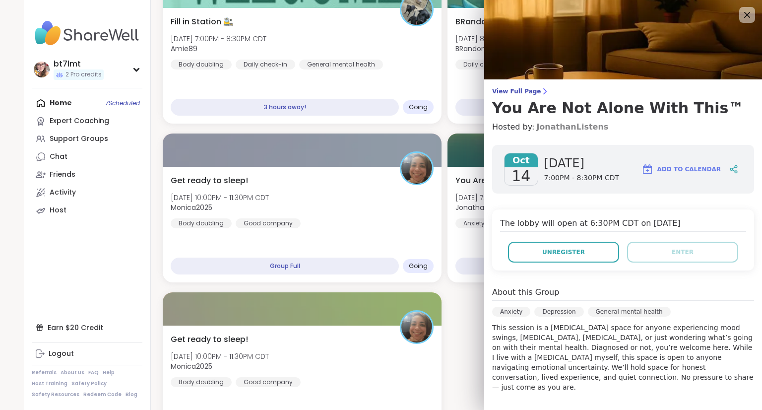
click at [559, 126] on link "JonathanListens" at bounding box center [572, 127] width 72 height 12
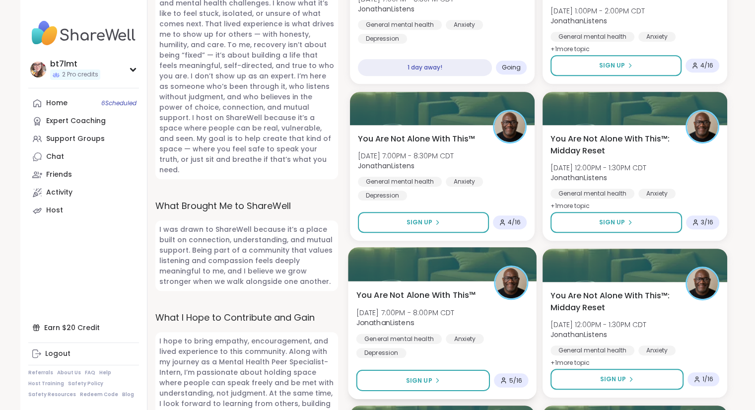
scroll to position [546, 0]
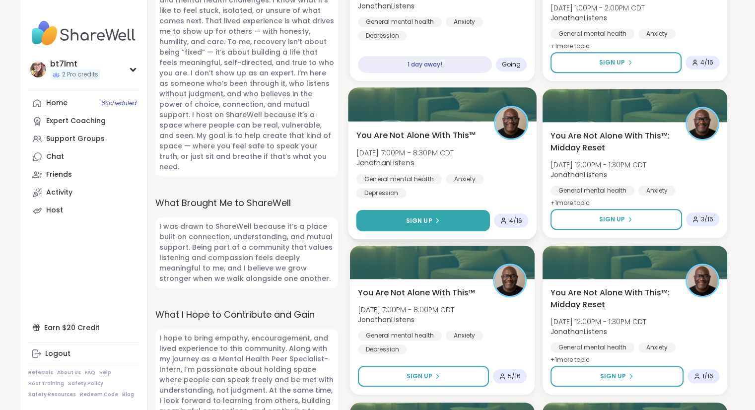
click at [429, 219] on span "Sign Up" at bounding box center [418, 220] width 26 height 9
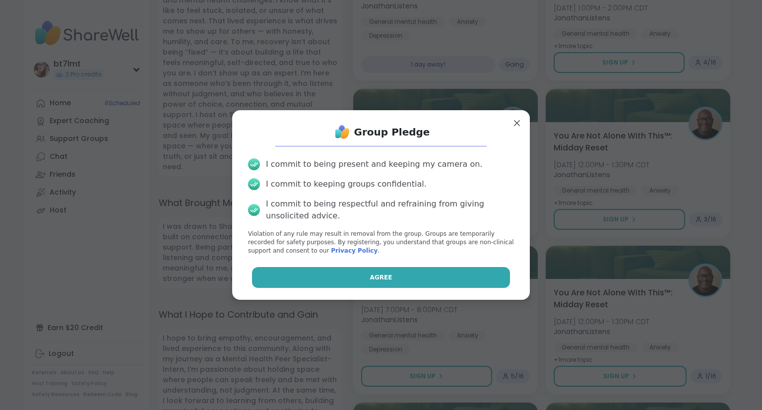
click at [403, 276] on button "Agree" at bounding box center [381, 277] width 258 height 21
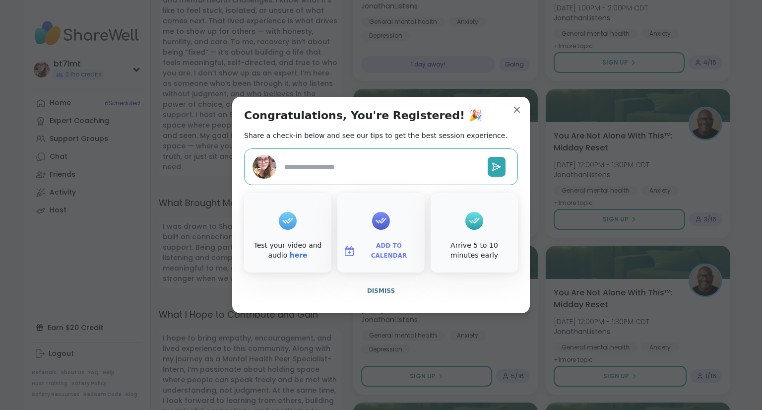
type textarea "*"
click at [377, 293] on span "Dismiss" at bounding box center [381, 290] width 28 height 7
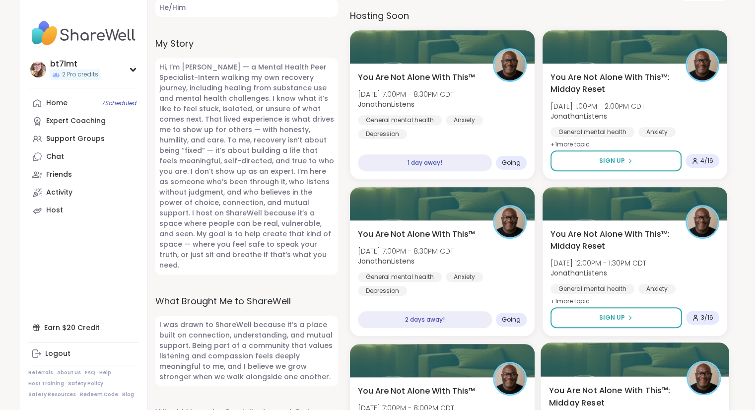
scroll to position [446, 0]
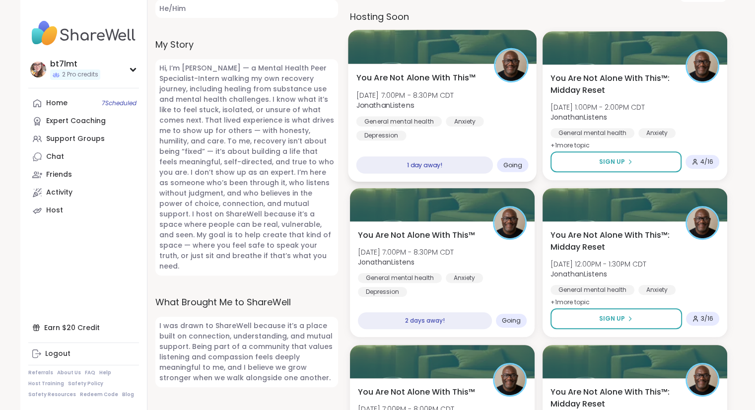
click at [505, 140] on div "General mental health Anxiety Depression" at bounding box center [442, 129] width 172 height 24
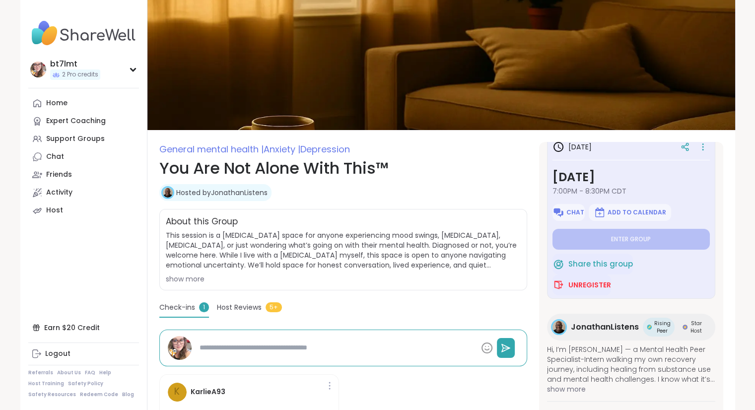
type textarea "*"
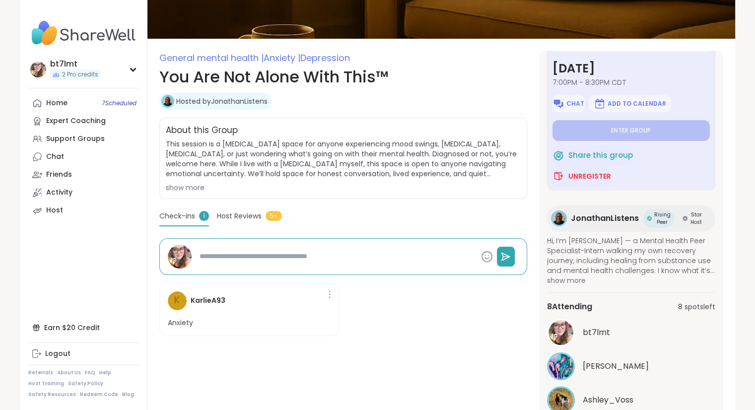
scroll to position [248, 0]
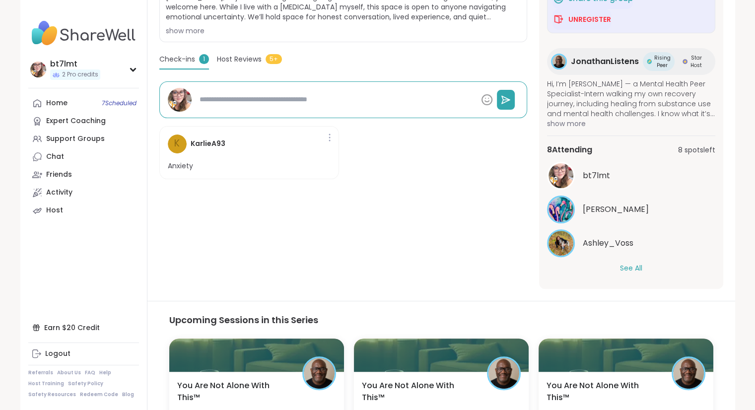
click at [631, 266] on button "See All" at bounding box center [631, 268] width 22 height 10
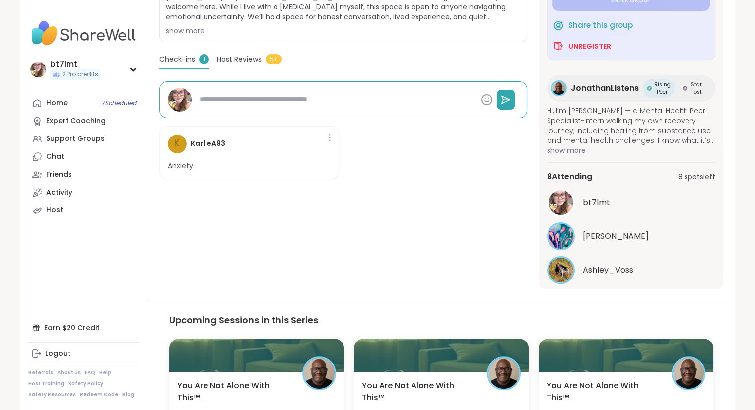
scroll to position [5, 0]
